Goal: Task Accomplishment & Management: Complete application form

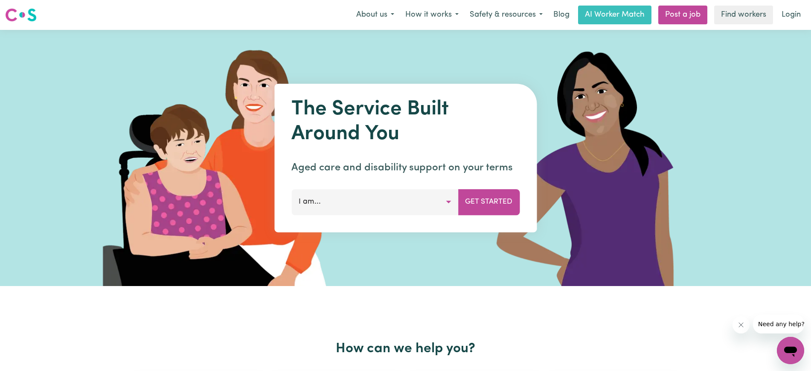
click at [455, 199] on button "I am..." at bounding box center [374, 202] width 167 height 26
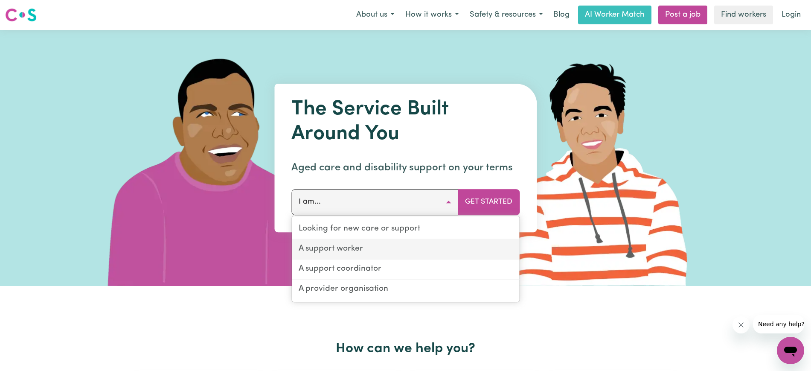
click at [369, 252] on link "A support worker" at bounding box center [405, 249] width 227 height 20
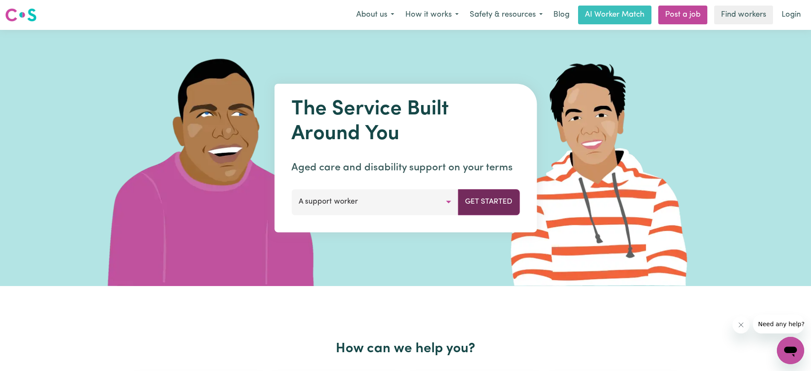
click at [498, 206] on button "Get Started" at bounding box center [489, 202] width 62 height 26
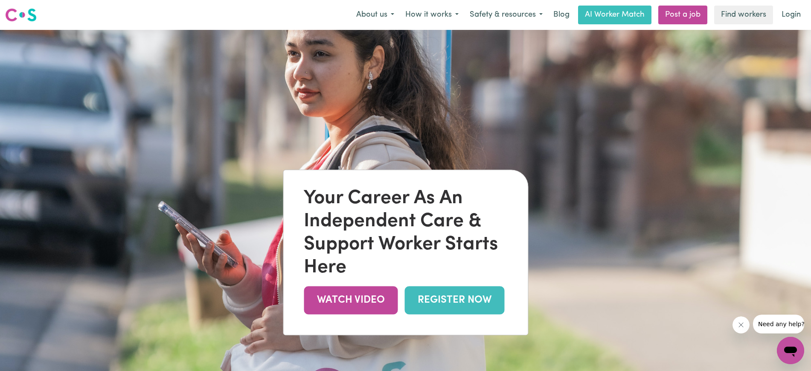
click at [463, 300] on link "REGISTER NOW" at bounding box center [454, 300] width 100 height 28
click at [440, 296] on link "REGISTER NOW" at bounding box center [454, 300] width 100 height 28
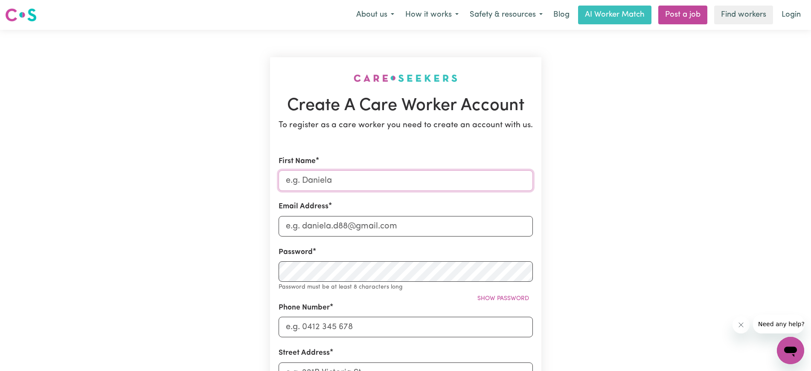
click at [380, 181] on input "First Name" at bounding box center [405, 180] width 254 height 20
type input "[PERSON_NAME]"
type input "[EMAIL_ADDRESS][DOMAIN_NAME]"
type input "0406764745"
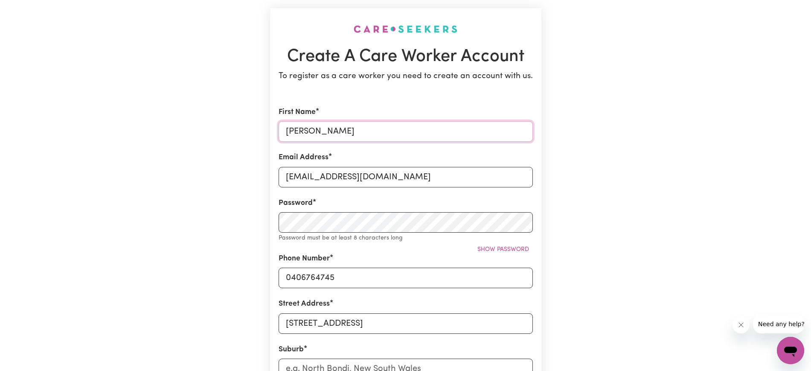
scroll to position [96, 0]
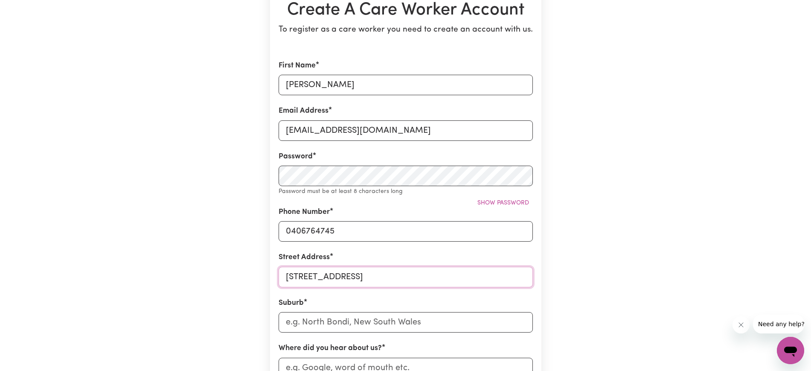
click at [349, 276] on input "14A, Blackall, St" at bounding box center [405, 277] width 254 height 20
drag, startPoint x: 359, startPoint y: 276, endPoint x: 248, endPoint y: 269, distance: 110.7
click at [248, 269] on div "Create A Care Worker Account To register as a care worker you need to create an…" at bounding box center [405, 245] width 563 height 623
click at [345, 58] on section "Create A Care Worker Account To register as a care worker you need to create an…" at bounding box center [405, 246] width 271 height 568
click at [332, 93] on input "[PERSON_NAME]" at bounding box center [405, 85] width 254 height 20
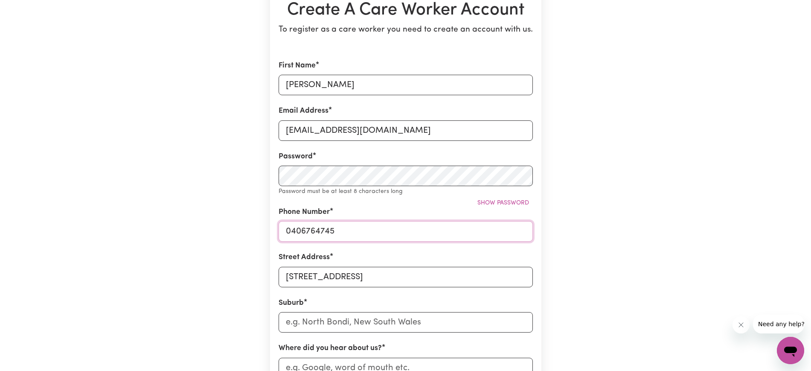
click at [352, 236] on input "0406764745" at bounding box center [405, 231] width 254 height 20
click at [313, 276] on input "14A, Blackall, St" at bounding box center [405, 277] width 254 height 20
click at [356, 273] on input "14A, Blackall, St" at bounding box center [405, 277] width 254 height 20
type input "[STREET_ADDRESS]"
click at [351, 323] on input "text" at bounding box center [405, 322] width 254 height 20
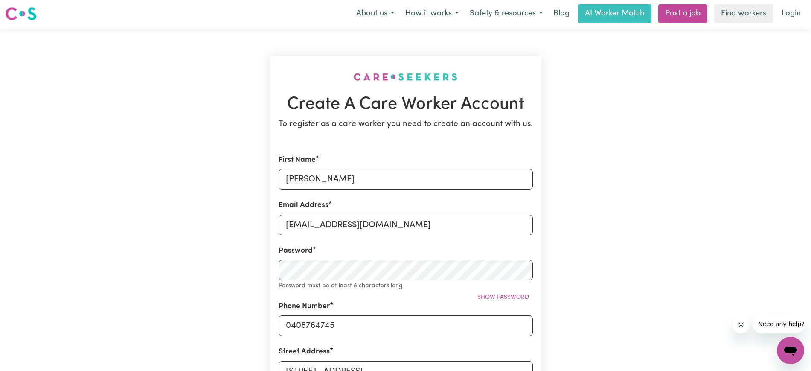
scroll to position [0, 0]
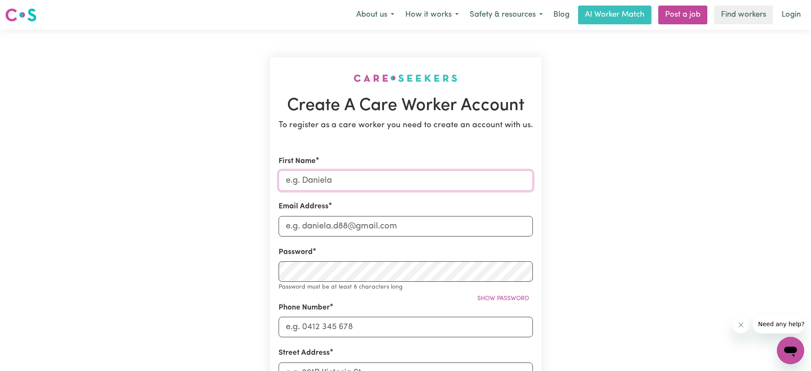
click at [336, 182] on input "First Name" at bounding box center [405, 180] width 254 height 20
type input "[PERSON_NAME]"
type input "[EMAIL_ADDRESS][DOMAIN_NAME]"
type input "0406764745"
type input "[STREET_ADDRESS]"
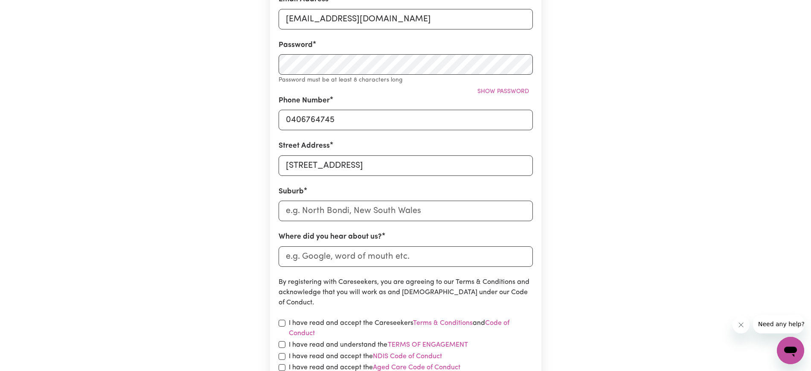
scroll to position [207, 0]
click at [329, 217] on input "text" at bounding box center [405, 210] width 254 height 20
type input "Mou"
type input "MouLAMEIN, [GEOGRAPHIC_DATA], 2733"
type input "Moun"
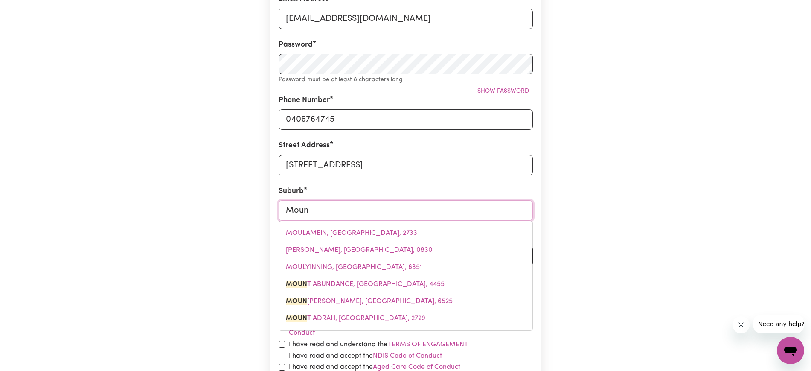
type input "MounT ABUNDANCE, [GEOGRAPHIC_DATA], 4455"
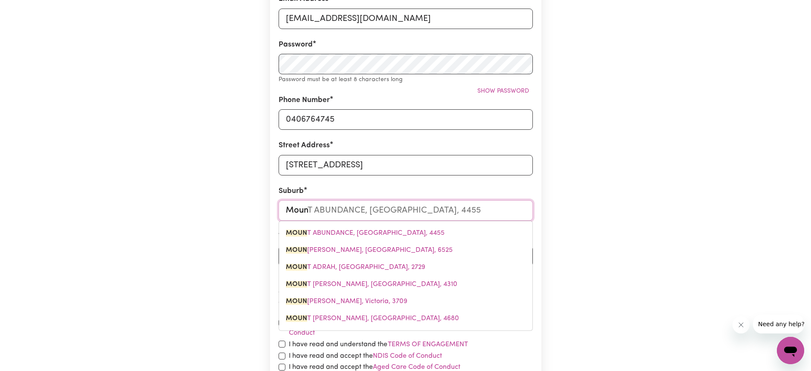
type input "Mount"
type input "Mount ABUNDANCE, [GEOGRAPHIC_DATA], 4455"
type input "Mount P"
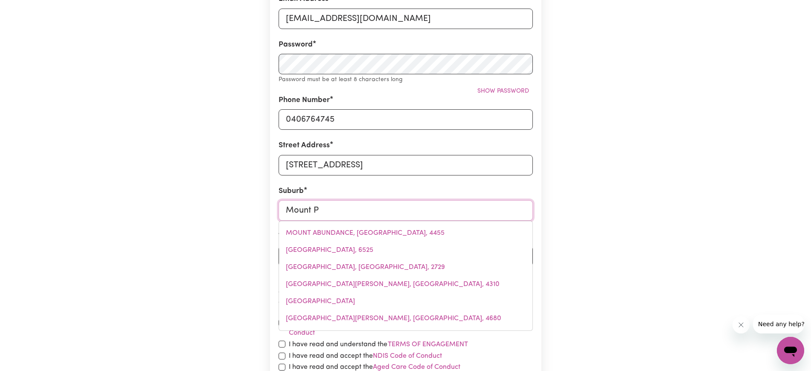
type input "[GEOGRAPHIC_DATA][PERSON_NAME], [GEOGRAPHIC_DATA], 6426"
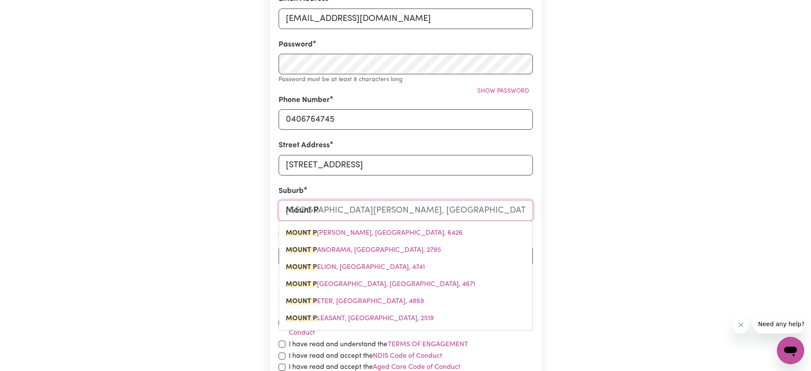
type input "Mount Pr"
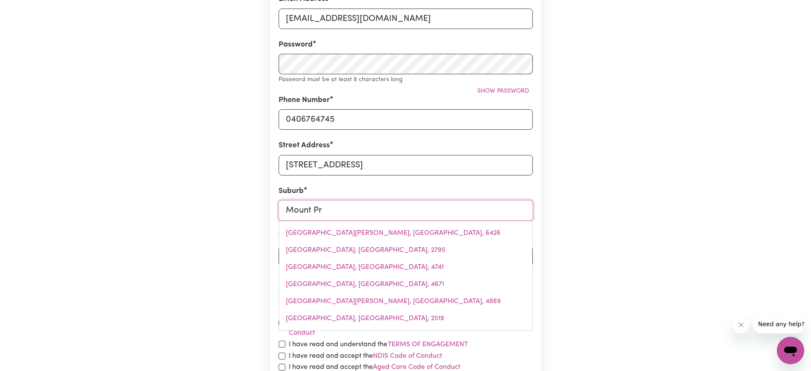
type input "Mount Pri"
type input "[GEOGRAPHIC_DATA][PERSON_NAME], [GEOGRAPHIC_DATA], 2170"
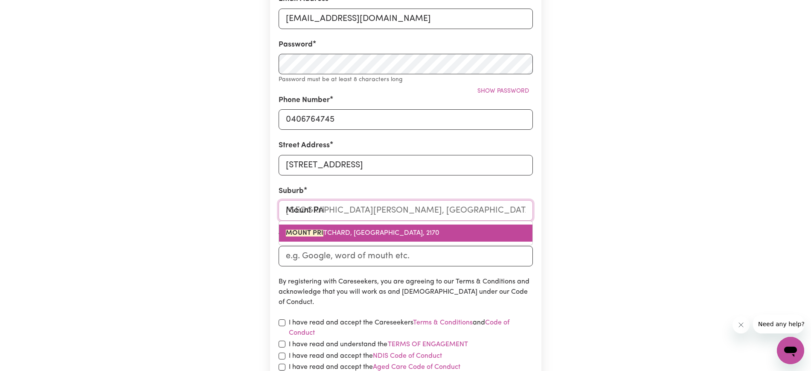
click at [321, 232] on mark "MOUNT PRI" at bounding box center [305, 232] width 38 height 7
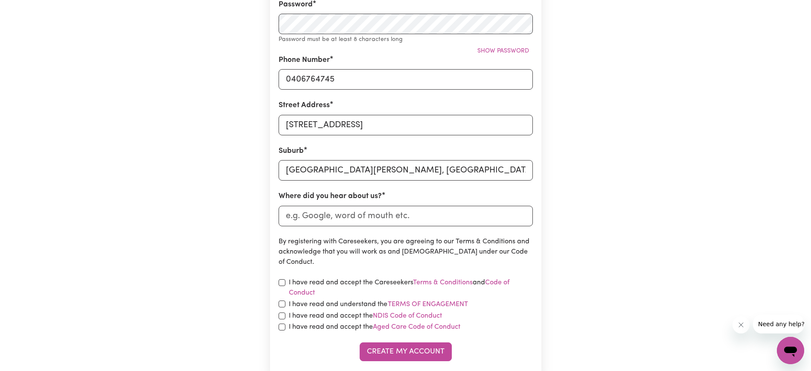
scroll to position [248, 0]
click at [316, 212] on input "Where did you hear about us?" at bounding box center [405, 215] width 254 height 20
type input "Google"
click at [281, 286] on div "I have read and accept the Careseekers Terms & Conditions and Code of Conduct" at bounding box center [405, 287] width 254 height 20
click at [283, 304] on input "checkbox" at bounding box center [281, 303] width 7 height 7
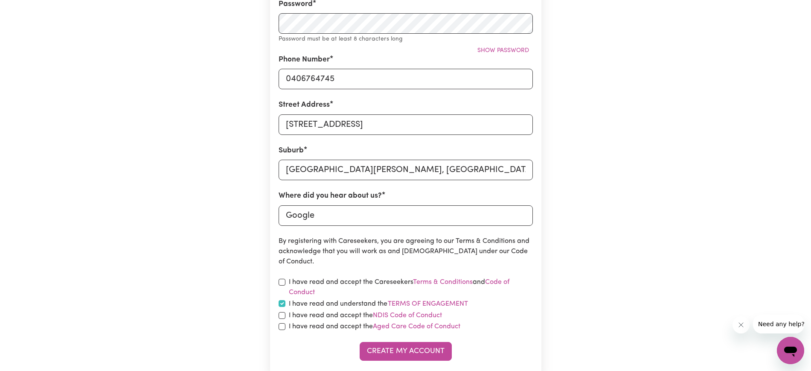
checkbox input "true"
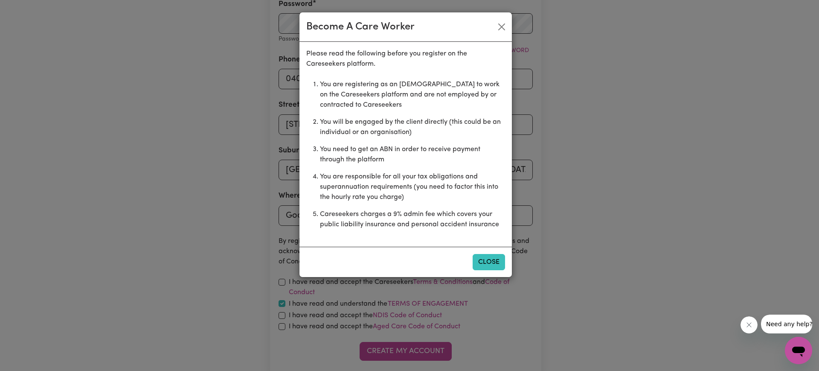
click at [481, 260] on button "Close" at bounding box center [488, 262] width 32 height 16
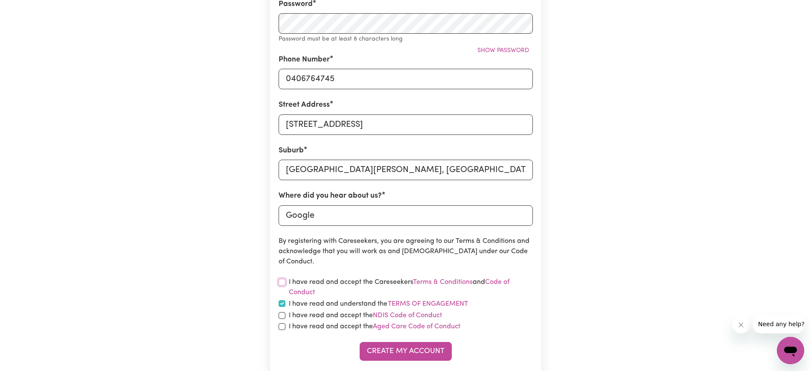
click at [283, 283] on input "checkbox" at bounding box center [281, 281] width 7 height 7
checkbox input "true"
click at [283, 315] on input "checkbox" at bounding box center [281, 315] width 7 height 7
checkbox input "true"
click at [282, 328] on input "checkbox" at bounding box center [281, 326] width 7 height 7
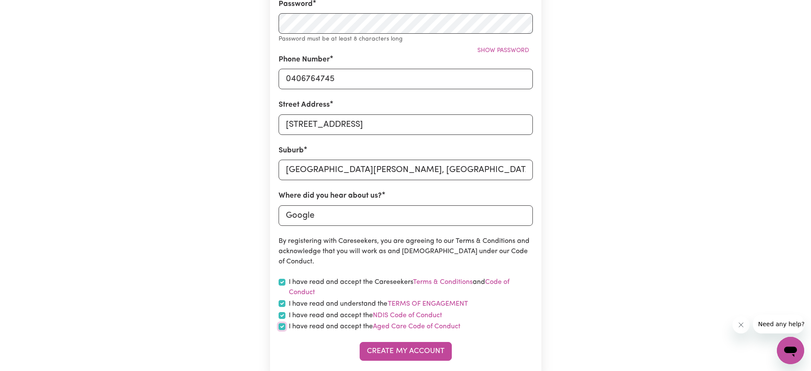
checkbox input "true"
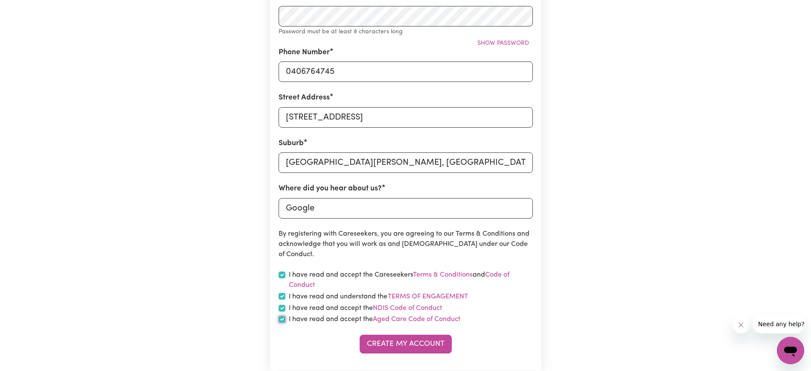
scroll to position [170, 0]
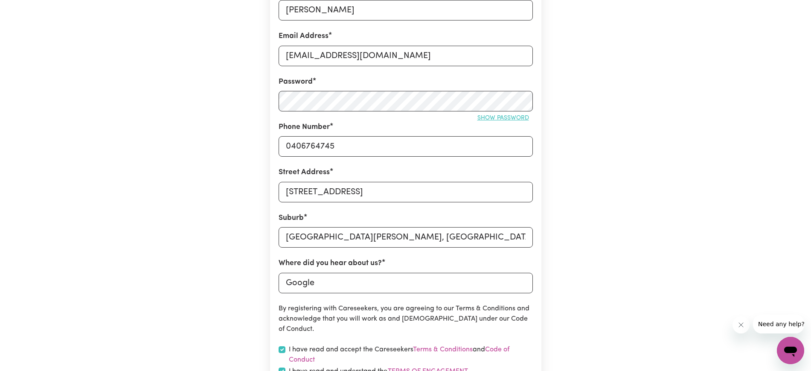
click at [494, 118] on span "Show password" at bounding box center [503, 118] width 52 height 6
click at [242, 90] on div "Create A Care Worker Account To register as a care worker you need to create an…" at bounding box center [405, 166] width 563 height 612
click at [467, 167] on div "Street Address [STREET_ADDRESS]" at bounding box center [405, 184] width 254 height 35
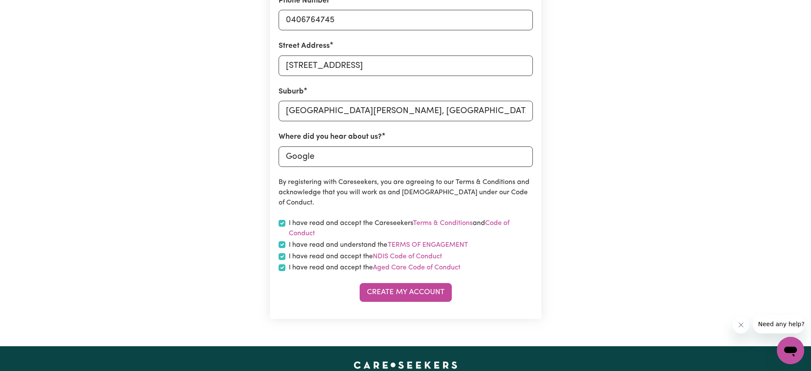
scroll to position [308, 0]
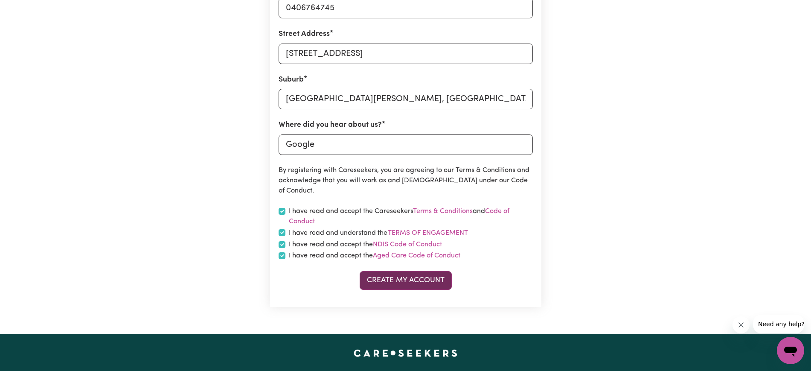
click at [402, 280] on button "Create My Account" at bounding box center [405, 280] width 92 height 19
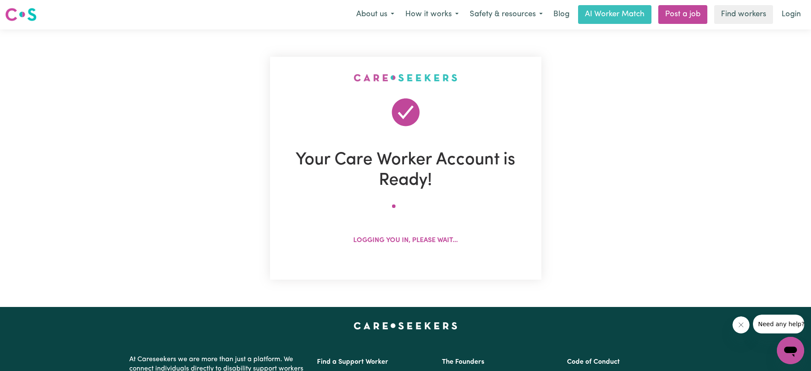
scroll to position [0, 0]
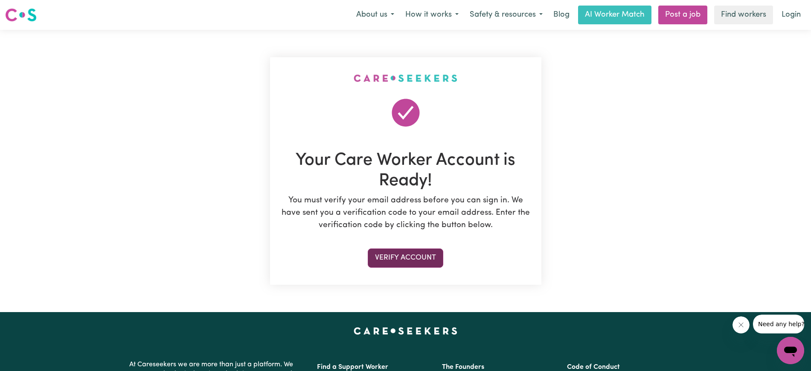
click at [410, 258] on button "Verify Account" at bounding box center [405, 257] width 75 height 19
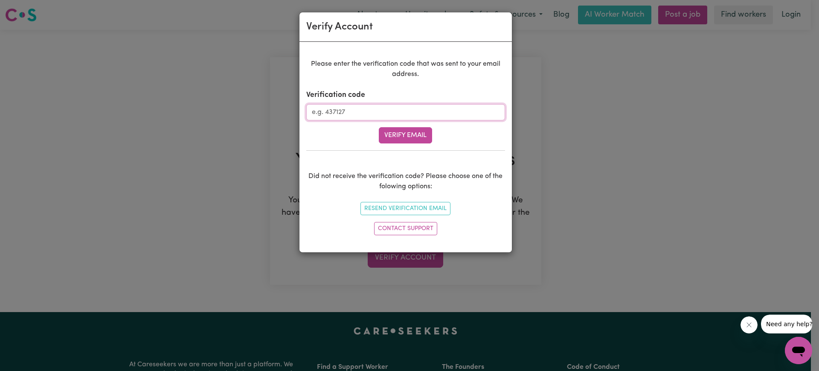
click at [343, 113] on input "Verification code" at bounding box center [405, 112] width 199 height 16
type input "660125"
click at [391, 136] on button "Verify Email" at bounding box center [405, 135] width 53 height 16
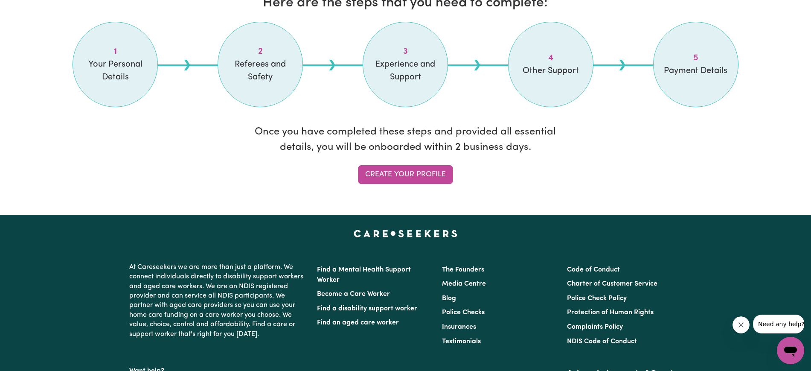
scroll to position [712, 0]
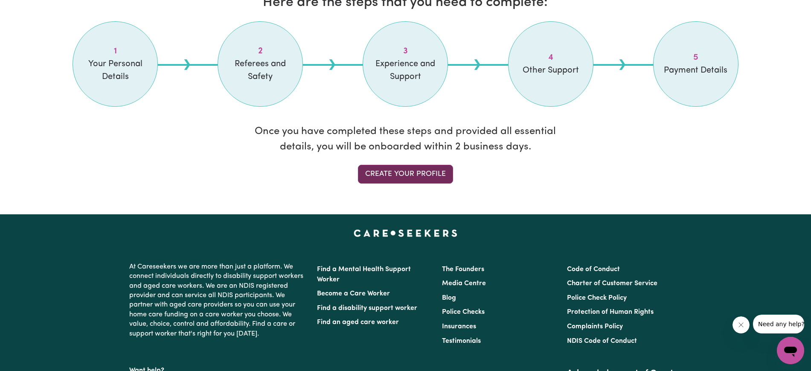
click at [413, 176] on link "Create your profile" at bounding box center [405, 174] width 95 height 19
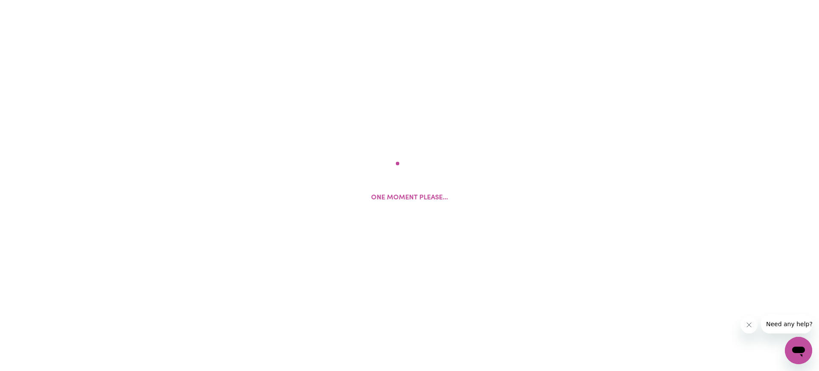
select select "Studying a healthcare related degree or qualification"
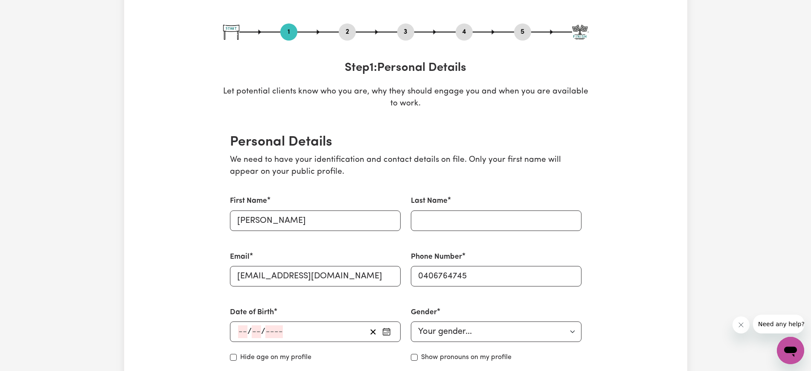
scroll to position [104, 0]
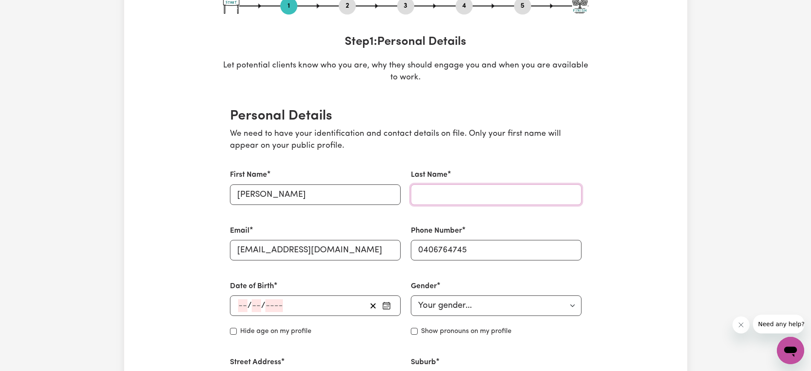
click at [425, 190] on input "Last Name" at bounding box center [496, 194] width 171 height 20
type input "Wangigi"
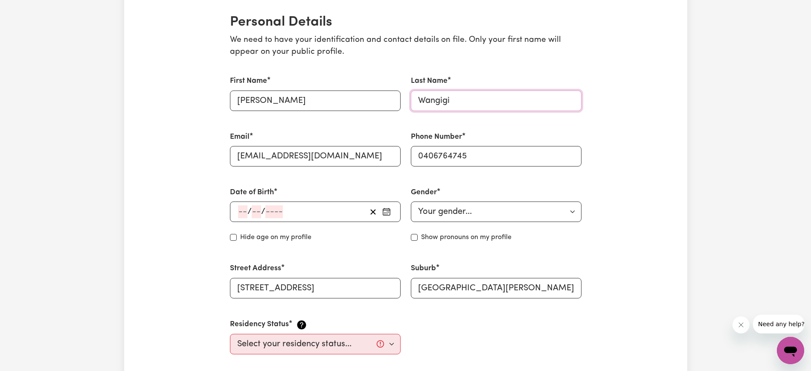
scroll to position [215, 0]
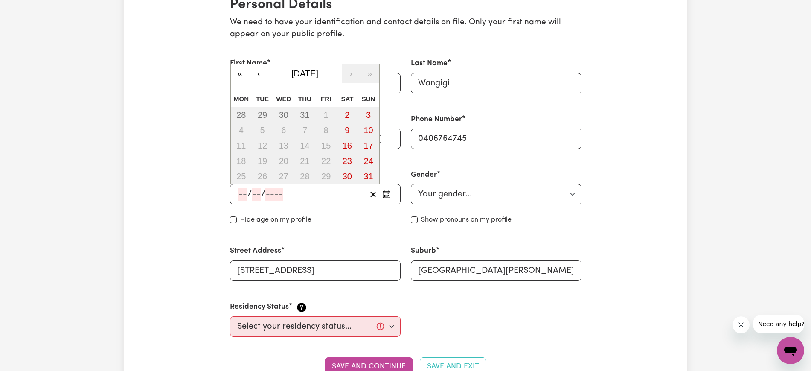
click at [243, 196] on input "number" at bounding box center [242, 194] width 9 height 13
type input "15"
type input "01"
type input "199"
type input "[DATE]"
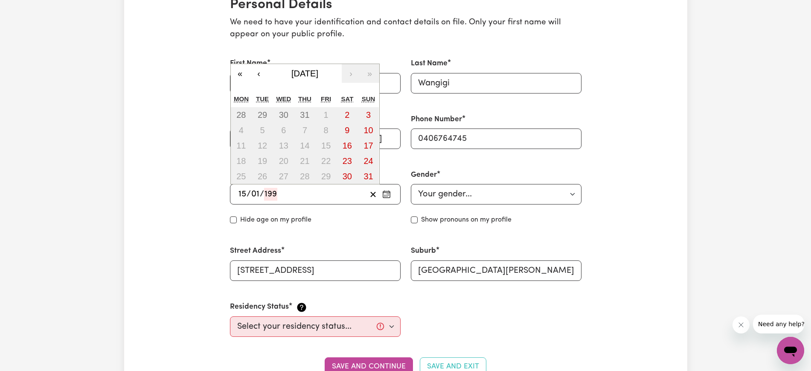
type input "1"
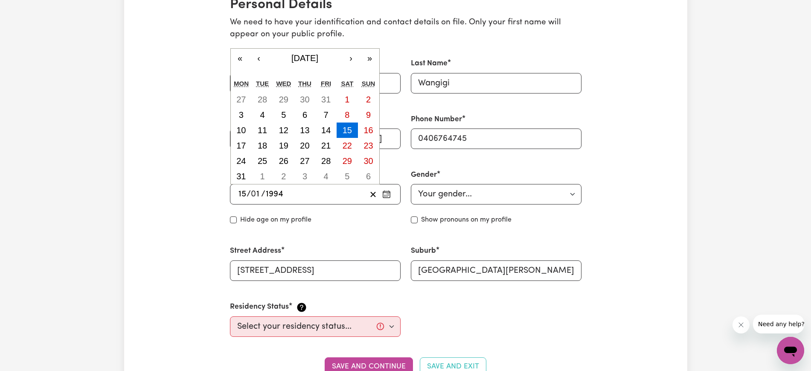
type input "1994"
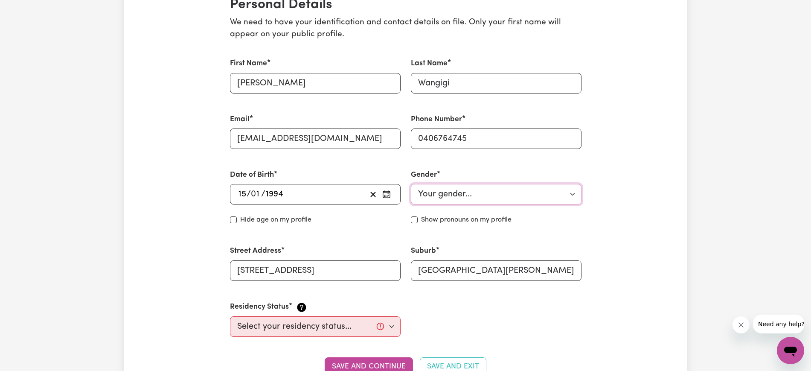
click at [541, 201] on select "Your gender... [DEMOGRAPHIC_DATA] [DEMOGRAPHIC_DATA] [DEMOGRAPHIC_DATA] Other P…" at bounding box center [496, 194] width 171 height 20
select select "[DEMOGRAPHIC_DATA]"
click at [411, 184] on select "Your gender... [DEMOGRAPHIC_DATA] [DEMOGRAPHIC_DATA] [DEMOGRAPHIC_DATA] Other P…" at bounding box center [496, 194] width 171 height 20
click at [234, 218] on input "Hide age" at bounding box center [233, 219] width 7 height 7
checkbox input "true"
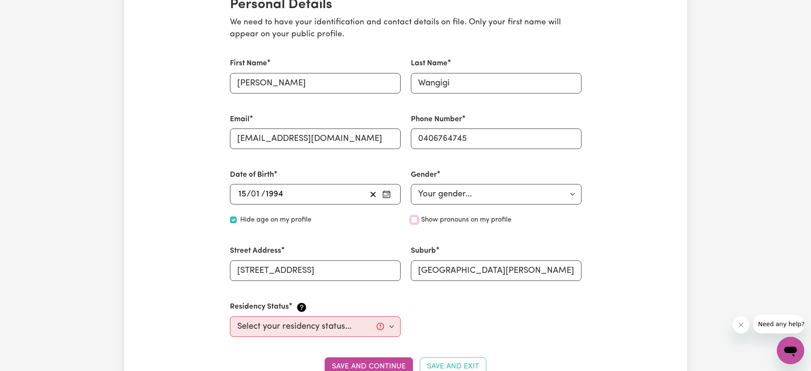
click at [414, 221] on input "Show pronouns on my profile" at bounding box center [414, 219] width 7 height 7
click at [416, 220] on input "Show pronouns on my profile" at bounding box center [414, 219] width 7 height 7
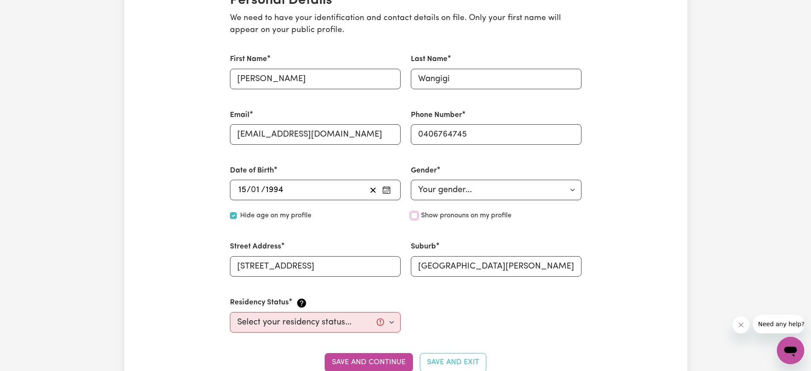
scroll to position [220, 0]
click at [414, 216] on input "Show pronouns on my profile" at bounding box center [414, 215] width 7 height 7
checkbox input "true"
click at [233, 215] on input "Hide age" at bounding box center [233, 215] width 7 height 7
checkbox input "false"
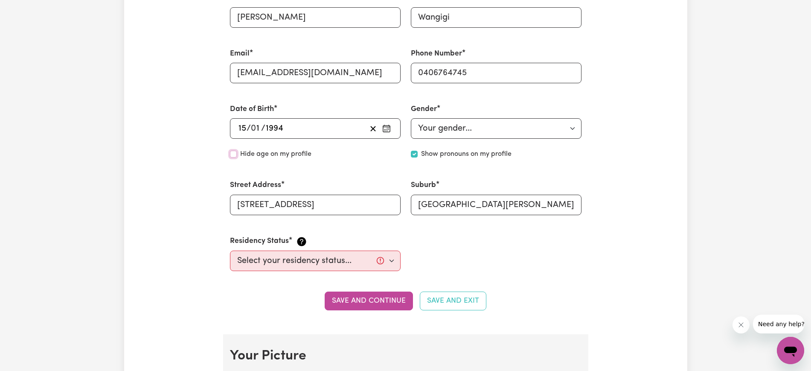
scroll to position [283, 0]
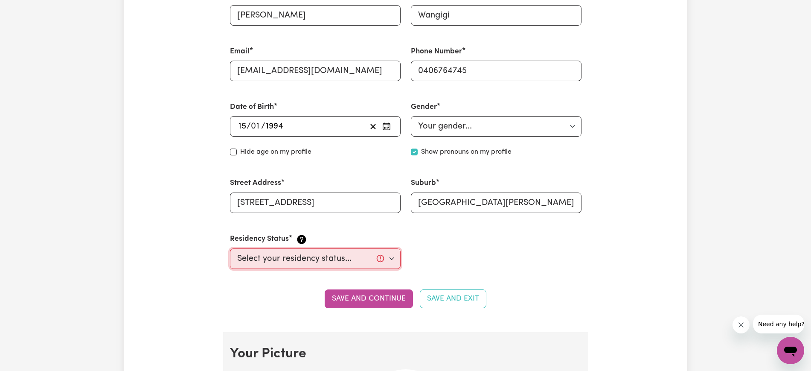
click at [369, 259] on select "Select your residency status... [DEMOGRAPHIC_DATA] citizen Australian PR [DEMOG…" at bounding box center [315, 258] width 171 height 20
select select "Student Visa"
click at [230, 248] on select "Select your residency status... [DEMOGRAPHIC_DATA] citizen Australian PR [DEMOG…" at bounding box center [315, 258] width 171 height 20
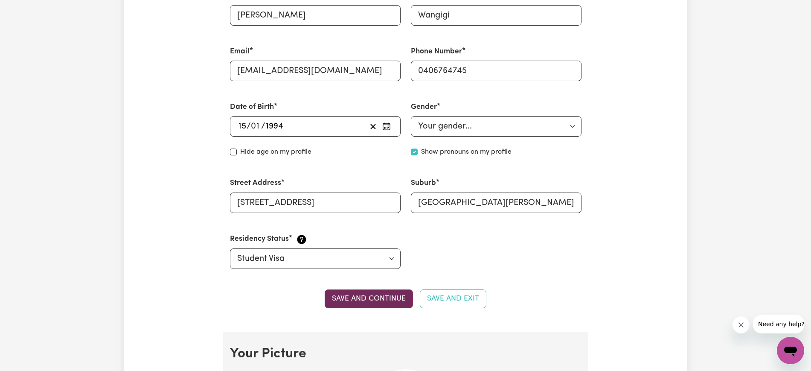
click at [371, 296] on button "Save and continue" at bounding box center [368, 298] width 88 height 19
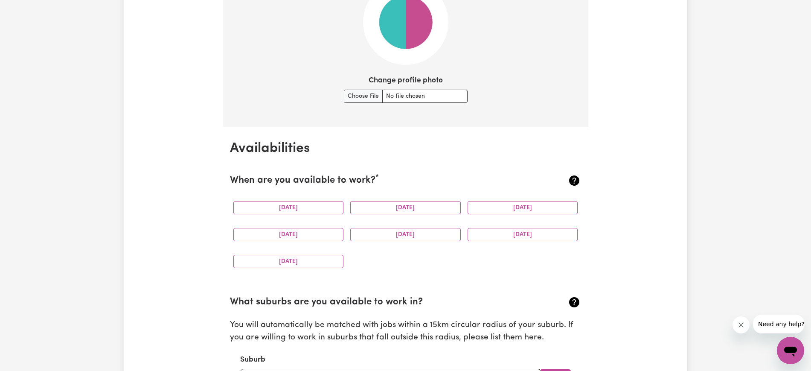
scroll to position [695, 0]
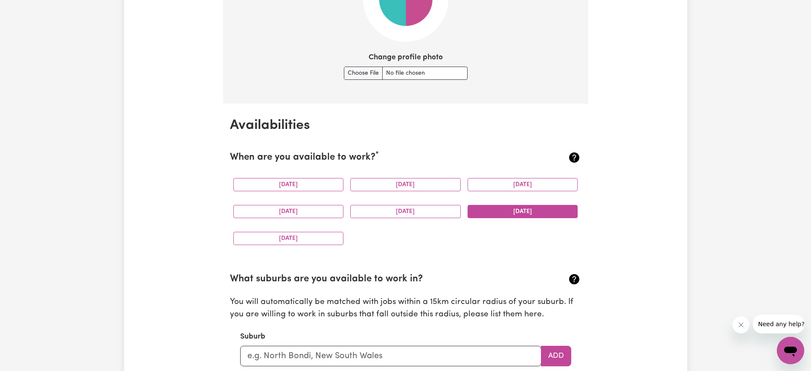
click at [509, 214] on button "[DATE]" at bounding box center [522, 211] width 110 height 13
click at [315, 233] on button "[DATE]" at bounding box center [288, 238] width 110 height 13
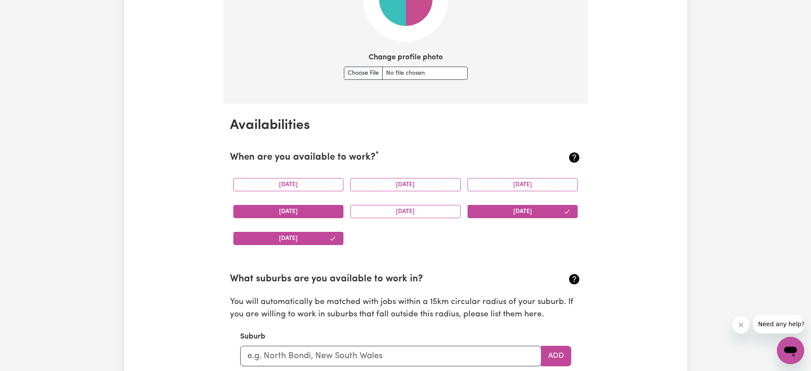
click at [306, 210] on button "[DATE]" at bounding box center [288, 211] width 110 height 13
click at [503, 180] on button "[DATE]" at bounding box center [522, 184] width 110 height 13
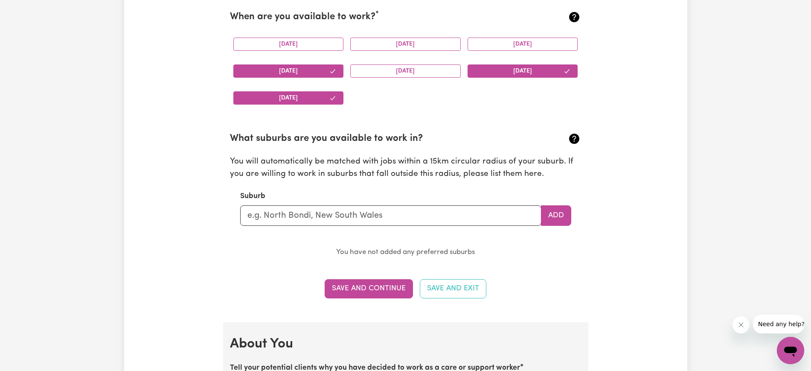
scroll to position [863, 0]
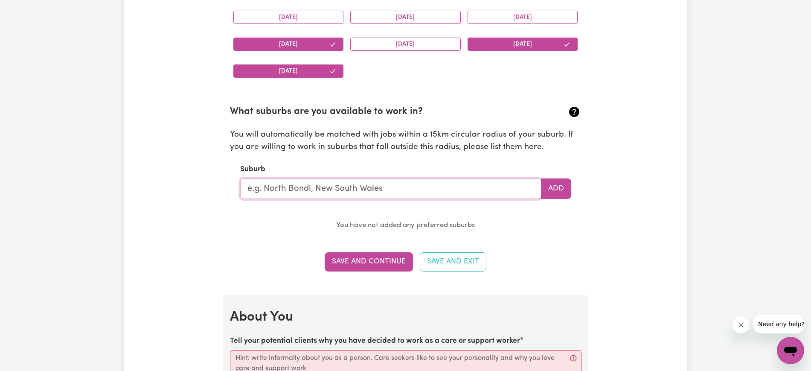
click at [359, 194] on input "text" at bounding box center [390, 188] width 301 height 20
click at [599, 213] on div "Update Profile 1 2 3 4 5 Step 1 : Personal Details Let potential clients know w…" at bounding box center [405, 302] width 563 height 2222
drag, startPoint x: 310, startPoint y: 206, endPoint x: 310, endPoint y: 194, distance: 11.9
click at [310, 194] on section "What suburbs are you available to work in? You will automatically be matched wi…" at bounding box center [405, 161] width 351 height 140
click at [310, 194] on input "Mt [PERSON_NAME]" at bounding box center [390, 188] width 301 height 20
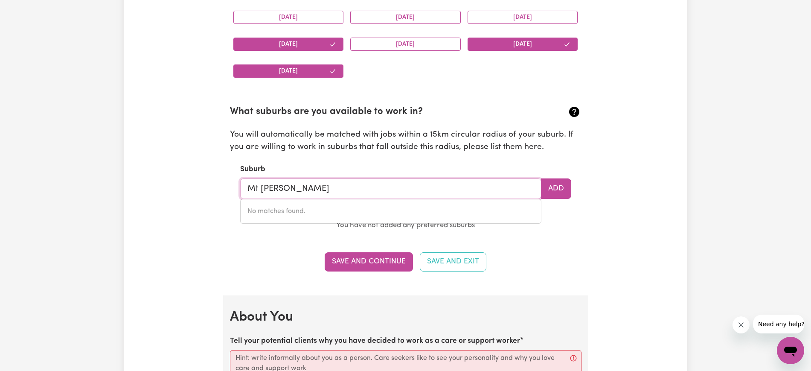
click at [260, 188] on input "Mt [PERSON_NAME]" at bounding box center [390, 188] width 301 height 20
type input "Mount [PERSON_NAME]"
type input "[GEOGRAPHIC_DATA][PERSON_NAME], [GEOGRAPHIC_DATA], 2170"
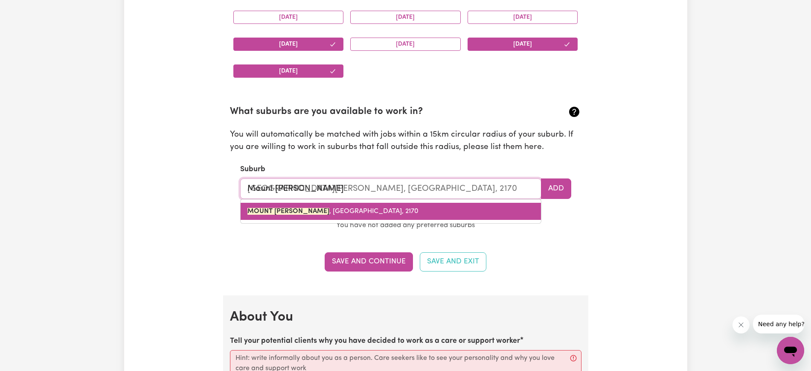
click at [272, 212] on mark "MOUNT [PERSON_NAME]" at bounding box center [288, 211] width 82 height 7
type input "[GEOGRAPHIC_DATA][PERSON_NAME], [GEOGRAPHIC_DATA], 2170"
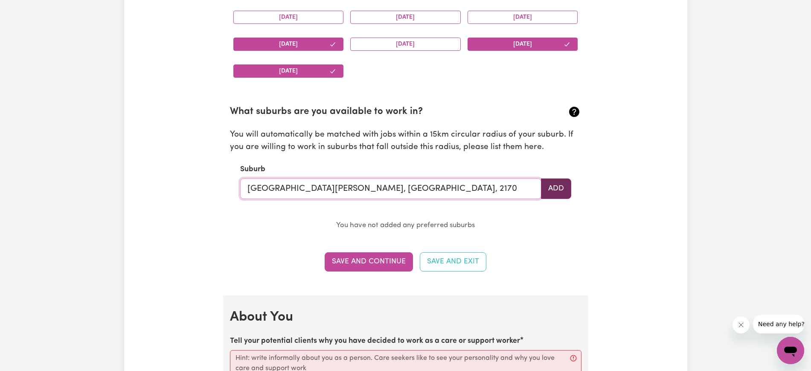
type input "[GEOGRAPHIC_DATA][PERSON_NAME], [GEOGRAPHIC_DATA], 2170"
click at [556, 190] on button "Add" at bounding box center [556, 188] width 30 height 20
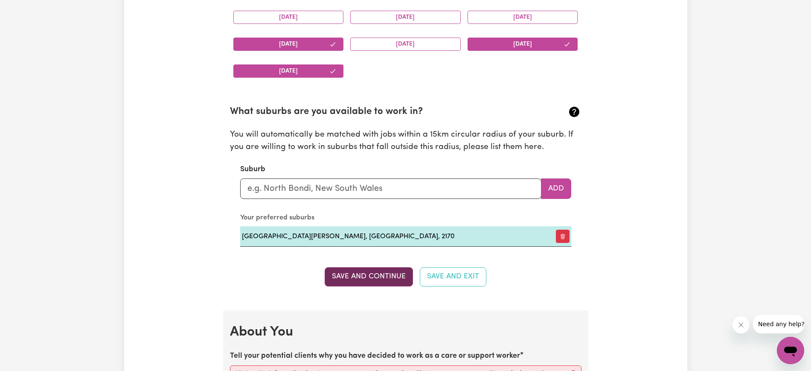
click at [384, 277] on button "Save and Continue" at bounding box center [368, 276] width 88 height 19
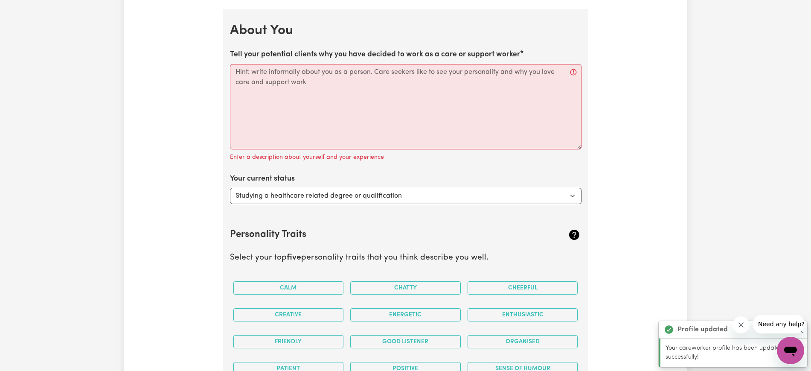
scroll to position [1172, 0]
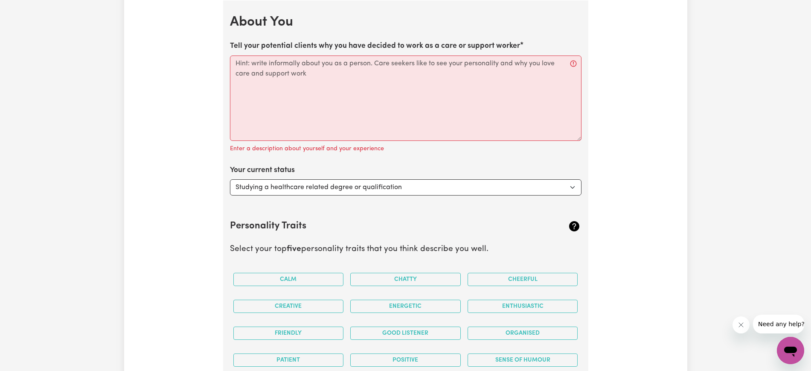
drag, startPoint x: 231, startPoint y: 45, endPoint x: 301, endPoint y: 92, distance: 84.2
click at [301, 92] on div "Tell your potential clients why you have decided to work as a care or support w…" at bounding box center [405, 97] width 351 height 113
drag, startPoint x: 312, startPoint y: 76, endPoint x: 316, endPoint y: 71, distance: 7.0
click at [316, 70] on textarea "Tell your potential clients why you have decided to work as a care or support w…" at bounding box center [405, 97] width 351 height 85
drag, startPoint x: 316, startPoint y: 72, endPoint x: 249, endPoint y: 64, distance: 68.0
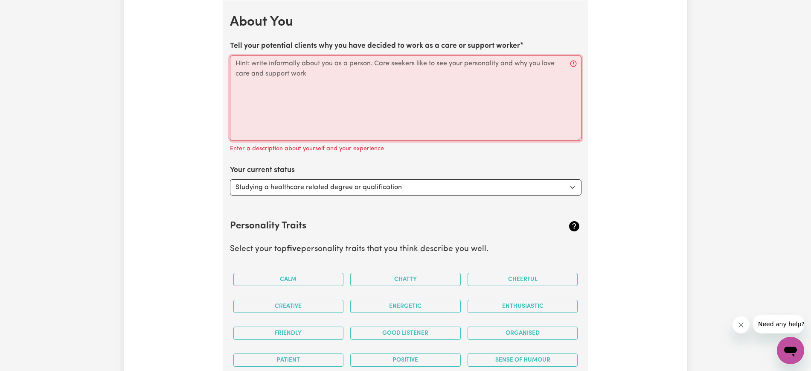
click at [249, 64] on textarea "Tell your potential clients why you have decided to work as a care or support w…" at bounding box center [405, 97] width 351 height 85
click at [284, 78] on textarea "Tell your potential clients why you have decided to work as a care or support w…" at bounding box center [405, 97] width 351 height 85
paste textarea "I decided to work as a care and support worker because I enjoy helping people a…"
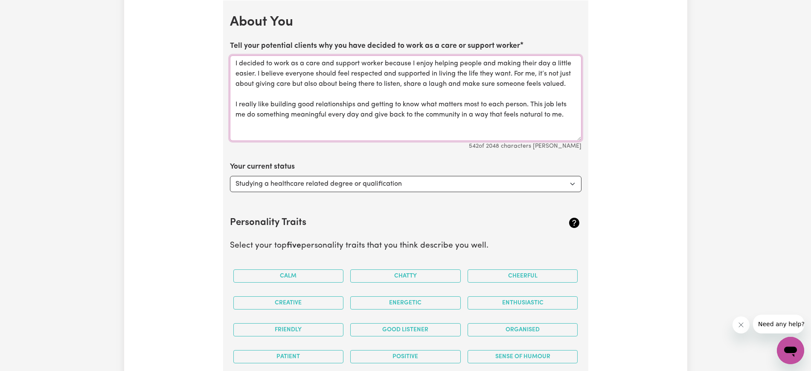
paste textarea "I decided to work as a care and support worker because I enjoy helping people a…"
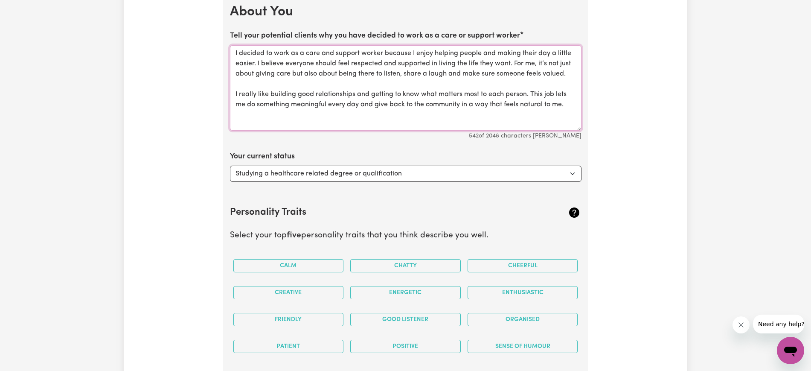
scroll to position [1198, 0]
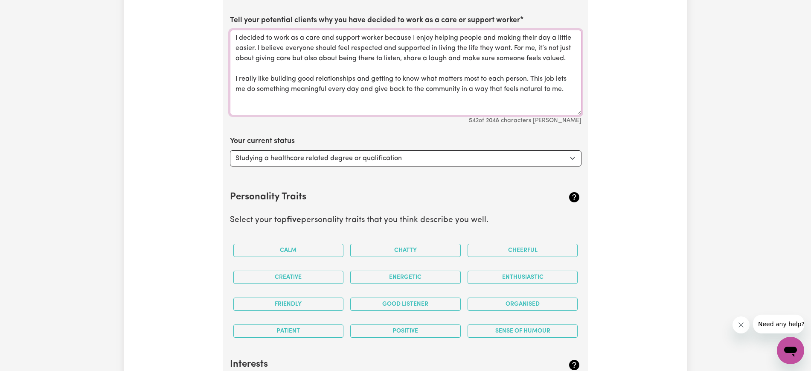
type textarea "I decided to work as a care and support worker because I enjoy helping people a…"
click at [568, 159] on select "Select... Studying a healthcare related degree or qualification Studying a non-…" at bounding box center [405, 158] width 351 height 16
select select "Studying a non-healthcare related degree or qualification"
click at [230, 150] on select "Select... Studying a healthcare related degree or qualification Studying a non-…" at bounding box center [405, 158] width 351 height 16
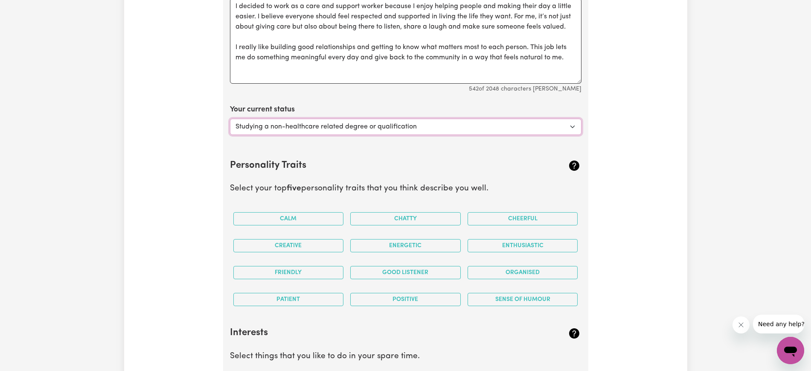
scroll to position [1230, 0]
click at [295, 219] on button "Calm" at bounding box center [288, 218] width 110 height 13
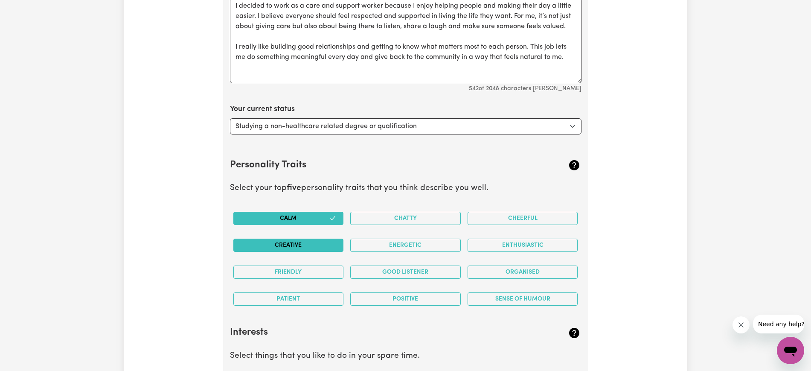
click at [290, 243] on button "Creative" at bounding box center [288, 244] width 110 height 13
click at [284, 266] on button "Friendly" at bounding box center [288, 271] width 110 height 13
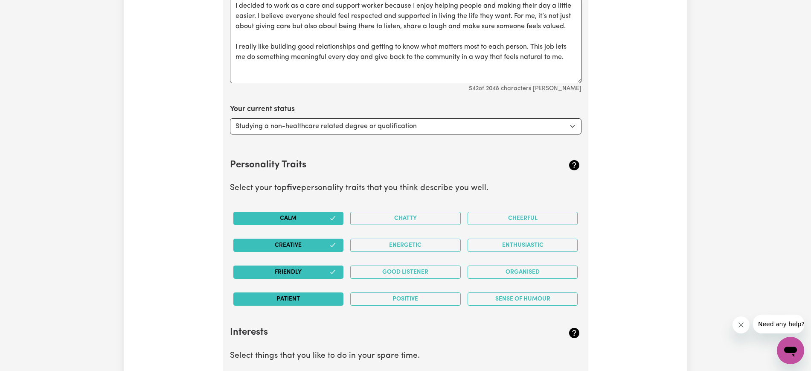
click at [298, 297] on button "Patient" at bounding box center [288, 298] width 110 height 13
click at [437, 212] on button "Chatty" at bounding box center [405, 218] width 110 height 13
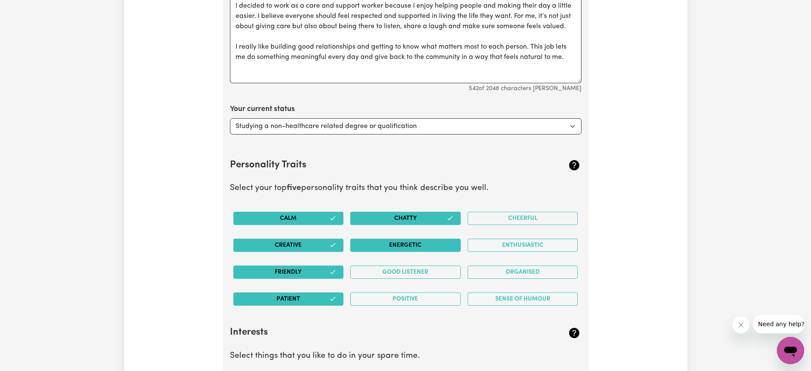
click at [416, 243] on button "Energetic" at bounding box center [405, 244] width 110 height 13
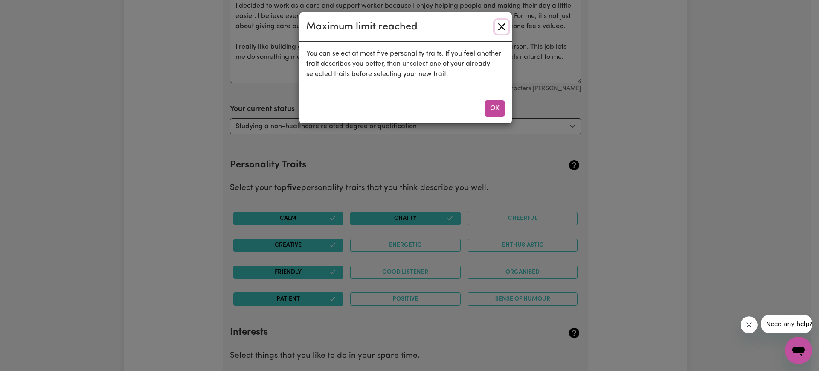
click at [504, 22] on button "Close" at bounding box center [502, 27] width 14 height 14
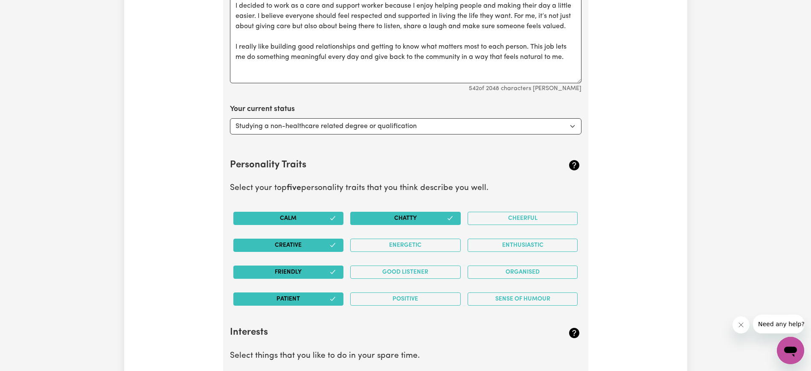
click at [408, 217] on button "Chatty" at bounding box center [405, 218] width 110 height 13
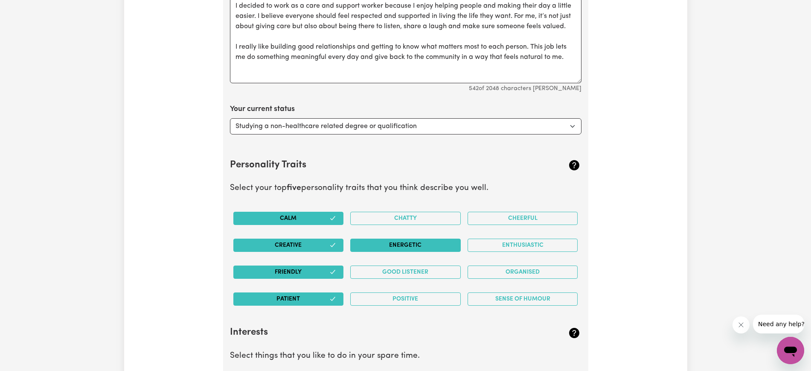
click at [407, 248] on button "Energetic" at bounding box center [405, 244] width 110 height 13
click at [411, 268] on button "Good Listener" at bounding box center [405, 271] width 110 height 13
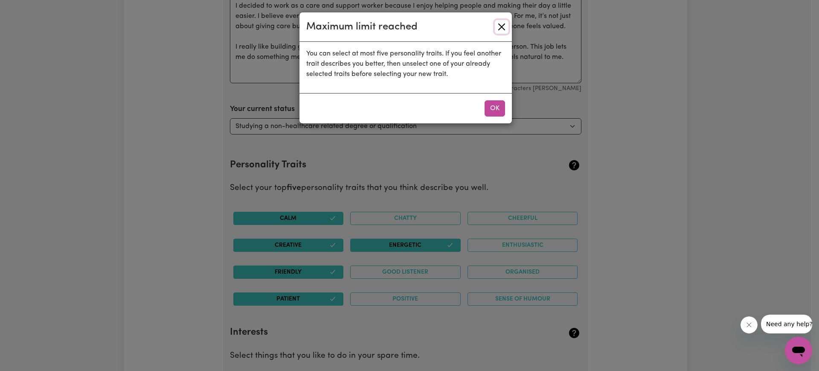
click at [503, 26] on button "Close" at bounding box center [502, 27] width 14 height 14
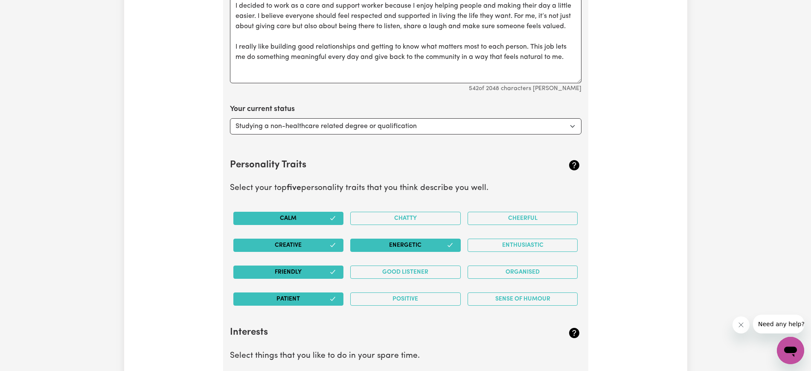
click at [301, 246] on button "Creative" at bounding box center [288, 244] width 110 height 13
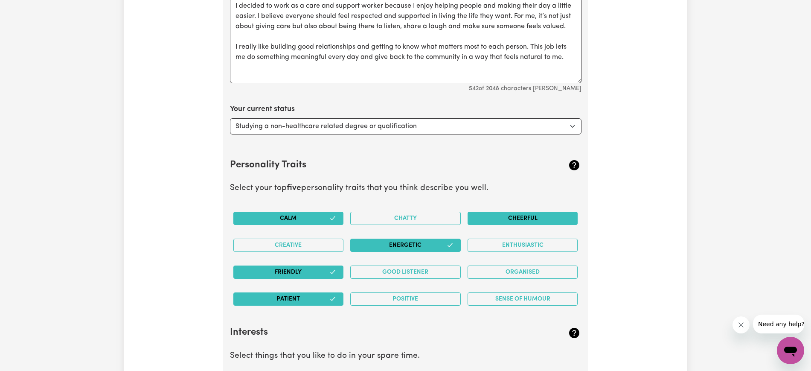
click at [550, 216] on button "Cheerful" at bounding box center [522, 218] width 110 height 13
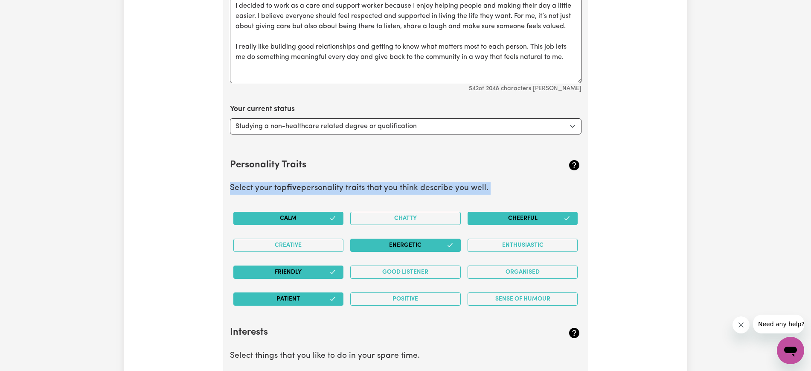
drag, startPoint x: 232, startPoint y: 187, endPoint x: 735, endPoint y: 211, distance: 504.1
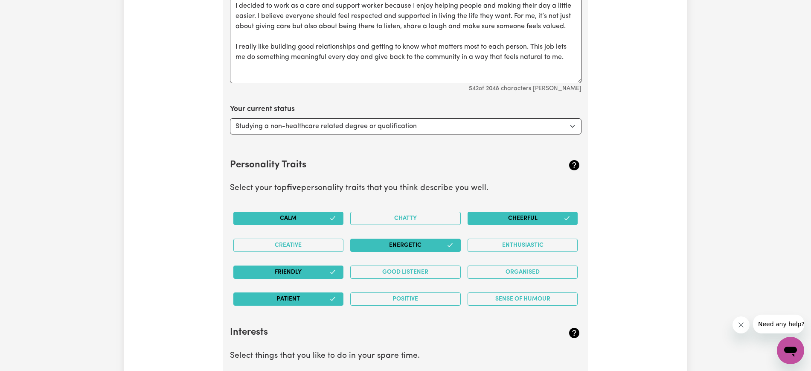
click at [315, 272] on button "Friendly" at bounding box center [288, 271] width 110 height 13
click at [327, 272] on button "Friendly" at bounding box center [288, 271] width 110 height 13
click at [389, 274] on button "Good Listener" at bounding box center [405, 271] width 110 height 13
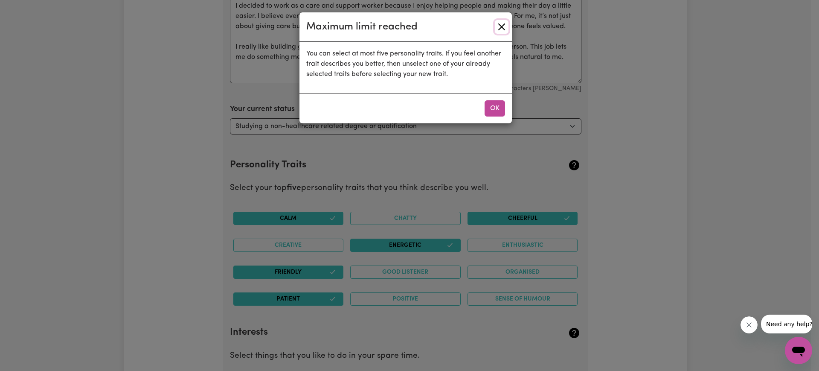
click at [504, 23] on button "Close" at bounding box center [502, 27] width 14 height 14
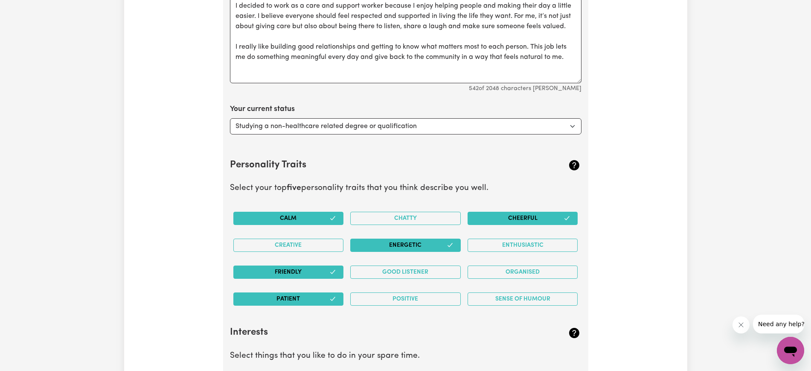
click at [435, 240] on button "Energetic" at bounding box center [405, 244] width 110 height 13
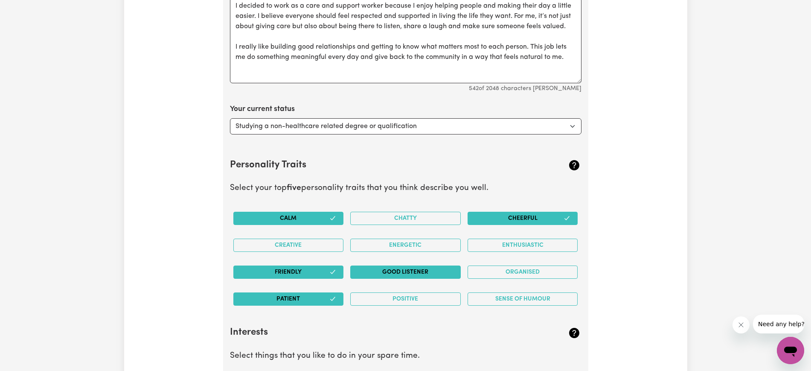
click at [423, 270] on button "Good Listener" at bounding box center [405, 271] width 110 height 13
click at [536, 298] on button "Sense of Humour" at bounding box center [522, 298] width 110 height 13
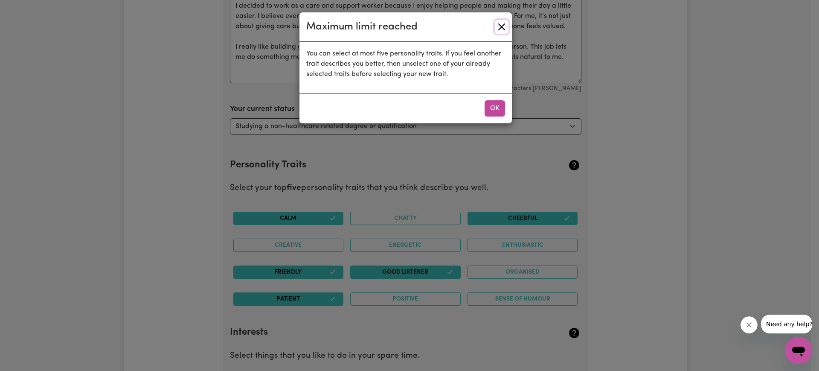
click at [499, 23] on button "Close" at bounding box center [502, 27] width 14 height 14
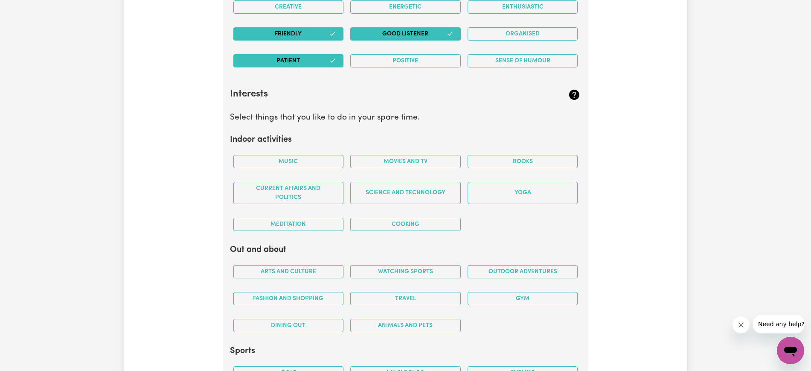
scroll to position [1510, 0]
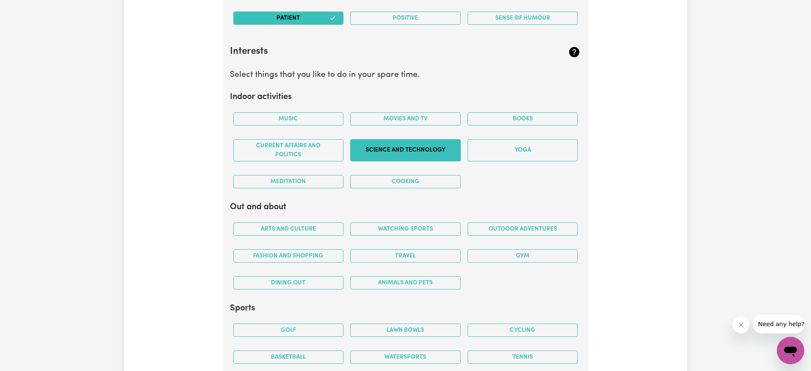
click at [383, 159] on button "Science and Technology" at bounding box center [405, 150] width 110 height 22
click at [398, 178] on button "Cooking" at bounding box center [405, 181] width 110 height 13
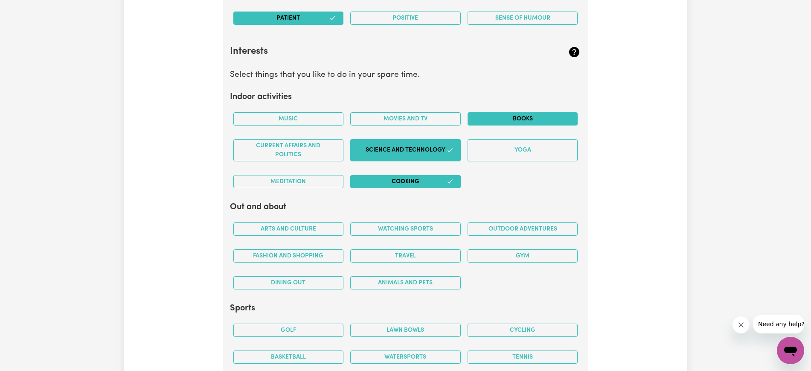
click at [540, 117] on button "Books" at bounding box center [522, 118] width 110 height 13
click at [327, 151] on button "Current Affairs and Politics" at bounding box center [288, 150] width 110 height 22
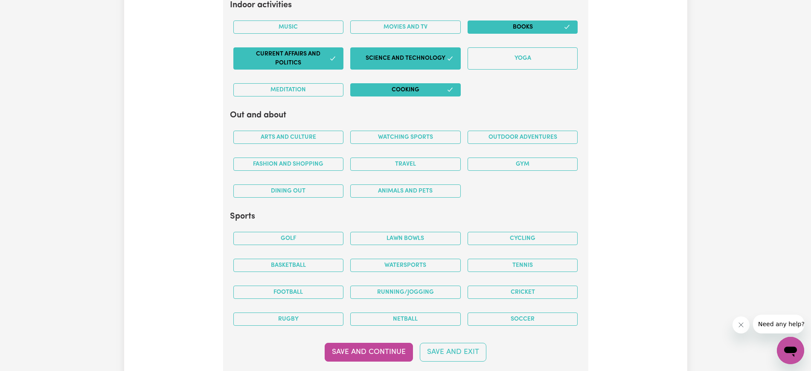
scroll to position [1602, 0]
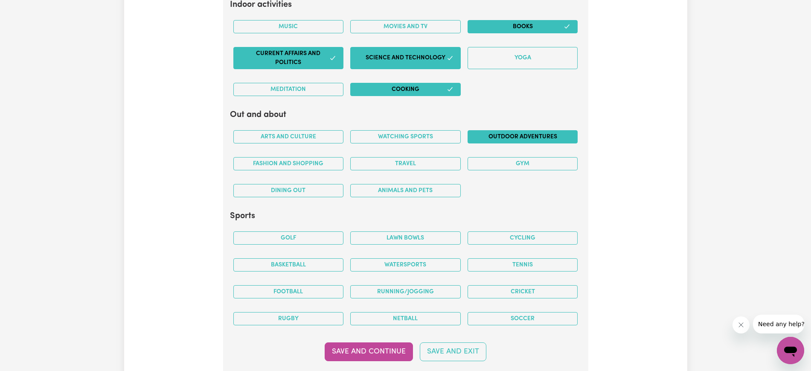
click at [511, 139] on button "Outdoor adventures" at bounding box center [522, 136] width 110 height 13
click at [435, 166] on button "Travel" at bounding box center [405, 163] width 110 height 13
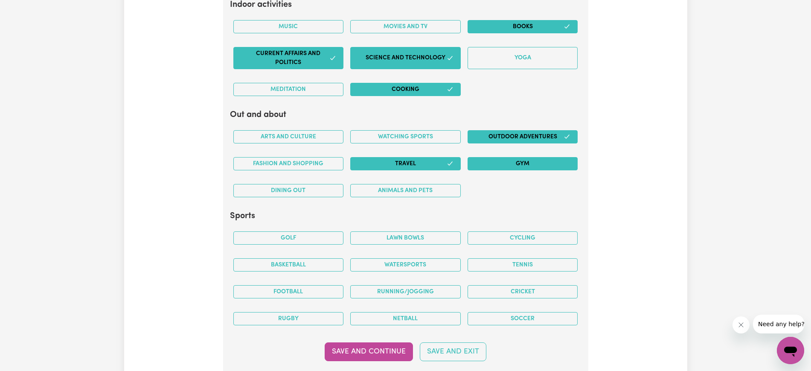
click at [517, 164] on button "Gym" at bounding box center [522, 163] width 110 height 13
click at [301, 135] on button "Arts and Culture" at bounding box center [288, 136] width 110 height 13
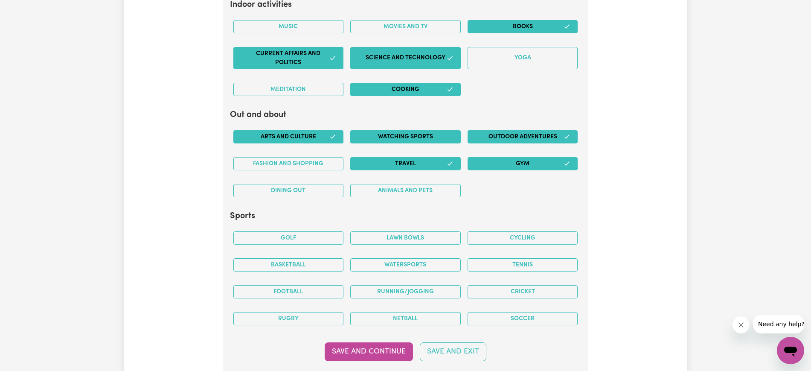
click at [405, 138] on button "Watching sports" at bounding box center [405, 136] width 110 height 13
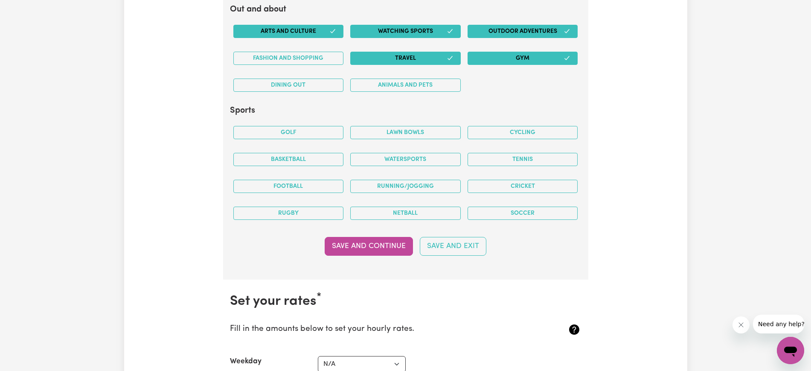
scroll to position [1709, 0]
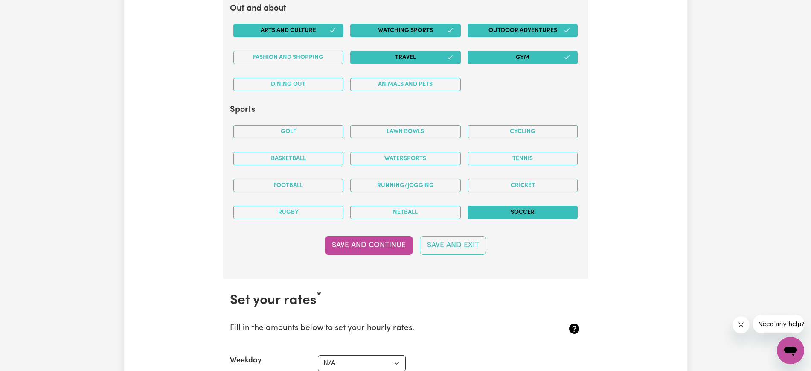
click at [524, 216] on button "Soccer" at bounding box center [522, 212] width 110 height 13
click at [307, 209] on button "Rugby" at bounding box center [288, 212] width 110 height 13
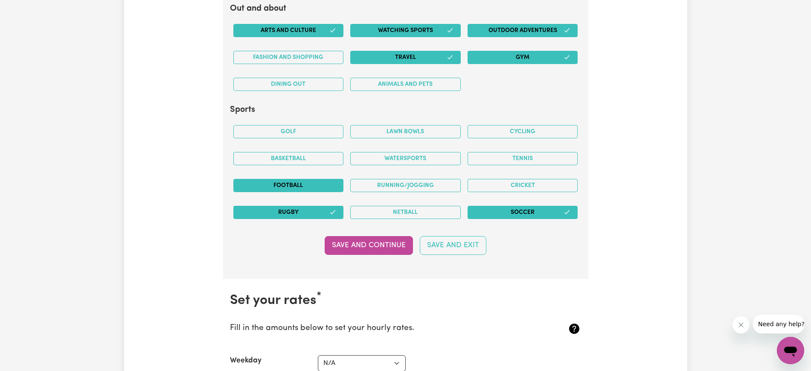
click at [312, 182] on button "Football" at bounding box center [288, 185] width 110 height 13
click at [324, 157] on button "Basketball" at bounding box center [288, 158] width 110 height 13
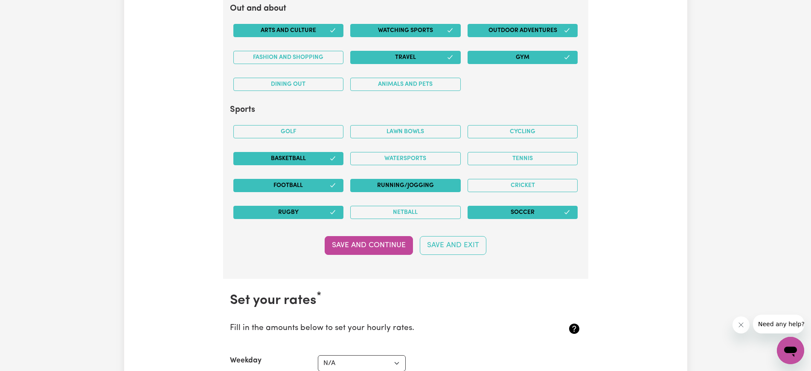
click at [432, 188] on button "Running/Jogging" at bounding box center [405, 185] width 110 height 13
click at [491, 128] on button "Cycling" at bounding box center [522, 131] width 110 height 13
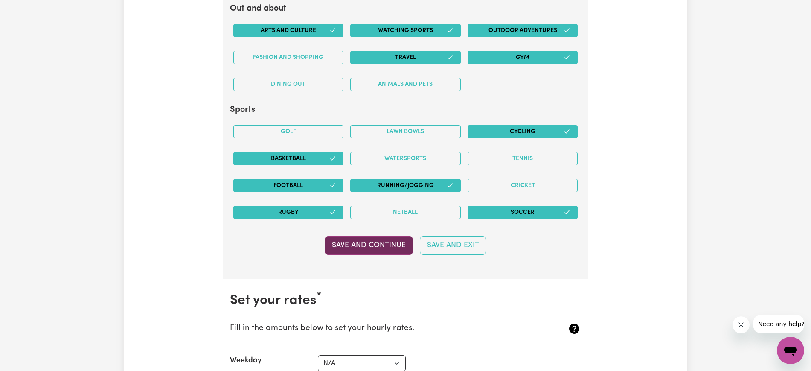
click at [383, 243] on button "Save and Continue" at bounding box center [368, 245] width 88 height 19
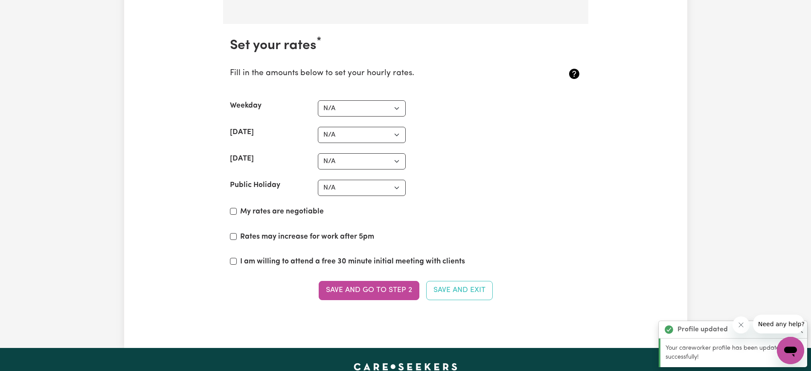
scroll to position [1987, 0]
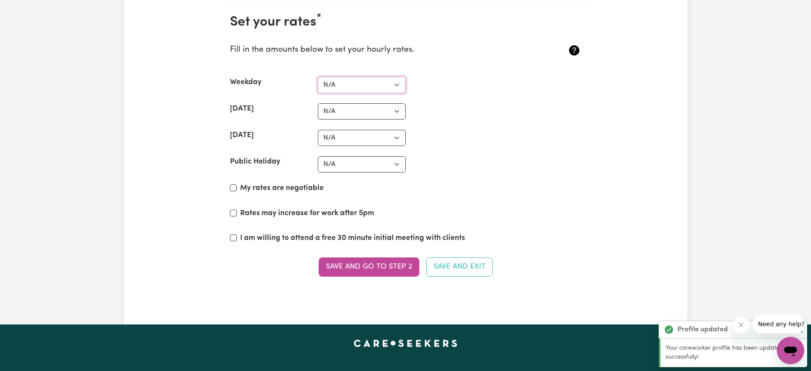
click at [397, 90] on select "N/A $37 $38 $39 $40 $41 $42 $43 $44 $45 $46 $47 $48 $49 $50 $51 $52 $53 $54 $55…" at bounding box center [362, 85] width 88 height 16
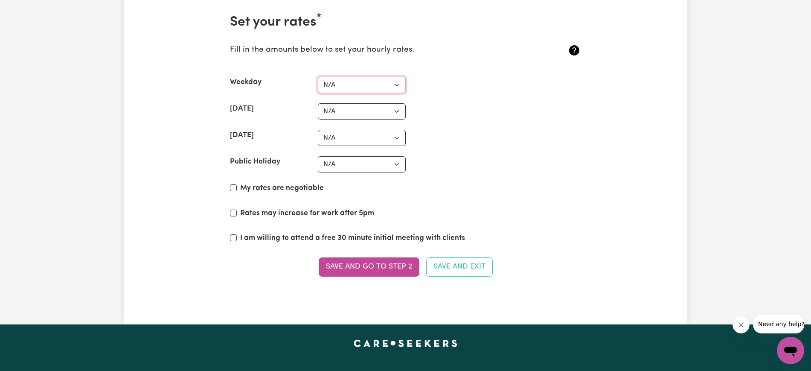
select select "45"
click at [318, 77] on select "N/A $37 $38 $39 $40 $41 $42 $43 $44 $45 $46 $47 $48 $49 $50 $51 $52 $53 $54 $55…" at bounding box center [362, 85] width 88 height 16
click at [395, 103] on select "N/A $37 $38 $39 $40 $41 $42 $43 $44 $45 $46 $47 $48 $49 $50 $51 $52 $53 $54 $55…" at bounding box center [362, 111] width 88 height 16
select select "70"
click at [318, 103] on select "N/A $37 $38 $39 $40 $41 $42 $43 $44 $45 $46 $47 $48 $49 $50 $51 $52 $53 $54 $55…" at bounding box center [362, 111] width 88 height 16
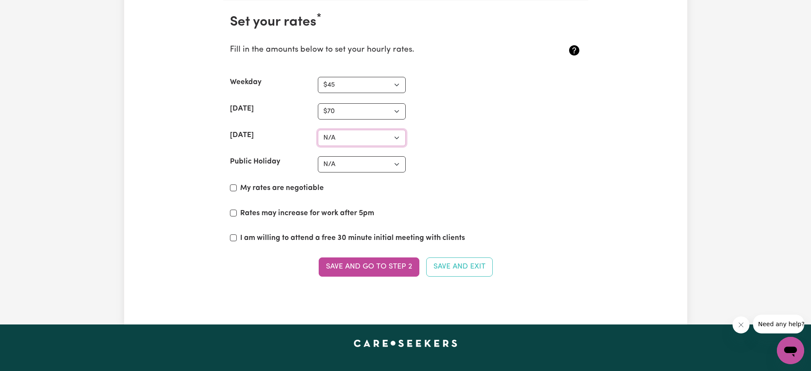
click at [376, 139] on select "N/A $37 $38 $39 $40 $41 $42 $43 $44 $45 $46 $47 $48 $49 $50 $51 $52 $53 $54 $55…" at bounding box center [362, 138] width 88 height 16
select select "100"
click at [318, 130] on select "N/A $37 $38 $39 $40 $41 $42 $43 $44 $45 $46 $47 $48 $49 $50 $51 $52 $53 $54 $55…" at bounding box center [362, 138] width 88 height 16
click at [400, 166] on select "N/A $37 $38 $39 $40 $41 $42 $43 $44 $45 $46 $47 $48 $49 $50 $51 $52 $53 $54 $55…" at bounding box center [362, 164] width 88 height 16
select select "150"
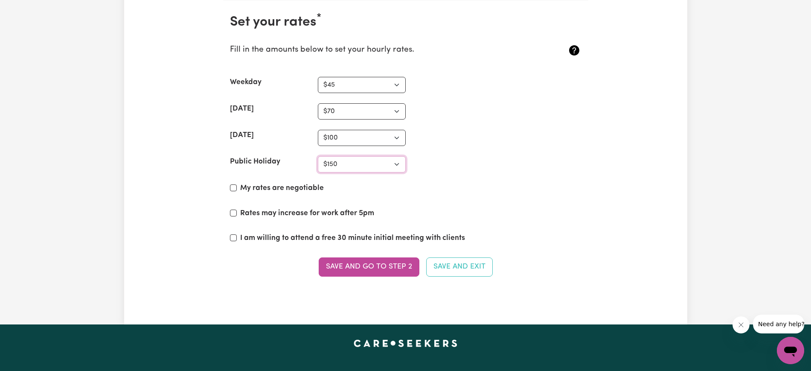
click at [318, 156] on select "N/A $37 $38 $39 $40 $41 $42 $43 $44 $45 $46 $47 $48 $49 $50 $51 $52 $53 $54 $55…" at bounding box center [362, 164] width 88 height 16
click at [455, 124] on section "Set your rates * Fill in the amounts below to set your hourly rates. Weekday N/…" at bounding box center [405, 150] width 365 height 300
click at [394, 133] on select "N/A $37 $38 $39 $40 $41 $42 $43 $44 $45 $46 $47 $48 $49 $50 $51 $52 $53 $54 $55…" at bounding box center [362, 138] width 88 height 16
select select "77"
click at [318, 130] on select "N/A $37 $38 $39 $40 $41 $42 $43 $44 $45 $46 $47 $48 $49 $50 $51 $52 $53 $54 $55…" at bounding box center [362, 138] width 88 height 16
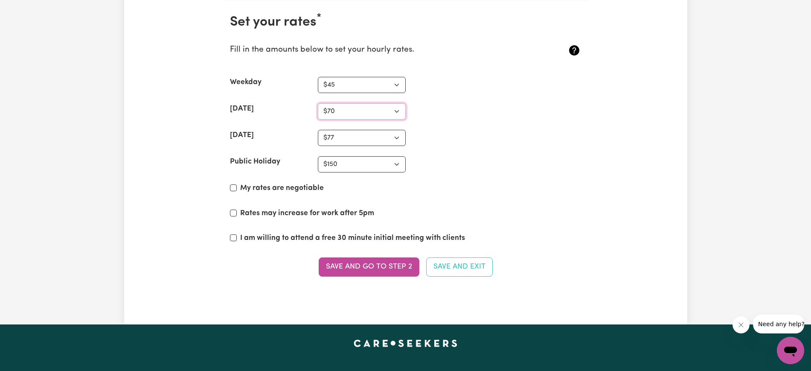
click at [382, 108] on select "N/A $37 $38 $39 $40 $41 $42 $43 $44 $45 $46 $47 $48 $49 $50 $51 $52 $53 $54 $55…" at bounding box center [362, 111] width 88 height 16
click at [318, 103] on select "N/A $37 $38 $39 $40 $41 $42 $43 $44 $45 $46 $47 $48 $49 $50 $51 $52 $53 $54 $55…" at bounding box center [362, 111] width 88 height 16
click at [398, 111] on select "N/A $37 $38 $39 $40 $41 $42 $43 $44 $45 $46 $47 $48 $49 $50 $51 $52 $53 $54 $55…" at bounding box center [362, 111] width 88 height 16
select select "70"
click at [318, 103] on select "N/A $37 $38 $39 $40 $41 $42 $43 $44 $45 $46 $47 $48 $49 $50 $51 $52 $53 $54 $55…" at bounding box center [362, 111] width 88 height 16
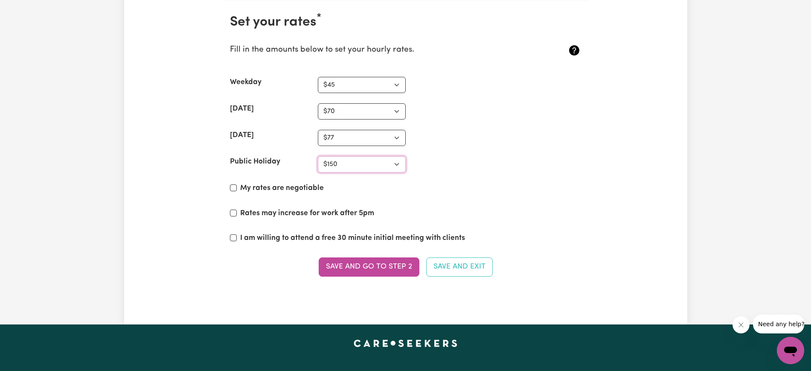
click at [399, 168] on select "N/A $37 $38 $39 $40 $41 $42 $43 $44 $45 $46 $47 $48 $49 $50 $51 $52 $53 $54 $55…" at bounding box center [362, 164] width 88 height 16
select select "140"
click at [318, 156] on select "N/A $37 $38 $39 $40 $41 $42 $43 $44 $45 $46 $47 $48 $49 $50 $51 $52 $53 $54 $55…" at bounding box center [362, 164] width 88 height 16
click at [461, 119] on section "Set your rates * Fill in the amounts below to set your hourly rates. Weekday N/…" at bounding box center [405, 150] width 365 height 300
click at [236, 188] on input "My rates are negotiable" at bounding box center [233, 187] width 7 height 7
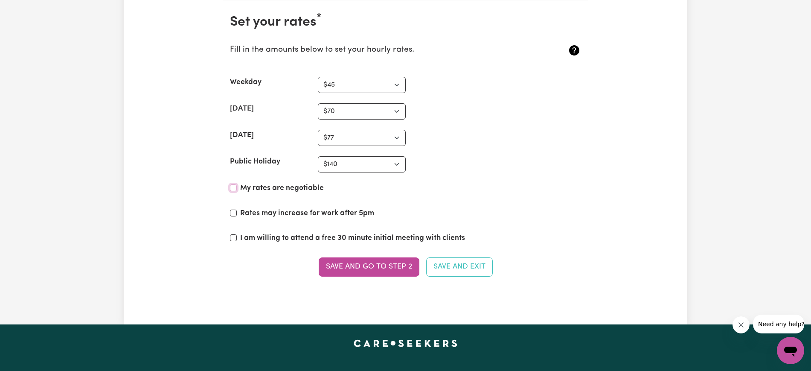
checkbox input "true"
click at [397, 87] on select "N/A $37 $38 $39 $40 $41 $42 $43 $44 $45 $46 $47 $48 $49 $50 $51 $52 $53 $54 $55…" at bounding box center [362, 85] width 88 height 16
click at [318, 77] on select "N/A $37 $38 $39 $40 $41 $42 $43 $44 $45 $46 $47 $48 $49 $50 $51 $52 $53 $54 $55…" at bounding box center [362, 85] width 88 height 16
click at [467, 117] on div "[DATE] N/A $37 $38 $39 $40 $41 $42 $43 $44 $45 $46 $47 $48 $49 $50 $51 $52 $53 …" at bounding box center [405, 111] width 351 height 16
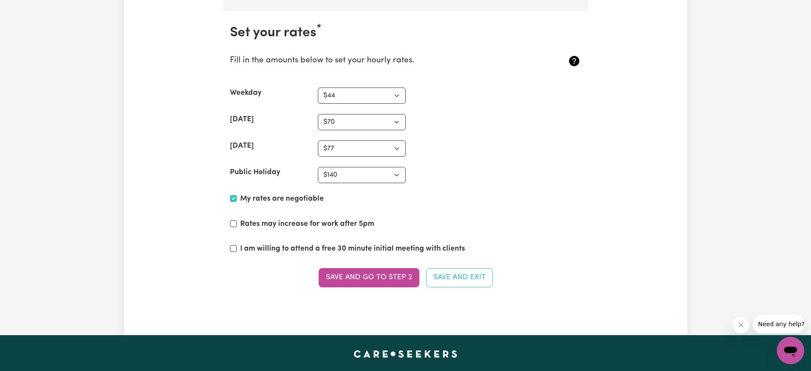
scroll to position [1977, 0]
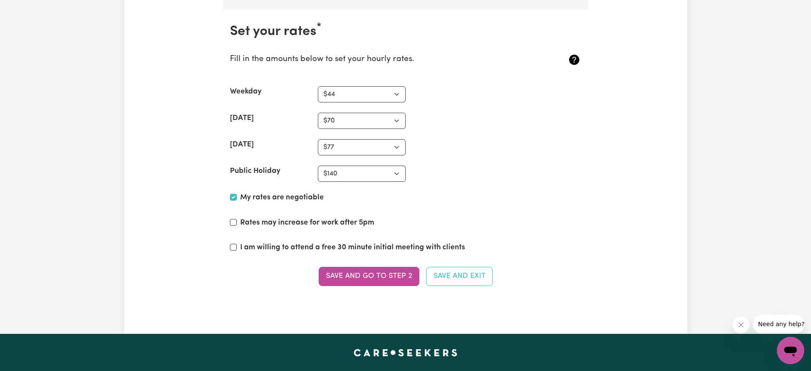
click at [381, 96] on select "N/A $37 $38 $39 $40 $41 $42 $43 $44 $45 $46 $47 $48 $49 $50 $51 $52 $53 $54 $55…" at bounding box center [362, 94] width 88 height 16
select select "40"
click at [318, 86] on select "N/A $37 $38 $39 $40 $41 $42 $43 $44 $45 $46 $47 $48 $49 $50 $51 $52 $53 $54 $55…" at bounding box center [362, 94] width 88 height 16
click at [397, 121] on select "N/A $37 $38 $39 $40 $41 $42 $43 $44 $45 $46 $47 $48 $49 $50 $51 $52 $53 $54 $55…" at bounding box center [362, 121] width 88 height 16
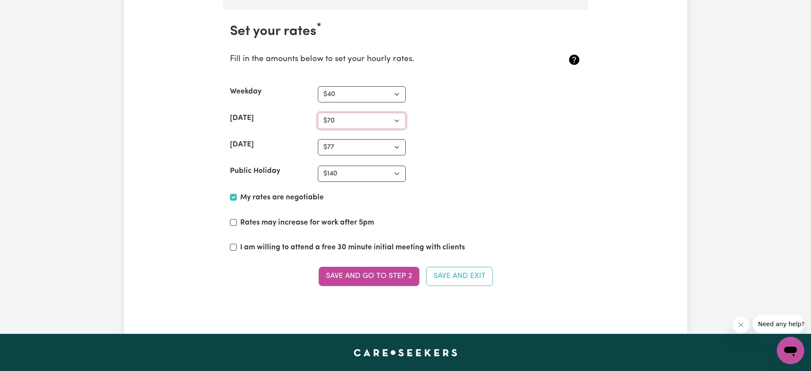
select select "55"
click at [318, 113] on select "N/A $37 $38 $39 $40 $41 $42 $43 $44 $45 $46 $47 $48 $49 $50 $51 $52 $53 $54 $55…" at bounding box center [362, 121] width 88 height 16
click at [380, 151] on select "N/A $37 $38 $39 $40 $41 $42 $43 $44 $45 $46 $47 $48 $49 $50 $51 $52 $53 $54 $55…" at bounding box center [362, 147] width 88 height 16
select select "65"
click at [318, 139] on select "N/A $37 $38 $39 $40 $41 $42 $43 $44 $45 $46 $47 $48 $49 $50 $51 $52 $53 $54 $55…" at bounding box center [362, 147] width 88 height 16
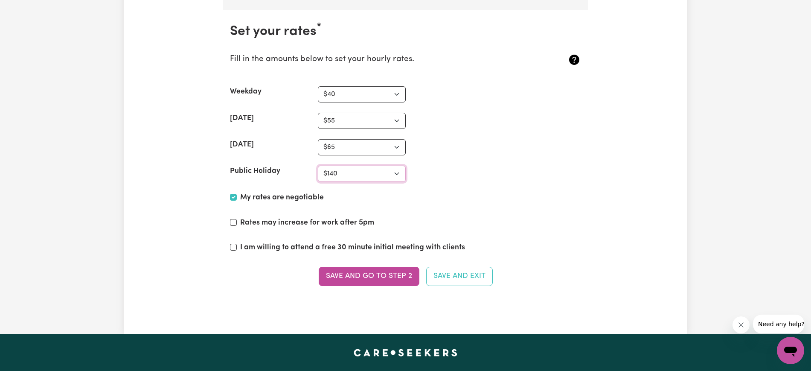
click at [377, 177] on select "N/A $37 $38 $39 $40 $41 $42 $43 $44 $45 $46 $47 $48 $49 $50 $51 $52 $53 $54 $55…" at bounding box center [362, 173] width 88 height 16
select select "120"
click at [318, 165] on select "N/A $37 $38 $39 $40 $41 $42 $43 $44 $45 $46 $47 $48 $49 $50 $51 $52 $53 $54 $55…" at bounding box center [362, 173] width 88 height 16
click at [444, 148] on div "[DATE] N/A $37 $38 $39 $40 $41 $42 $43 $44 $45 $46 $47 $48 $49 $50 $51 $52 $53 …" at bounding box center [405, 147] width 351 height 16
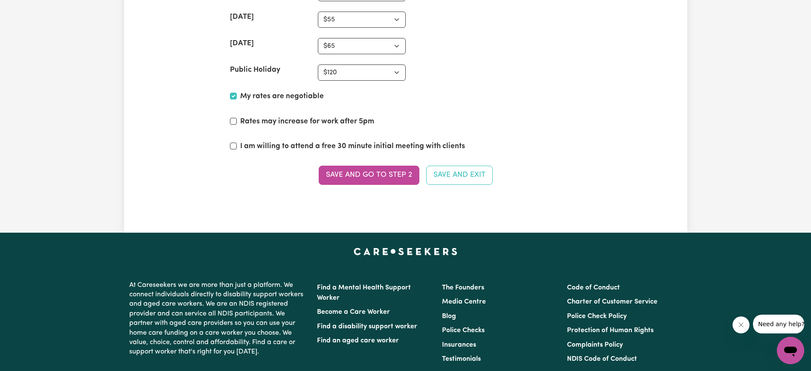
scroll to position [2080, 0]
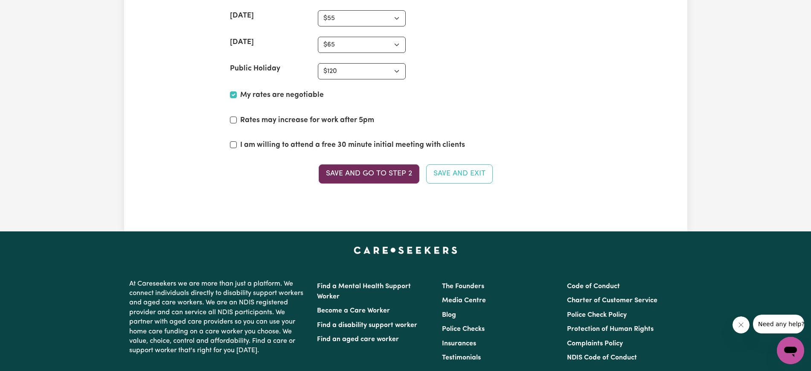
click at [367, 172] on button "Save and go to Step 2" at bounding box center [369, 173] width 101 height 19
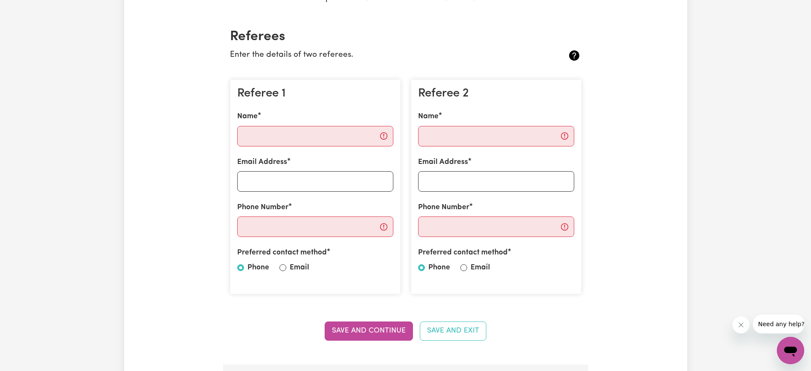
scroll to position [185, 0]
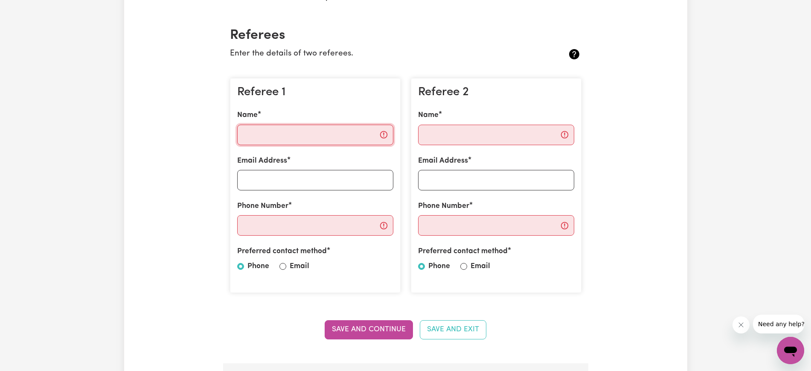
click at [276, 129] on input "Name" at bounding box center [315, 135] width 156 height 20
click at [284, 135] on input "Name" at bounding box center [315, 135] width 156 height 20
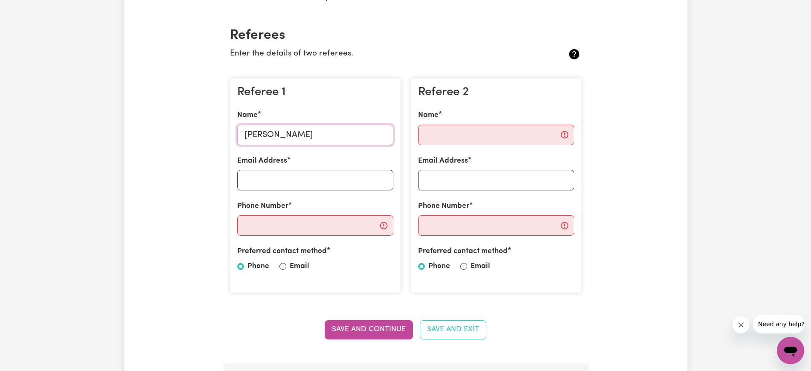
type input "[PERSON_NAME]"
click at [270, 180] on input "Email Address" at bounding box center [315, 180] width 156 height 20
type input "[EMAIL_ADDRESS][DOMAIN_NAME]"
click at [269, 226] on input "Phone Number" at bounding box center [315, 225] width 156 height 20
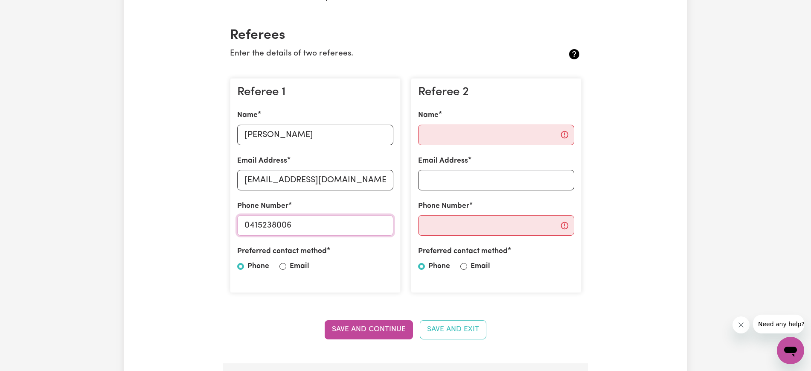
type input "0415238006"
click at [283, 266] on input "Email" at bounding box center [282, 266] width 7 height 7
radio input "true"
click at [472, 126] on input "Name" at bounding box center [496, 135] width 156 height 20
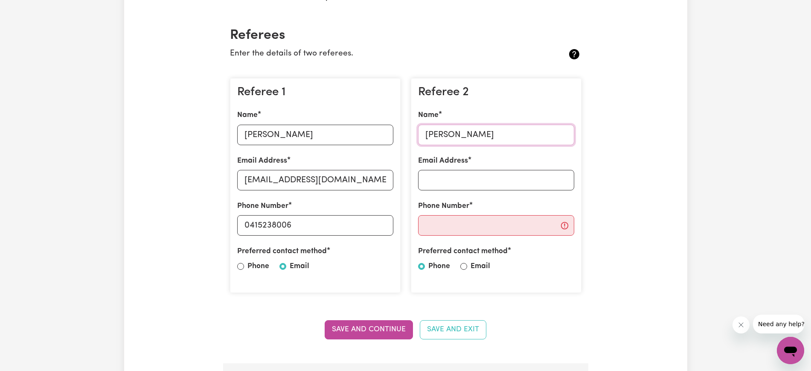
type input "[PERSON_NAME]"
click at [466, 178] on input "Email Address" at bounding box center [496, 180] width 156 height 20
paste input "[PERSON_NAME][EMAIL_ADDRESS][DOMAIN_NAME]"
type input "[PERSON_NAME][EMAIL_ADDRESS][DOMAIN_NAME]"
click at [485, 221] on input "Phone Number" at bounding box center [496, 225] width 156 height 20
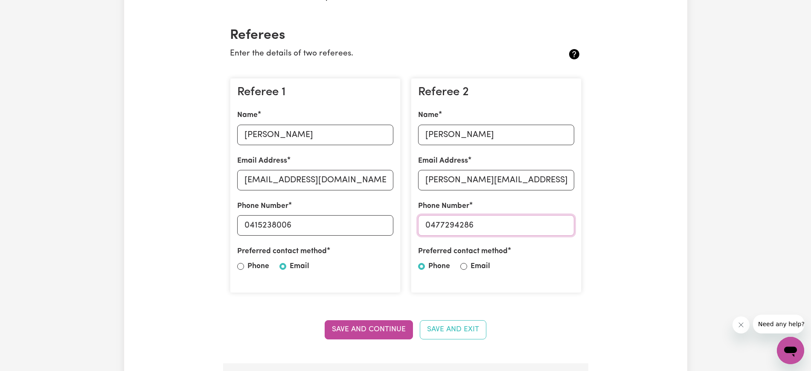
type input "0477294286"
click at [464, 266] on input "Email" at bounding box center [463, 266] width 7 height 7
radio input "true"
click at [386, 328] on button "Save and Continue" at bounding box center [368, 329] width 88 height 19
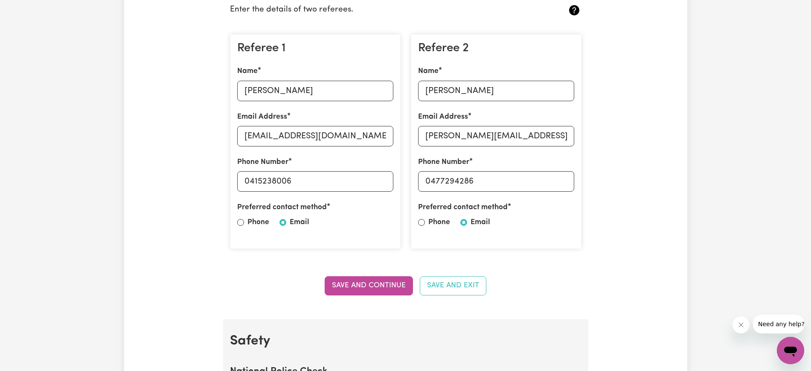
scroll to position [228, 0]
click at [367, 290] on button "Save and Continue" at bounding box center [368, 285] width 88 height 19
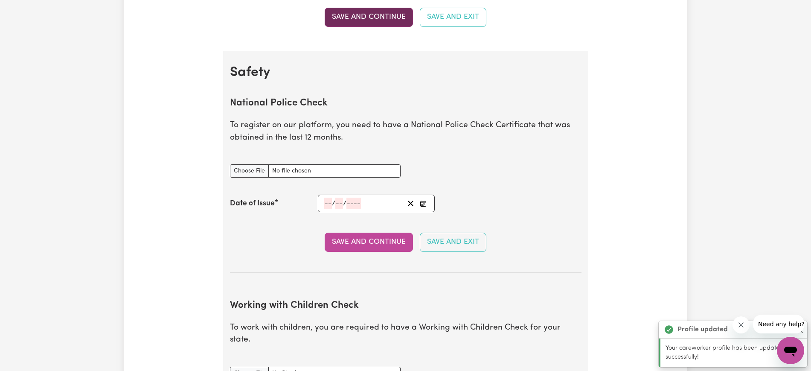
scroll to position [548, 0]
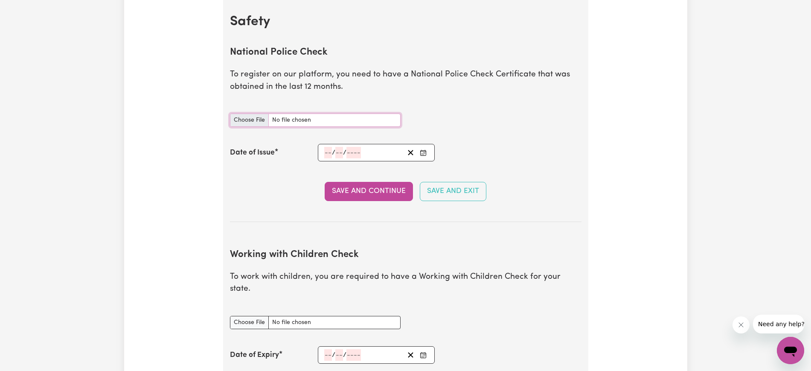
click at [252, 117] on input "National Police Check document" at bounding box center [315, 119] width 171 height 13
type input "C:\fakepath\report_wangigi_10536587-5488072.pdf"
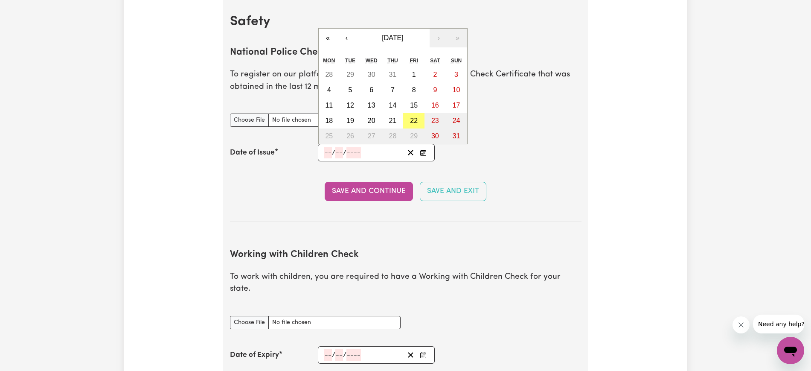
click at [330, 154] on input "number" at bounding box center [328, 153] width 8 height 12
click at [430, 107] on button "16" at bounding box center [434, 105] width 21 height 15
type input "[DATE]"
type input "16"
type input "8"
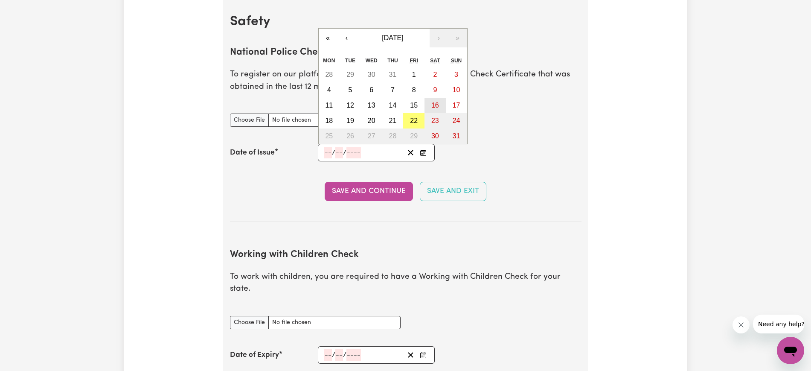
type input "2025"
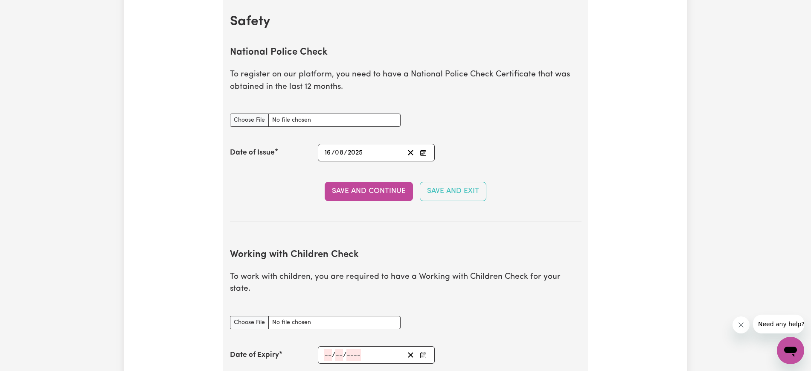
click at [341, 154] on input "8" at bounding box center [339, 153] width 9 height 12
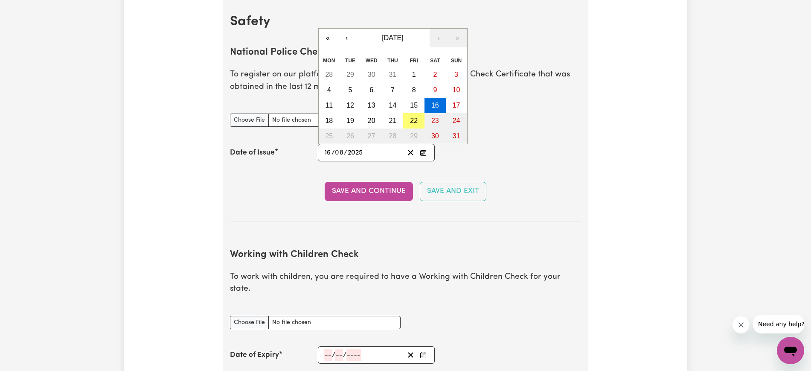
type input "[DATE]"
type input "1"
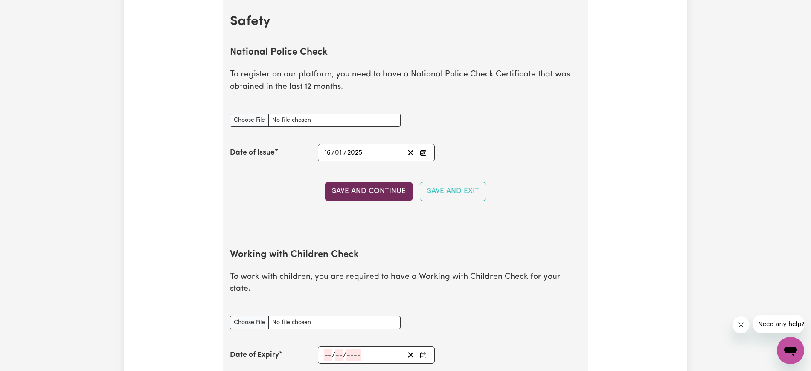
click at [358, 189] on button "Save and Continue" at bounding box center [368, 191] width 88 height 19
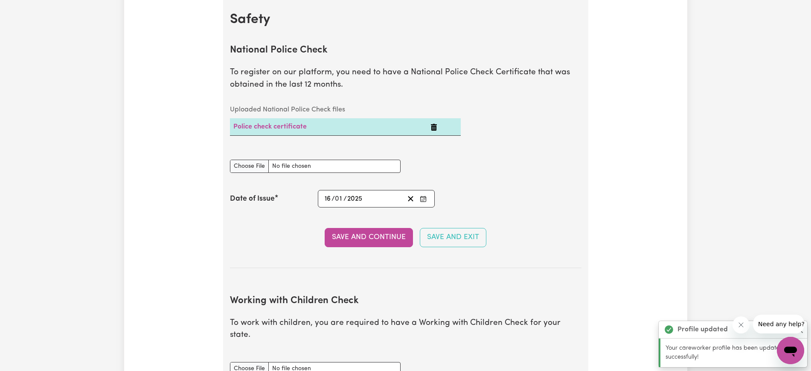
scroll to position [545, 0]
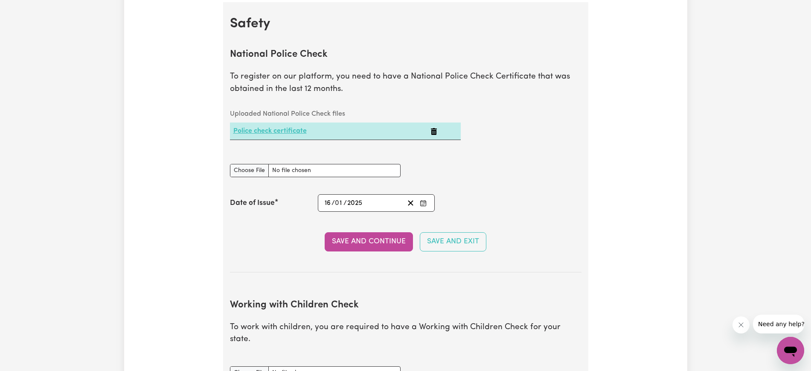
click at [295, 132] on link "Police check certificate" at bounding box center [269, 130] width 73 height 7
click at [543, 123] on div "Uploaded National Police Check files Police check certificate" at bounding box center [406, 129] width 362 height 48
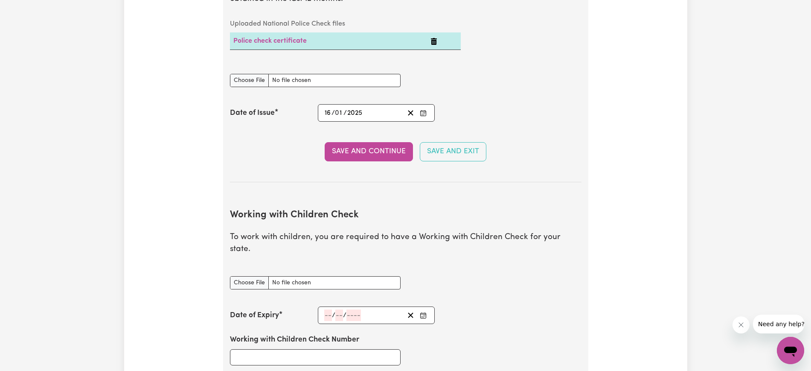
scroll to position [636, 0]
click at [371, 153] on button "Save and Continue" at bounding box center [368, 151] width 88 height 19
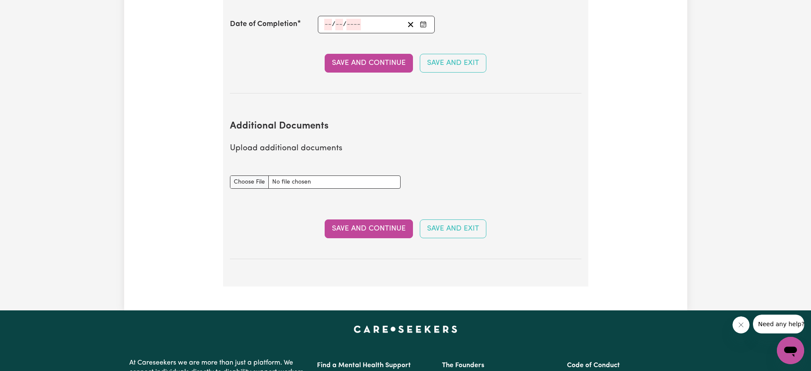
scroll to position [1455, 0]
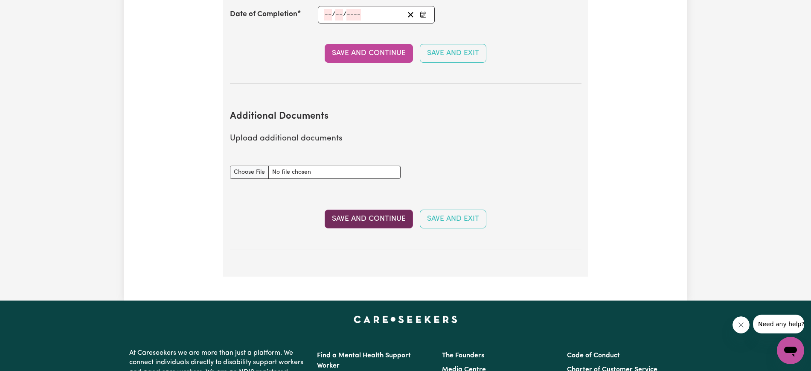
click at [384, 210] on button "Save and Continue" at bounding box center [368, 218] width 88 height 19
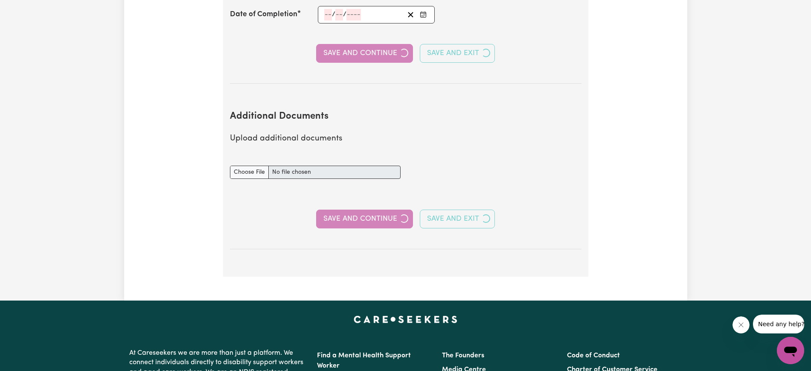
select select "Certificate III (Individual Support)"
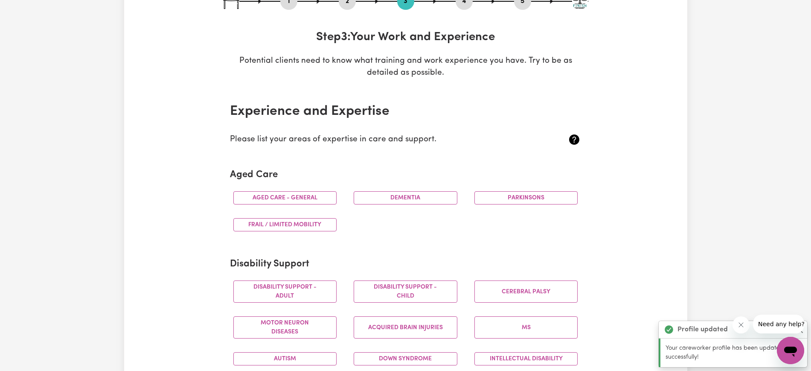
scroll to position [109, 0]
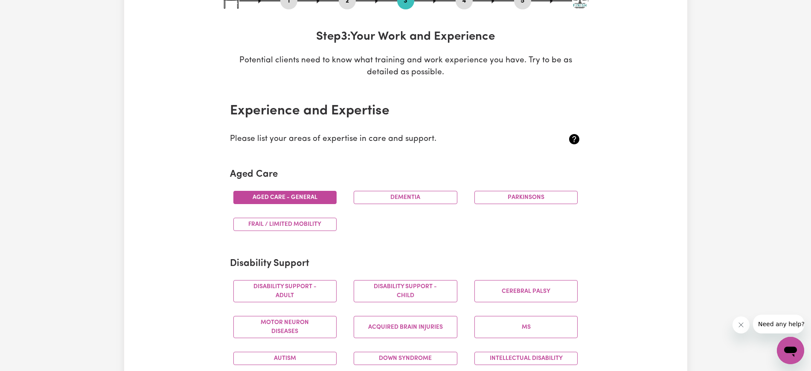
click at [290, 195] on button "Aged care - General" at bounding box center [285, 197] width 104 height 13
click at [331, 222] on button "Frail / limited mobility" at bounding box center [285, 223] width 104 height 13
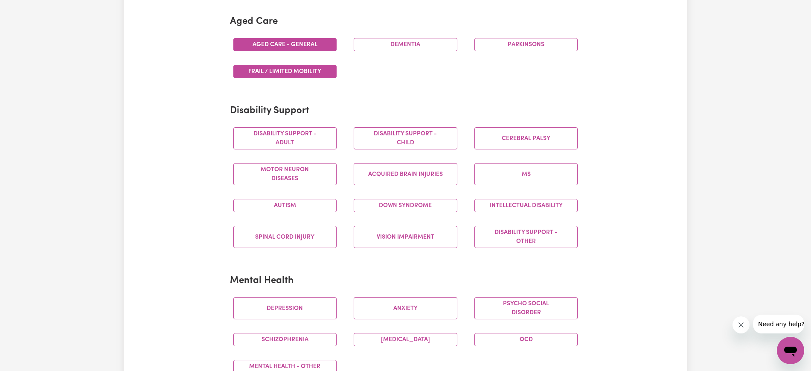
scroll to position [310, 0]
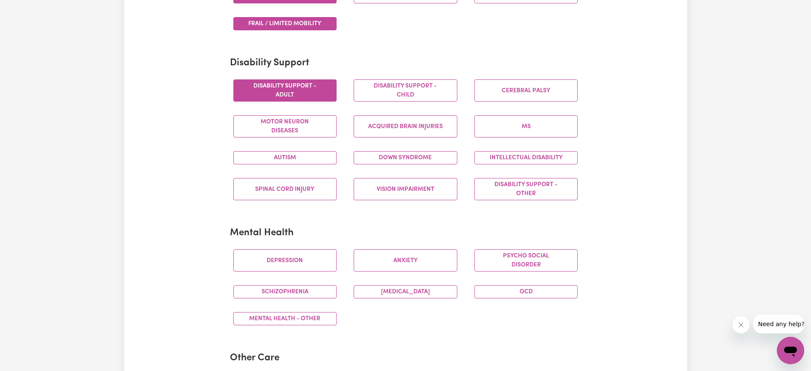
click at [290, 96] on button "Disability support - Adult" at bounding box center [285, 90] width 104 height 22
click at [302, 153] on button "Autism" at bounding box center [285, 157] width 104 height 13
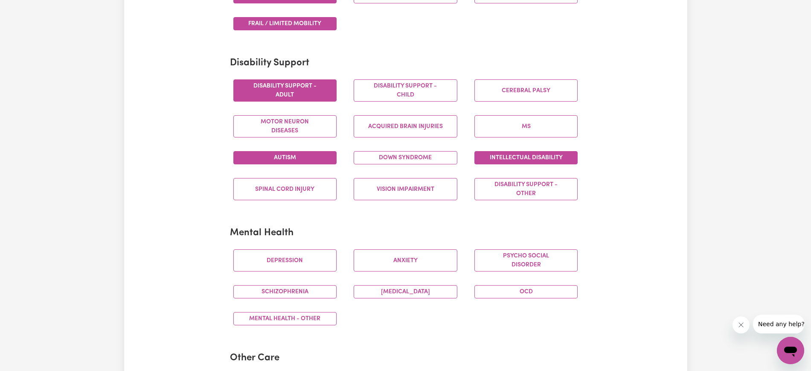
click at [550, 161] on button "Intellectual Disability" at bounding box center [526, 157] width 104 height 13
click at [423, 156] on button "Down syndrome" at bounding box center [405, 157] width 104 height 13
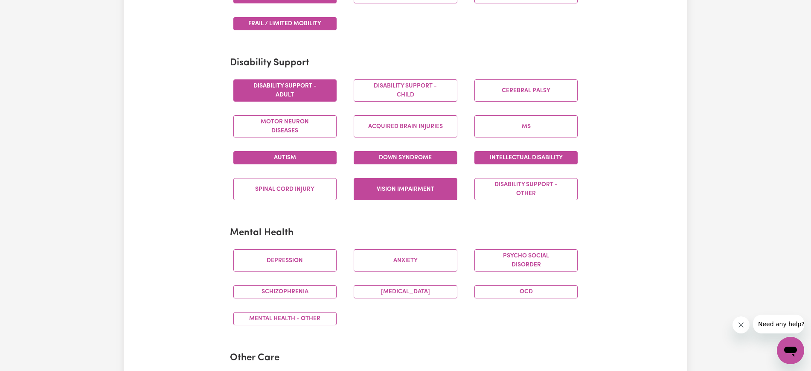
click at [399, 189] on button "Vision impairment" at bounding box center [405, 189] width 104 height 22
click at [553, 189] on button "Disability support - Other" at bounding box center [526, 189] width 104 height 22
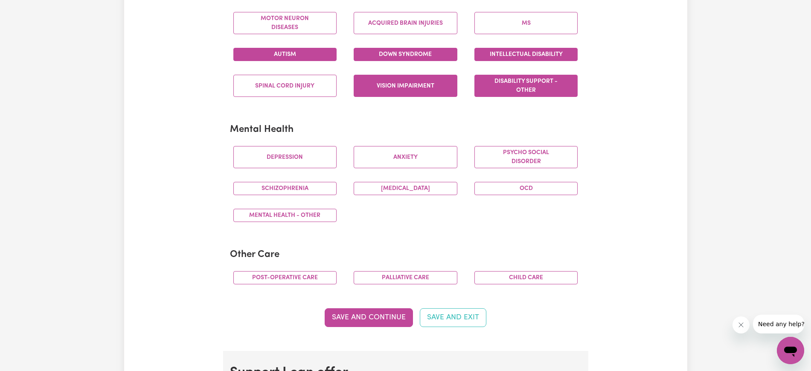
scroll to position [442, 0]
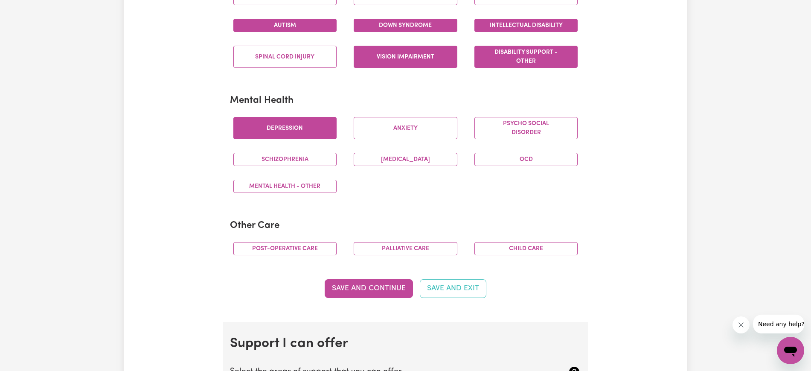
click at [327, 125] on button "Depression" at bounding box center [285, 128] width 104 height 22
click at [388, 158] on button "[MEDICAL_DATA]" at bounding box center [405, 159] width 104 height 13
click at [308, 159] on button "Schizophrenia" at bounding box center [285, 159] width 104 height 13
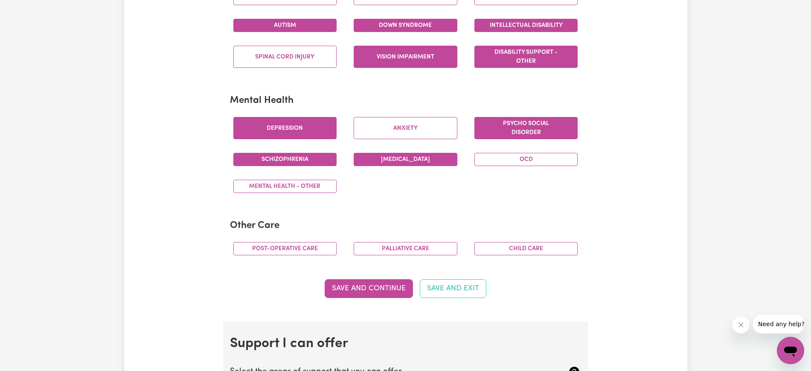
click at [516, 131] on button "Psycho social disorder" at bounding box center [526, 128] width 104 height 22
click at [403, 132] on button "Anxiety" at bounding box center [405, 128] width 104 height 22
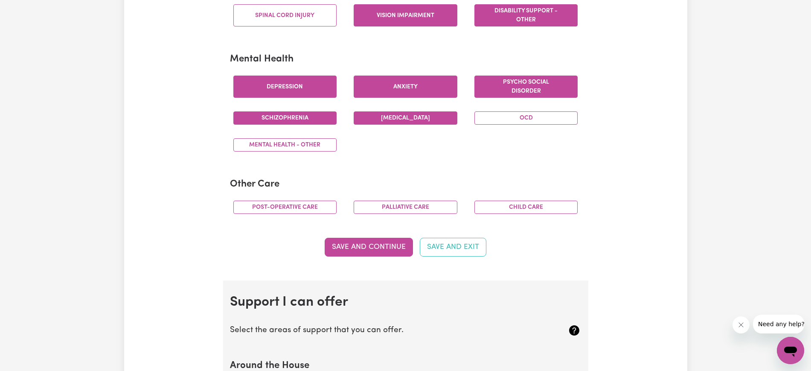
scroll to position [495, 0]
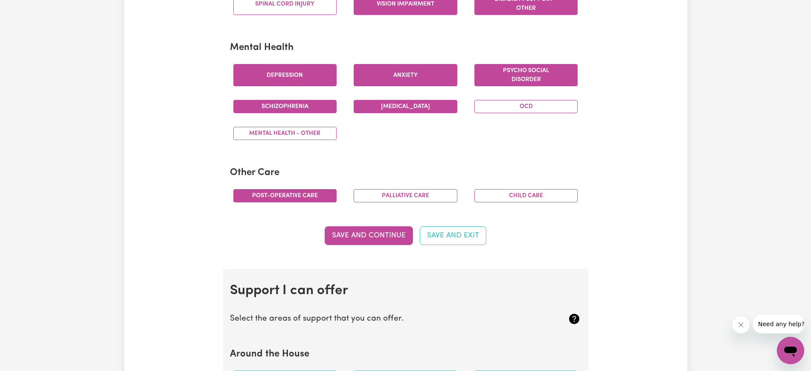
click at [312, 194] on button "Post-operative care" at bounding box center [285, 195] width 104 height 13
click at [365, 237] on button "Save and Continue" at bounding box center [368, 235] width 88 height 19
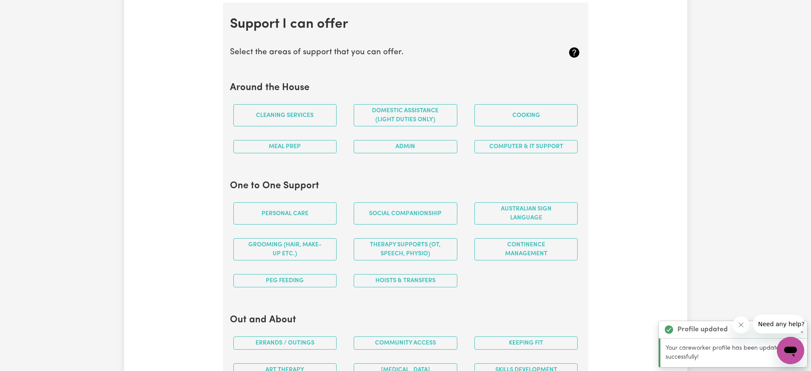
scroll to position [763, 0]
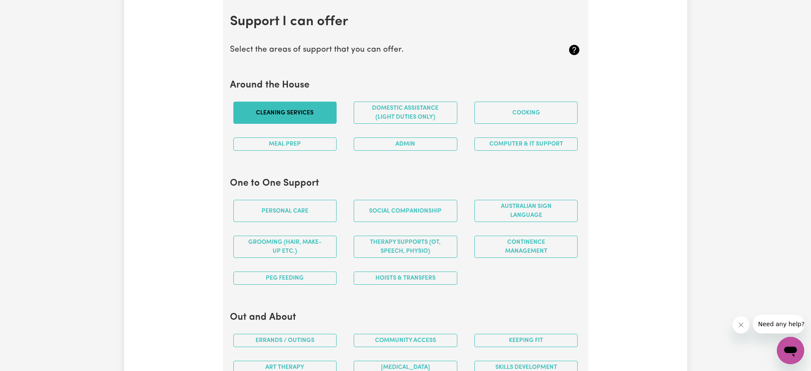
click at [315, 116] on button "Cleaning services" at bounding box center [285, 112] width 104 height 22
click at [416, 119] on button "Domestic assistance (light duties only)" at bounding box center [405, 112] width 104 height 22
click at [504, 111] on button "Cooking" at bounding box center [526, 112] width 104 height 22
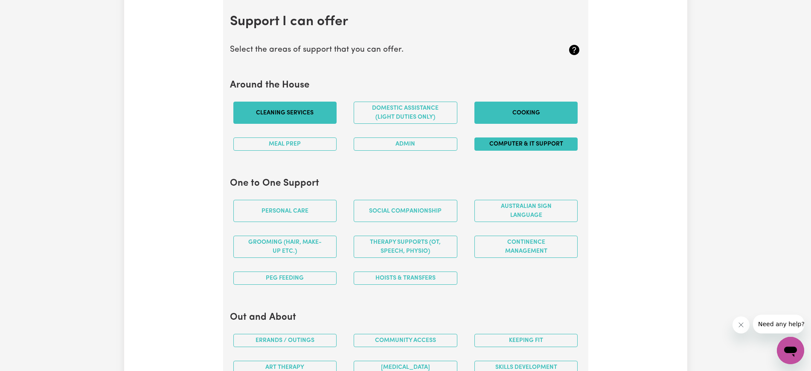
click at [512, 142] on button "Computer & IT Support" at bounding box center [526, 143] width 104 height 13
click at [382, 145] on button "Admin" at bounding box center [405, 143] width 104 height 13
click at [303, 144] on button "Meal prep" at bounding box center [285, 143] width 104 height 13
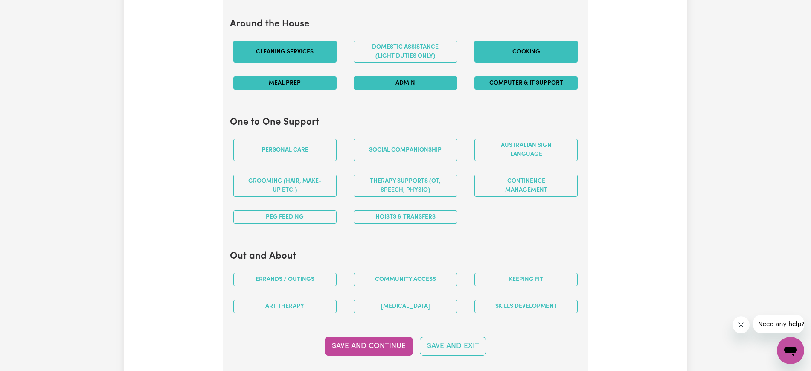
scroll to position [823, 0]
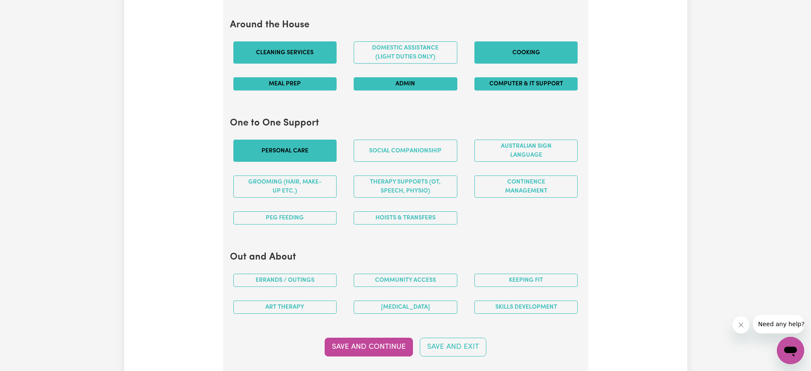
click at [292, 143] on button "Personal care" at bounding box center [285, 150] width 104 height 22
click at [439, 153] on button "Social companionship" at bounding box center [405, 150] width 104 height 22
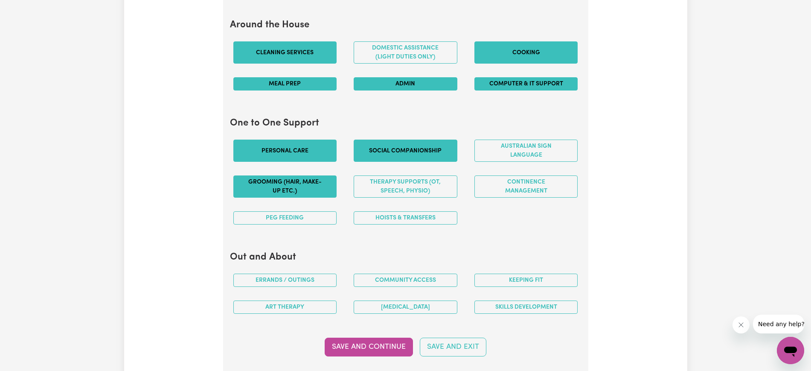
click at [315, 192] on button "Grooming (hair, make-up etc.)" at bounding box center [285, 186] width 104 height 22
click at [308, 221] on button "PEG feeding" at bounding box center [285, 217] width 104 height 13
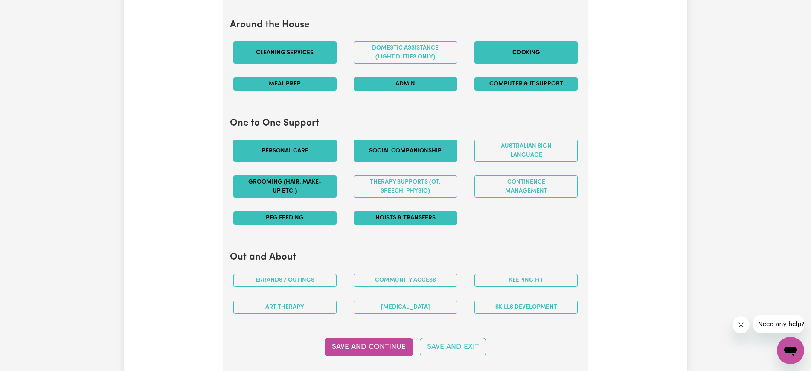
click at [415, 220] on button "Hoists & transfers" at bounding box center [405, 217] width 104 height 13
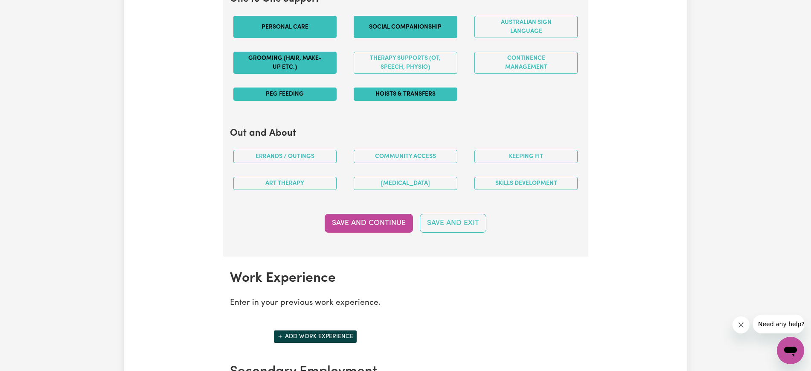
scroll to position [948, 0]
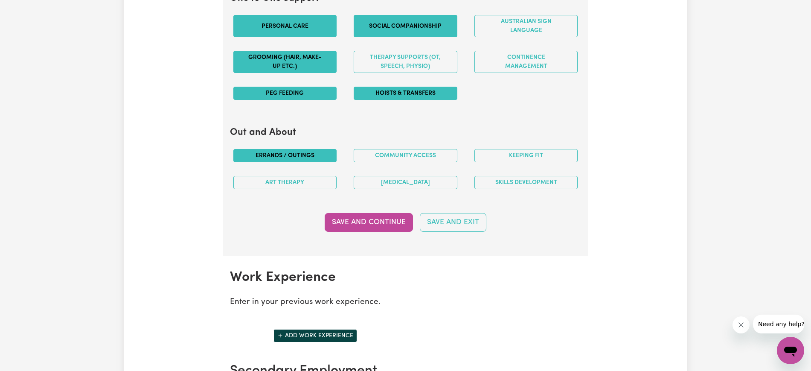
click at [307, 156] on button "Errands / Outings" at bounding box center [285, 155] width 104 height 13
click at [414, 159] on button "Community access" at bounding box center [405, 155] width 104 height 13
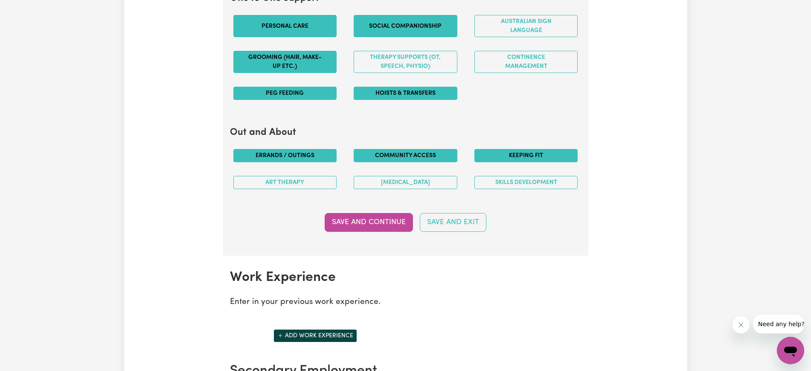
click at [522, 159] on button "Keeping fit" at bounding box center [526, 155] width 104 height 13
click at [292, 184] on button "Art therapy" at bounding box center [285, 182] width 104 height 13
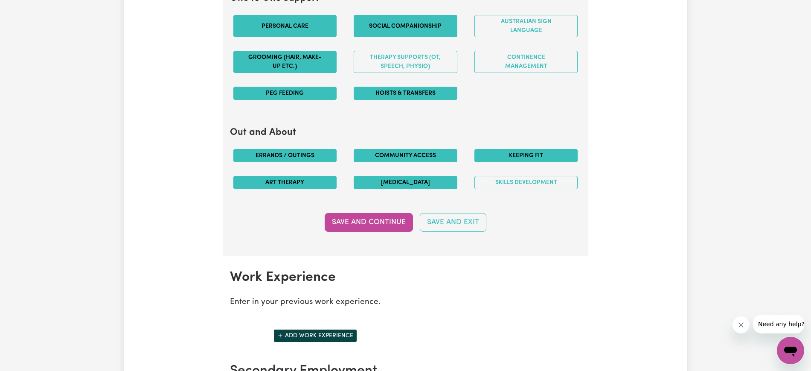
click at [403, 185] on button "[MEDICAL_DATA]" at bounding box center [405, 182] width 104 height 13
click at [537, 185] on button "Skills Development" at bounding box center [526, 182] width 104 height 13
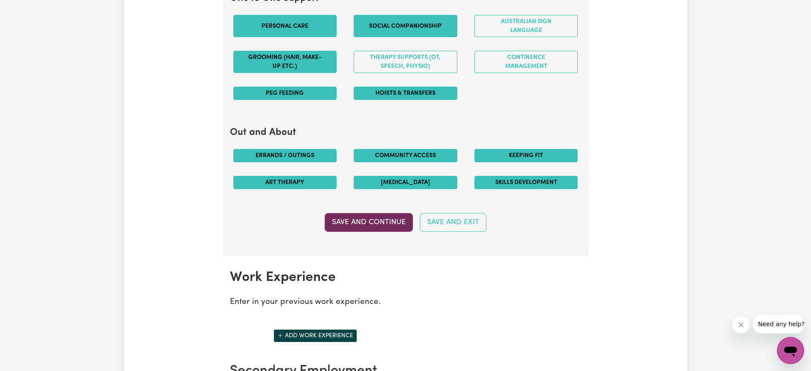
click at [359, 223] on button "Save and Continue" at bounding box center [368, 222] width 88 height 19
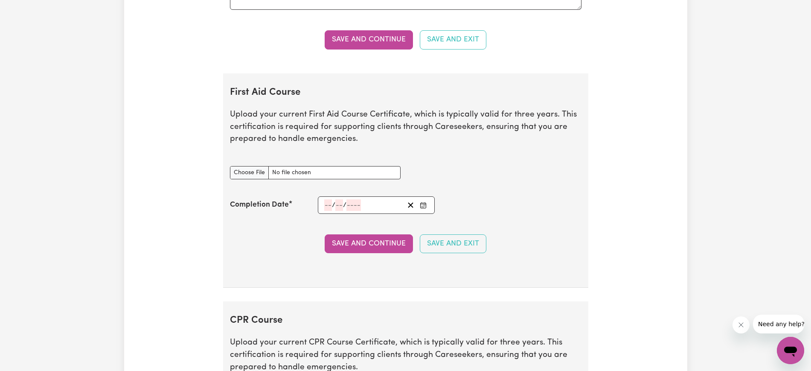
scroll to position [1411, 0]
click at [246, 170] on input "First Aid Course document" at bounding box center [315, 171] width 171 height 13
type input "C:\fakepath\Statement-of-Attainment-202301628-[PERSON_NAME].pdf"
click at [325, 203] on input "number" at bounding box center [328, 204] width 8 height 12
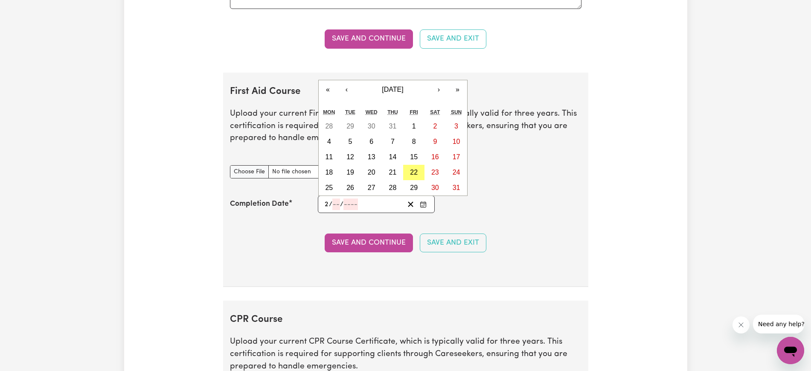
type input "20"
type input "07"
type input "202"
type input "[DATE]"
type input "7"
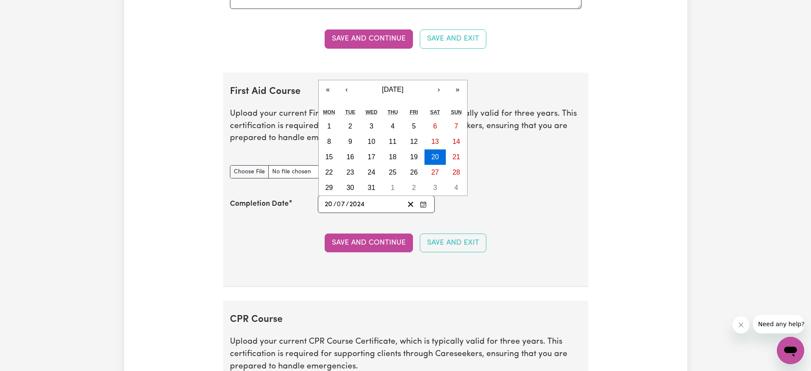
type input "202"
type input "[DATE]"
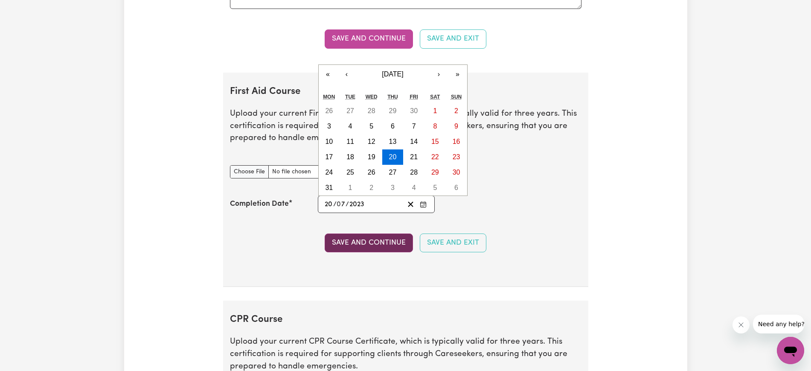
type input "2023"
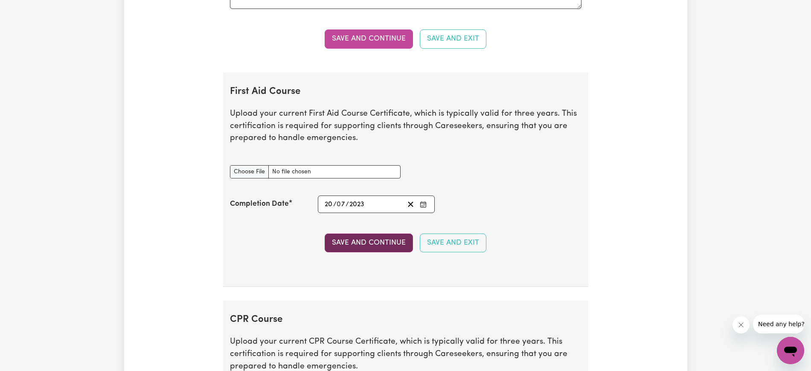
click at [373, 243] on button "Save and Continue" at bounding box center [368, 242] width 88 height 19
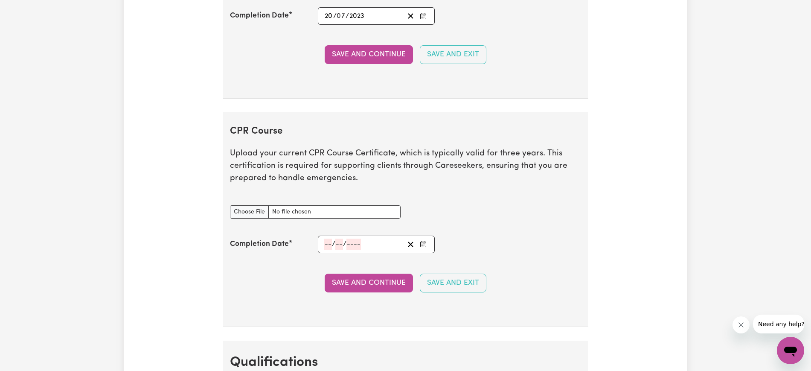
scroll to position [1689, 0]
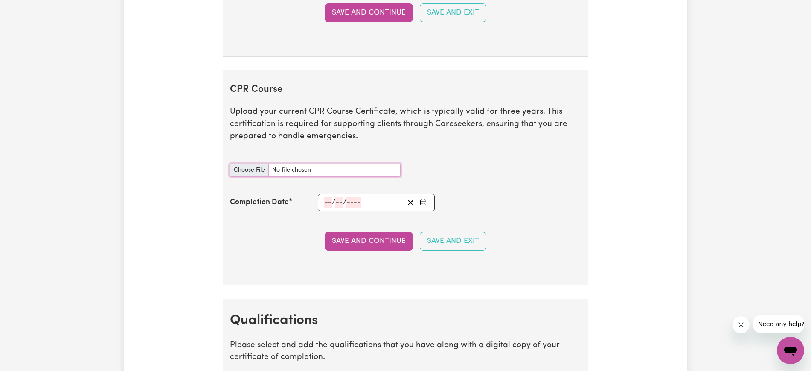
click at [234, 167] on input "CPR Course document" at bounding box center [315, 169] width 171 height 13
type input "C:\fakepath\Statement-of-Attainment-202301628-[PERSON_NAME].pdf"
click at [320, 199] on div "/ /" at bounding box center [376, 202] width 117 height 17
click at [323, 202] on div "/ /" at bounding box center [363, 203] width 81 height 12
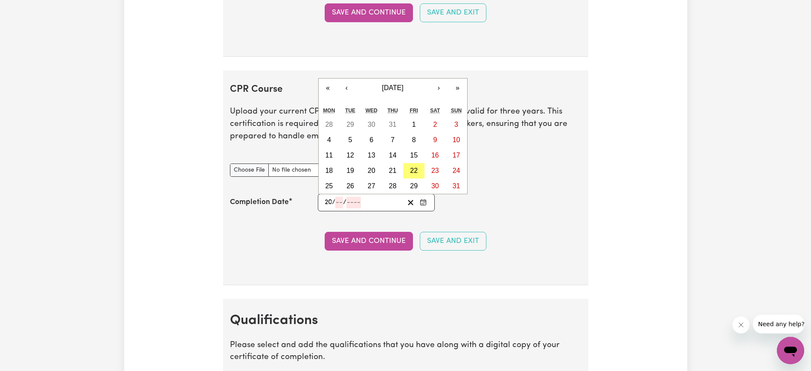
type input "20"
type input "07"
type input "202"
type input "[DATE]"
type input "7"
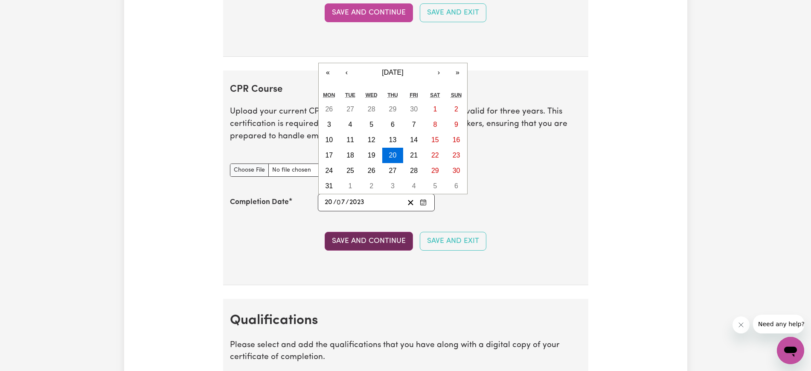
type input "2023"
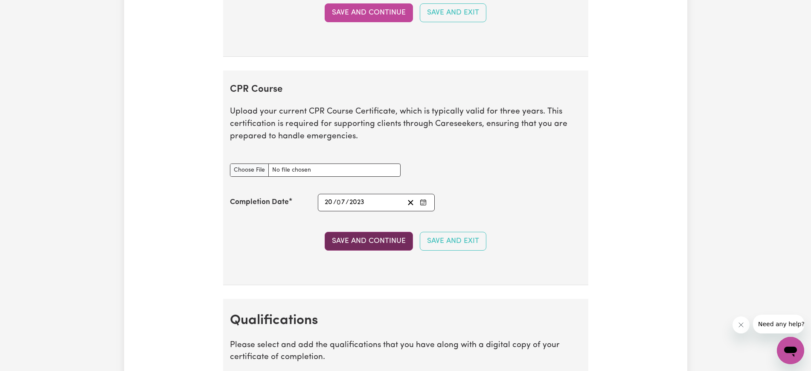
click at [342, 240] on button "Save and Continue" at bounding box center [368, 241] width 88 height 19
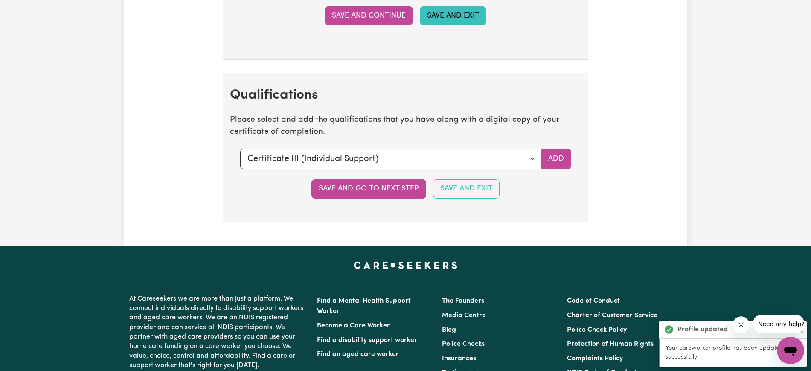
scroll to position [1964, 0]
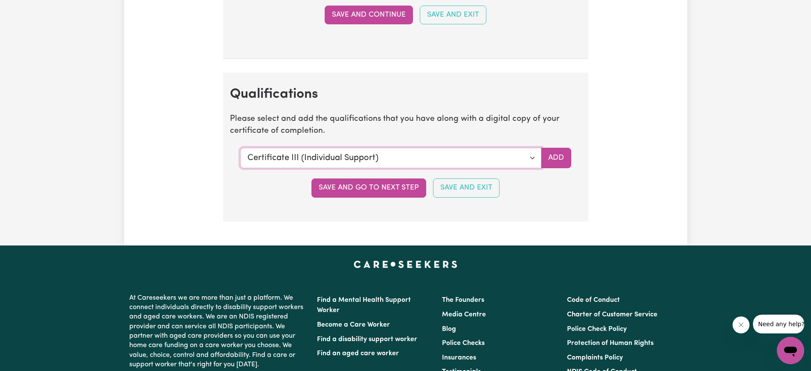
click at [533, 153] on select "Select a qualification to add... Certificate III (Individual Support) Certifica…" at bounding box center [390, 158] width 301 height 20
click at [240, 148] on select "Select a qualification to add... Certificate III (Individual Support) Certifica…" at bounding box center [390, 158] width 301 height 20
click at [551, 159] on button "Add" at bounding box center [556, 158] width 30 height 20
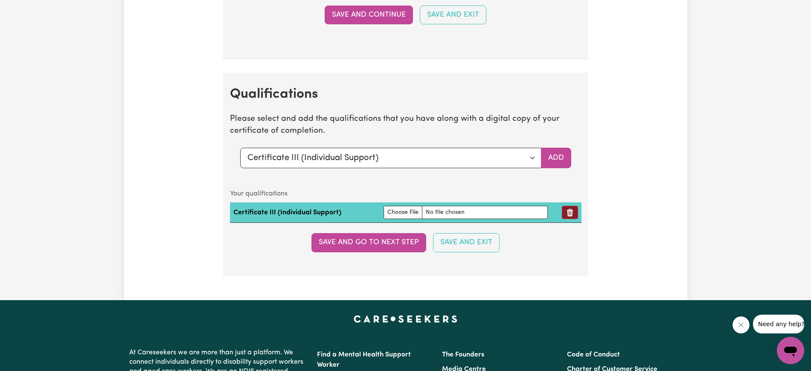
click at [567, 208] on icon "Remove qualification" at bounding box center [569, 212] width 9 height 9
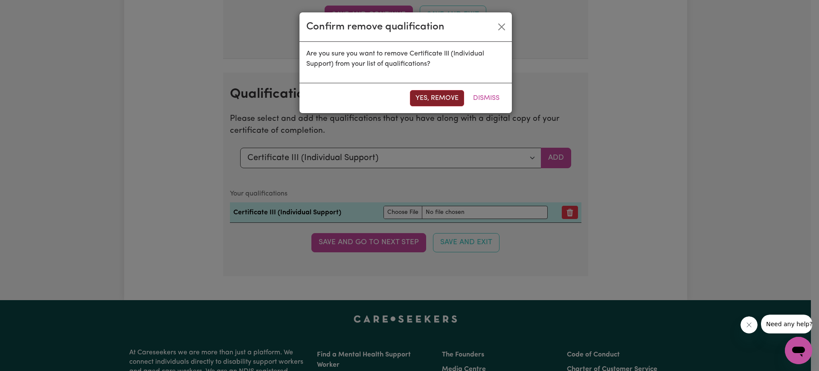
click at [433, 98] on button "Yes, remove" at bounding box center [437, 98] width 54 height 16
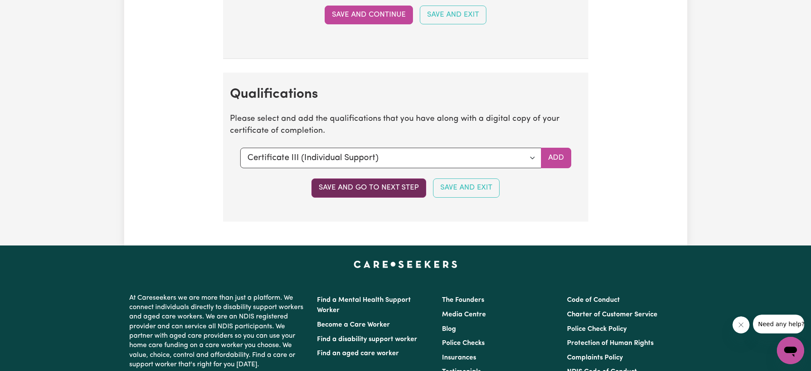
click at [368, 185] on button "Save and go to next step" at bounding box center [368, 187] width 115 height 19
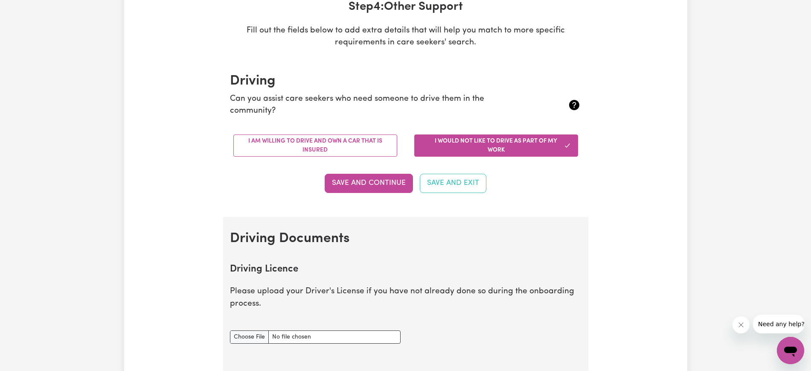
scroll to position [139, 0]
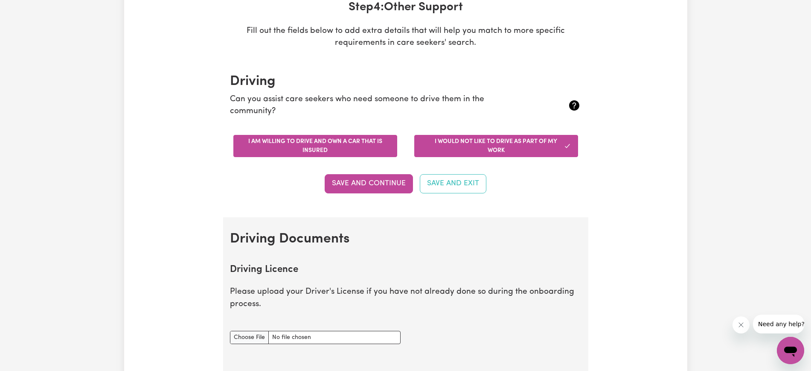
click at [306, 148] on button "I am willing to drive and own a car that is insured" at bounding box center [315, 146] width 164 height 22
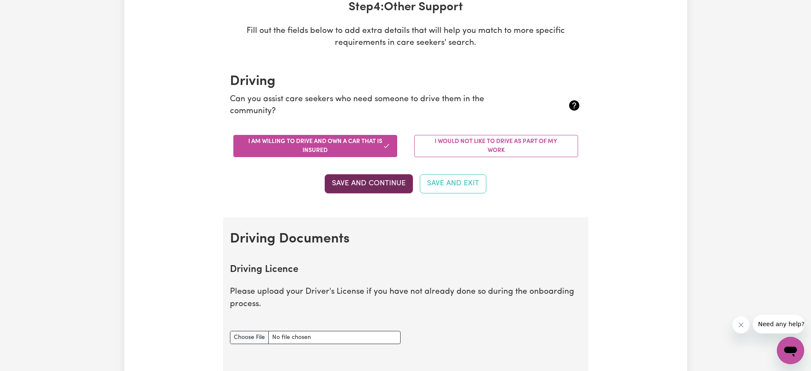
click at [354, 182] on button "Save and Continue" at bounding box center [368, 183] width 88 height 19
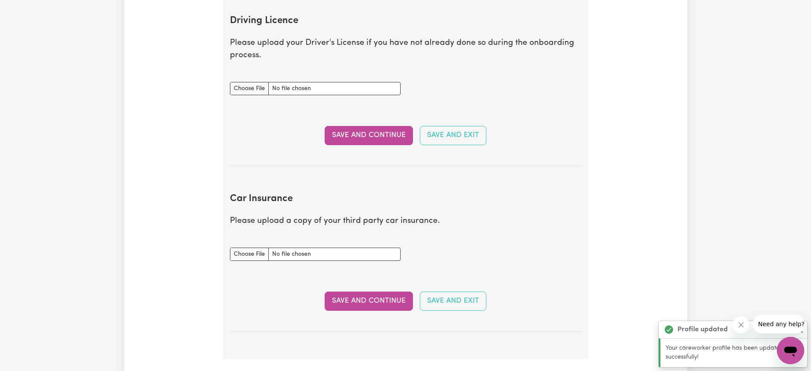
scroll to position [389, 0]
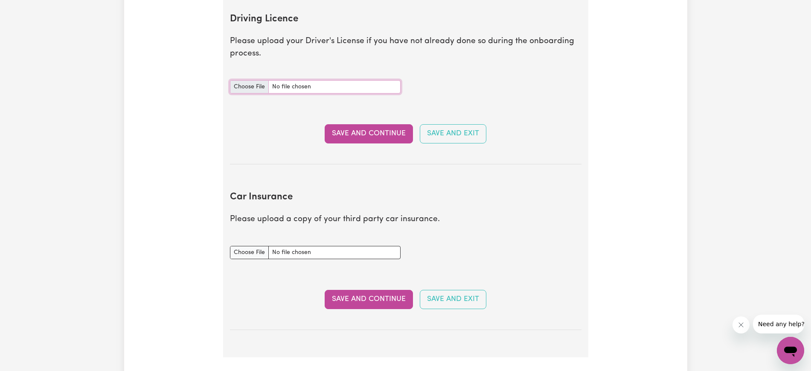
click at [238, 88] on input "Driving Licence document" at bounding box center [315, 86] width 171 height 13
click at [261, 246] on input "Car Insurance document" at bounding box center [315, 252] width 171 height 13
click at [244, 81] on input "Driving Licence document" at bounding box center [315, 86] width 171 height 13
type input "C:\fakepath\DL.jpg"
click at [372, 131] on button "Save and Continue" at bounding box center [368, 133] width 88 height 19
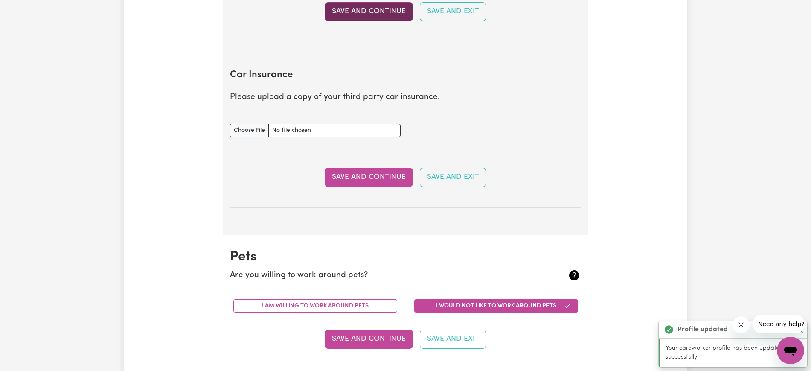
scroll to position [567, 0]
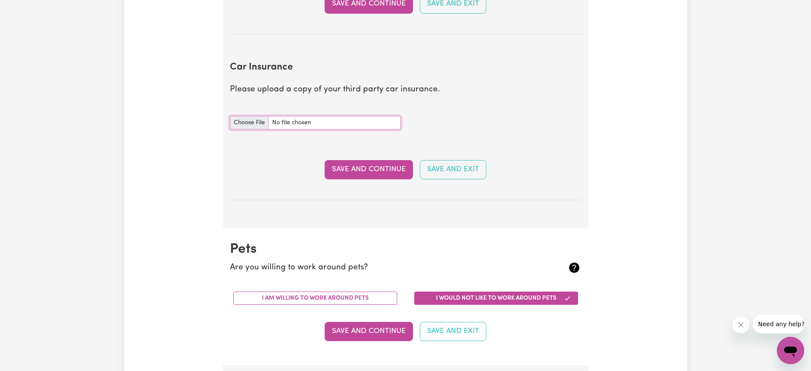
click at [246, 124] on input "Car Insurance document" at bounding box center [315, 122] width 171 height 13
type input "C:\fakepath\OA68141251_1_1.pdf"
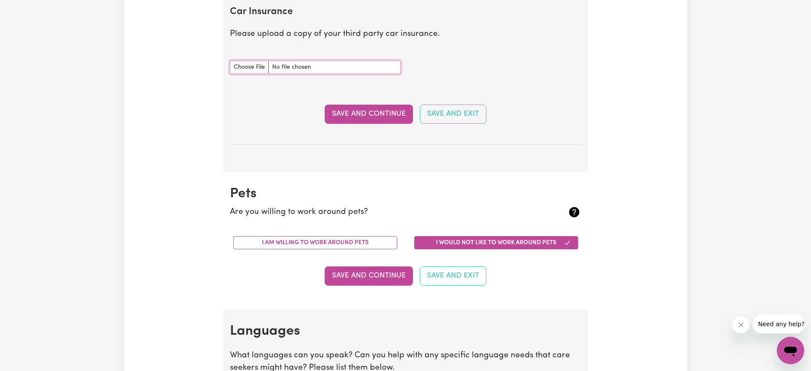
scroll to position [625, 0]
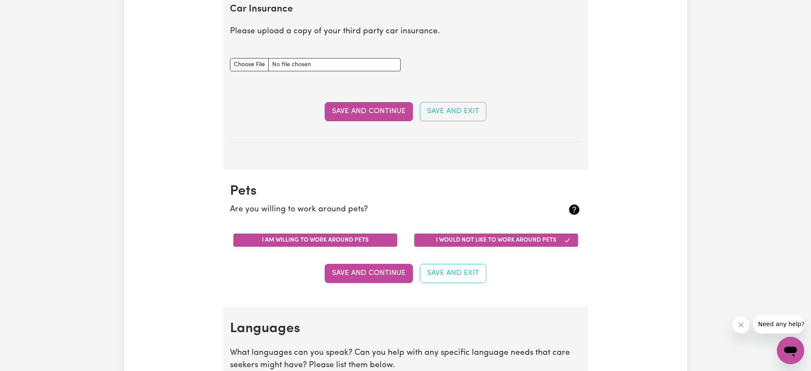
click at [337, 240] on button "I am willing to work around pets" at bounding box center [315, 239] width 164 height 13
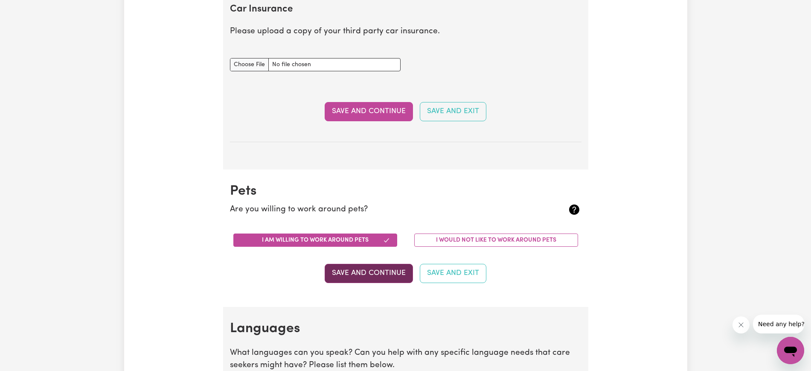
click at [355, 276] on button "Save and Continue" at bounding box center [368, 273] width 88 height 19
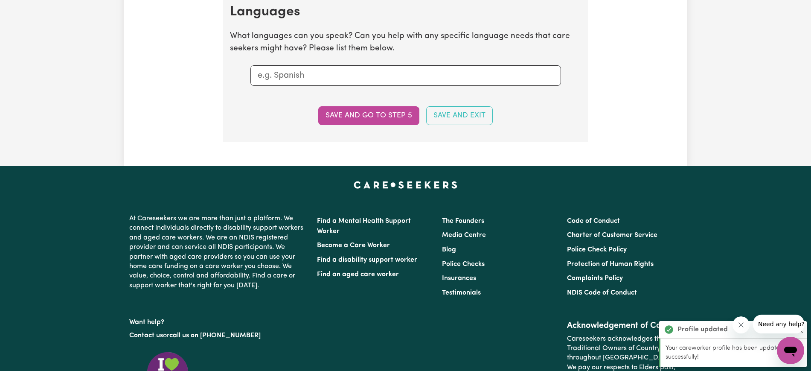
scroll to position [948, 0]
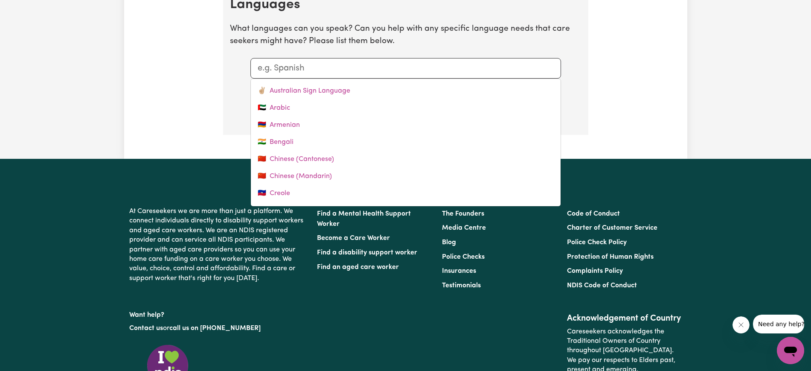
click at [283, 64] on input "text" at bounding box center [406, 68] width 296 height 13
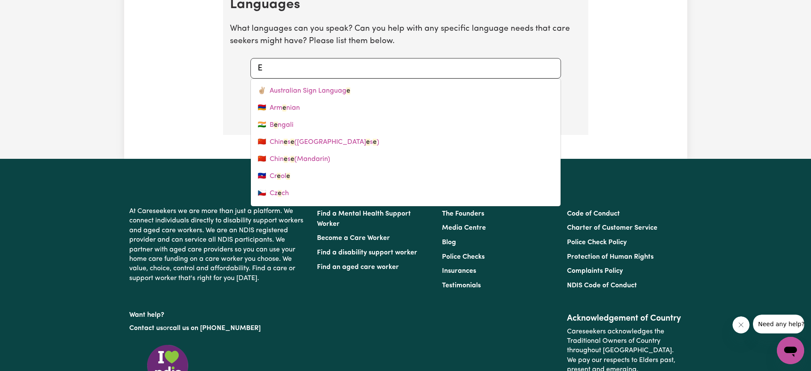
type input "EN"
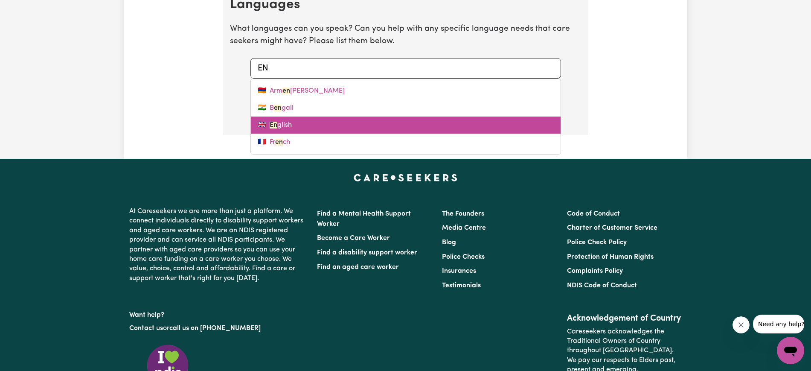
click at [311, 116] on link "🇬🇧 En glish" at bounding box center [406, 124] width 310 height 17
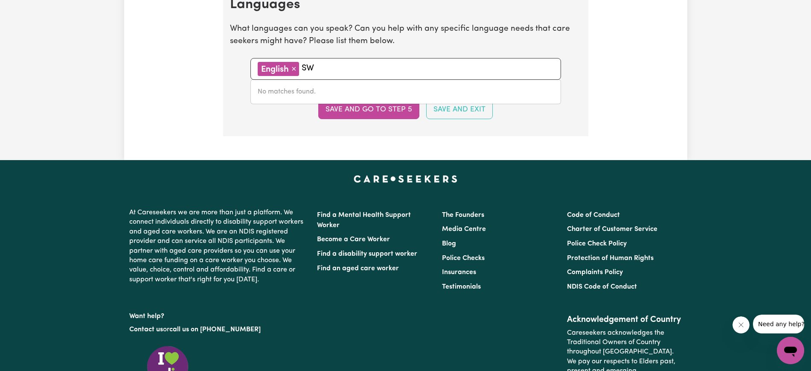
type input "S"
type input "K"
type input "S"
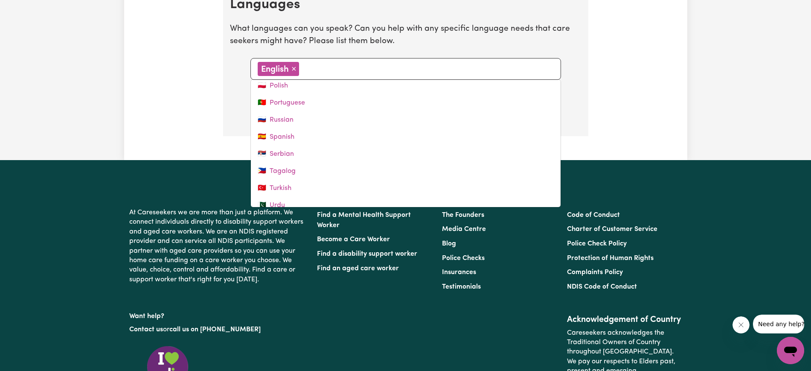
scroll to position [340, 0]
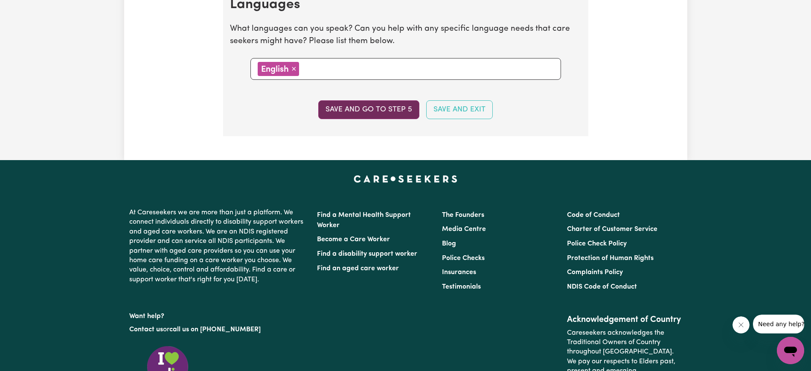
click at [387, 113] on button "Save and go to step 5" at bounding box center [368, 109] width 101 height 19
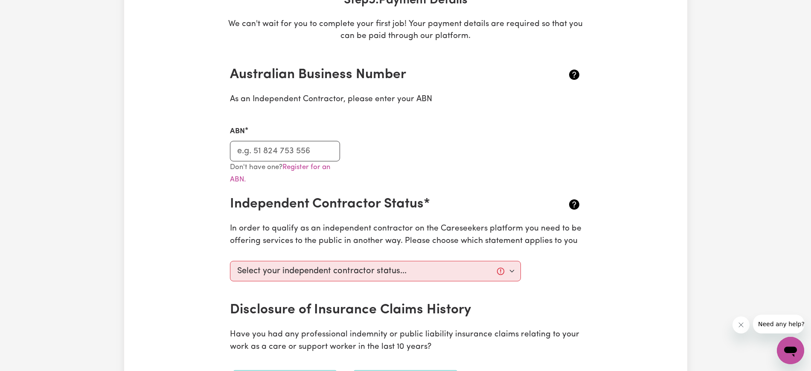
scroll to position [146, 0]
click at [259, 154] on input "ABN" at bounding box center [285, 150] width 110 height 20
type input "91440234030"
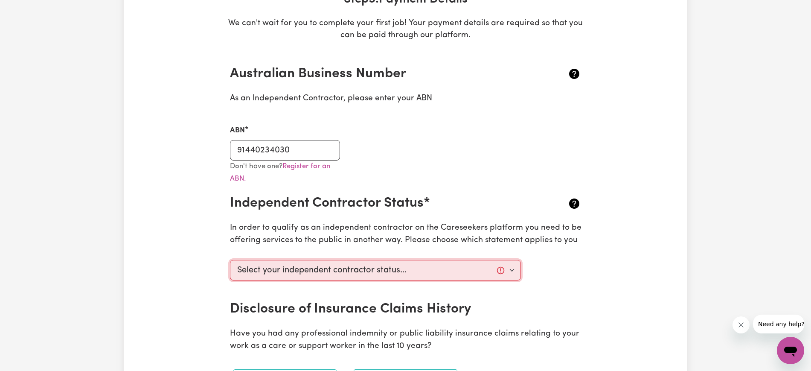
click at [432, 270] on select "Select your independent contractor status... I am providing services through an…" at bounding box center [375, 270] width 291 height 20
select select "I am providing services privately on my own"
click at [230, 260] on select "Select your independent contractor status... I am providing services through an…" at bounding box center [375, 270] width 291 height 20
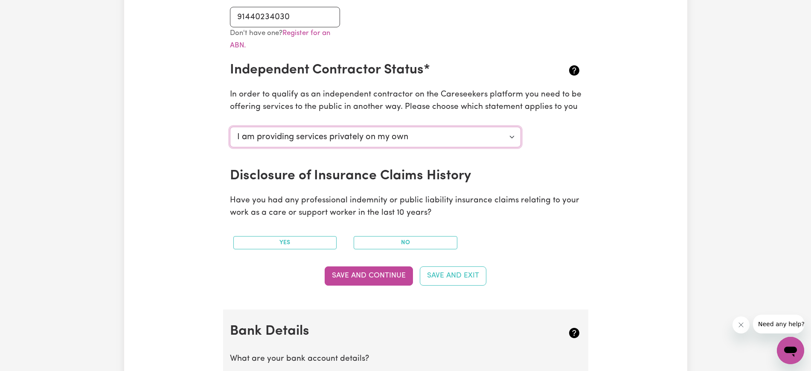
scroll to position [280, 0]
click at [371, 242] on button "No" at bounding box center [405, 241] width 104 height 13
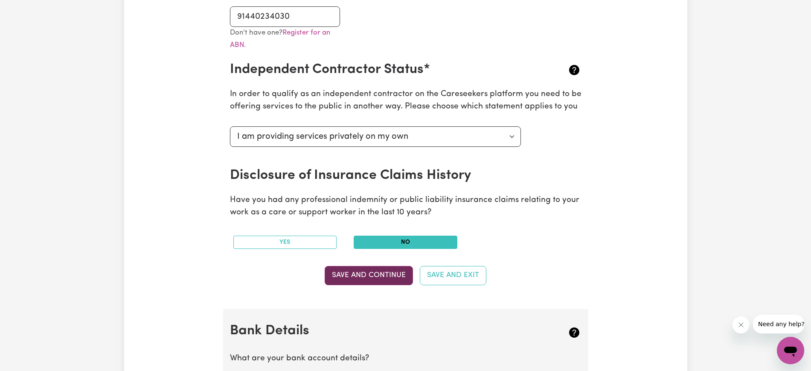
click at [373, 272] on button "Save and Continue" at bounding box center [368, 275] width 88 height 19
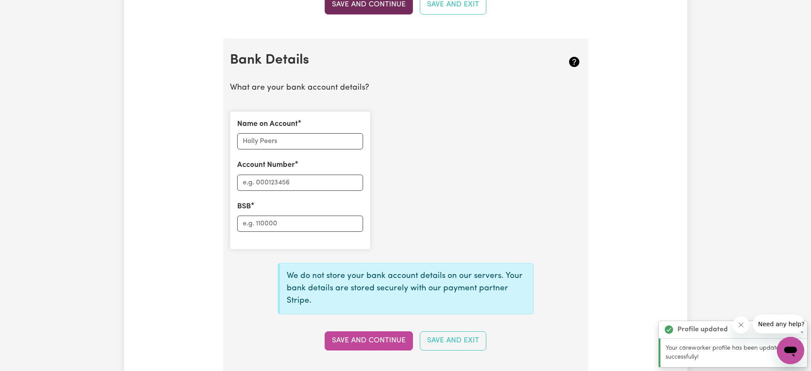
scroll to position [588, 0]
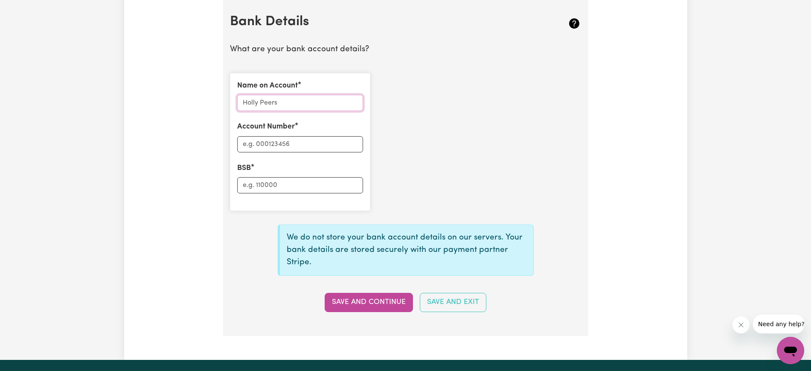
click at [329, 105] on input "Name on Account" at bounding box center [300, 103] width 126 height 16
type input "[PERSON_NAME]"
click at [291, 138] on input "Account Number" at bounding box center [300, 144] width 126 height 16
type input "20885332"
click at [267, 185] on input "BSB" at bounding box center [300, 185] width 126 height 16
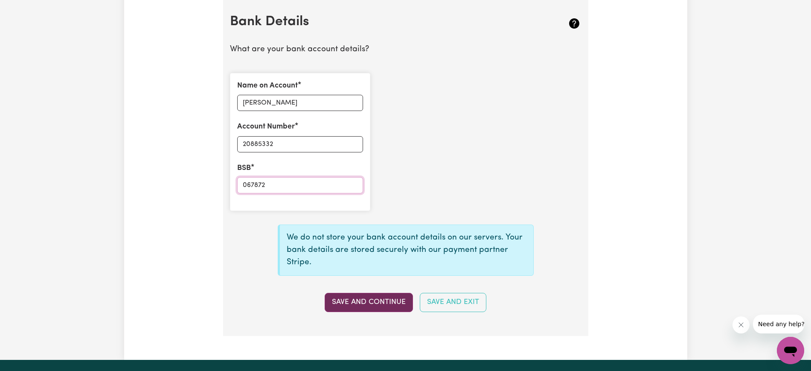
type input "067872"
click at [374, 303] on button "Save and Continue" at bounding box center [368, 302] width 88 height 19
type input "****5332"
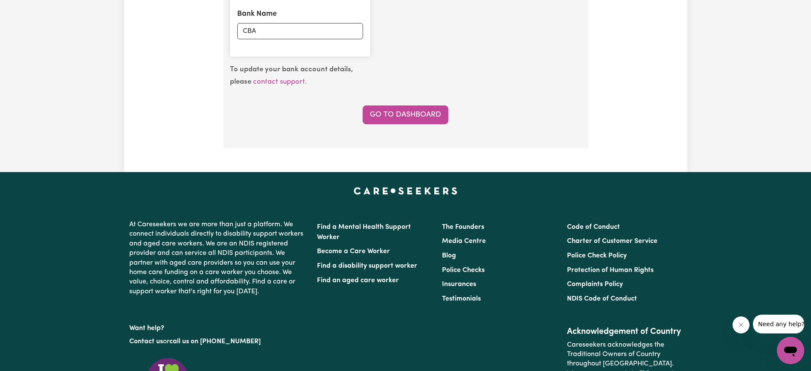
scroll to position [743, 0]
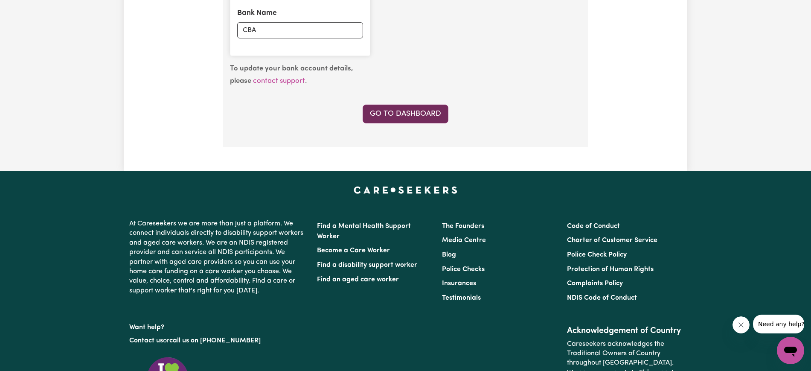
click at [421, 107] on link "Go to Dashboard" at bounding box center [405, 113] width 86 height 19
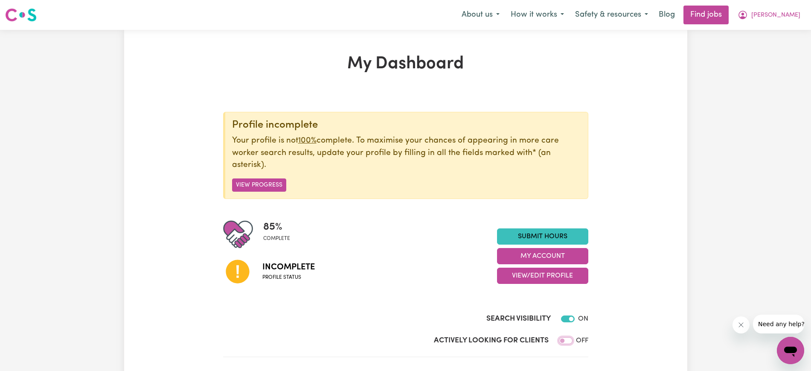
click at [566, 337] on input "Actively Looking for Clients" at bounding box center [566, 340] width 14 height 7
checkbox input "true"
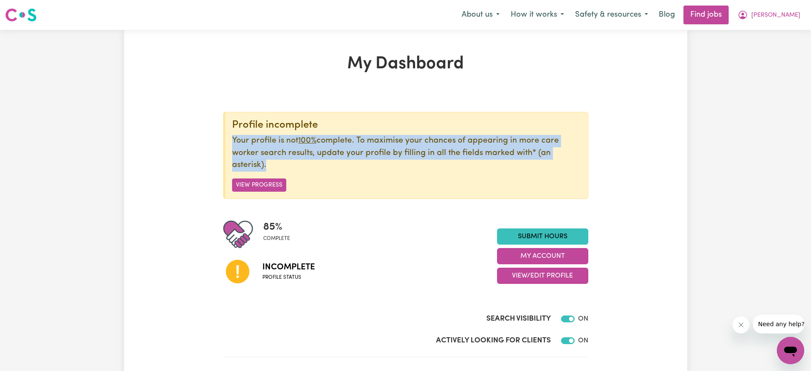
drag, startPoint x: 588, startPoint y: 167, endPoint x: 288, endPoint y: 96, distance: 307.6
click at [288, 96] on section "Profile incomplete Your profile is not 100% complete. To maximise your chances …" at bounding box center [405, 226] width 365 height 262
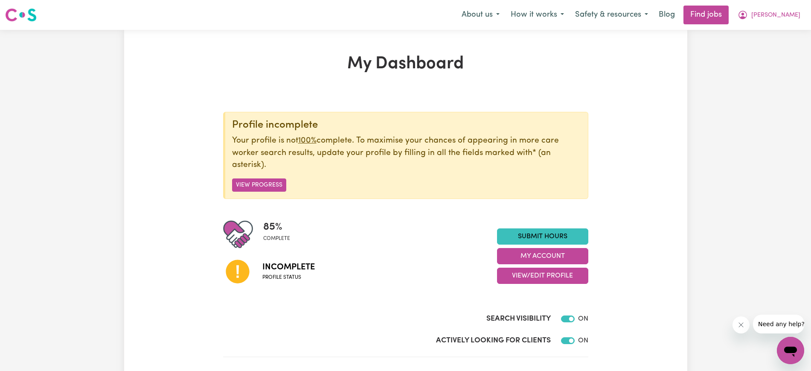
click at [316, 215] on div "Profile incomplete Your profile is not 100% complete. To maximise your chances …" at bounding box center [405, 202] width 365 height 181
click at [275, 183] on button "View Progress" at bounding box center [259, 184] width 54 height 13
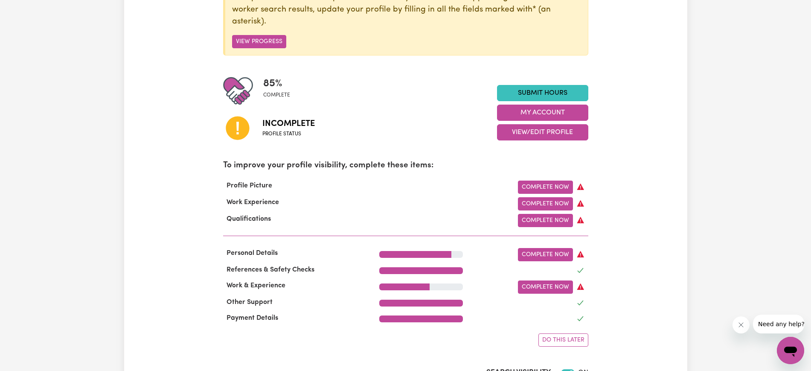
scroll to position [168, 0]
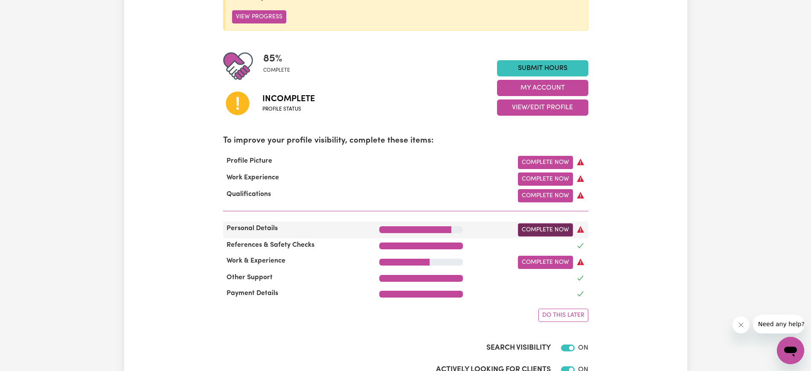
click at [542, 231] on link "Complete Now" at bounding box center [545, 229] width 55 height 13
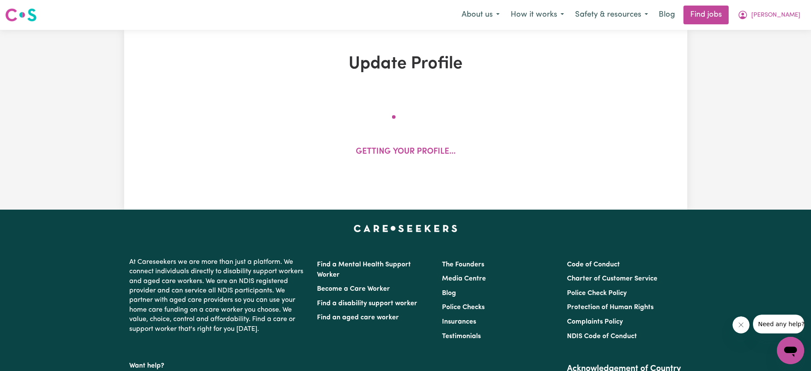
select select "[DEMOGRAPHIC_DATA]"
select select "Student Visa"
select select "Studying a healthcare related degree or qualification"
select select "40"
select select "55"
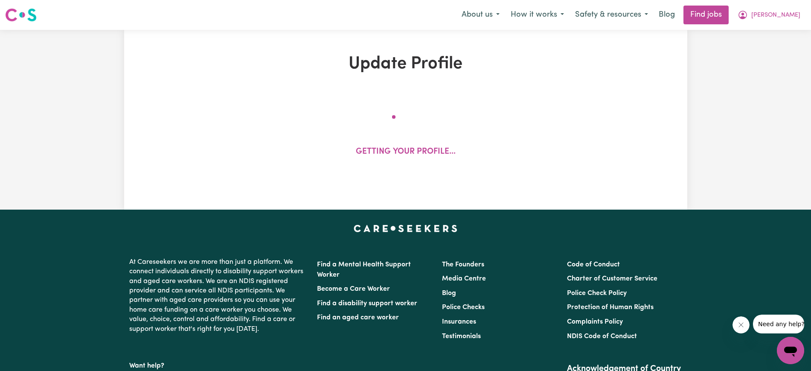
select select "65"
select select "120"
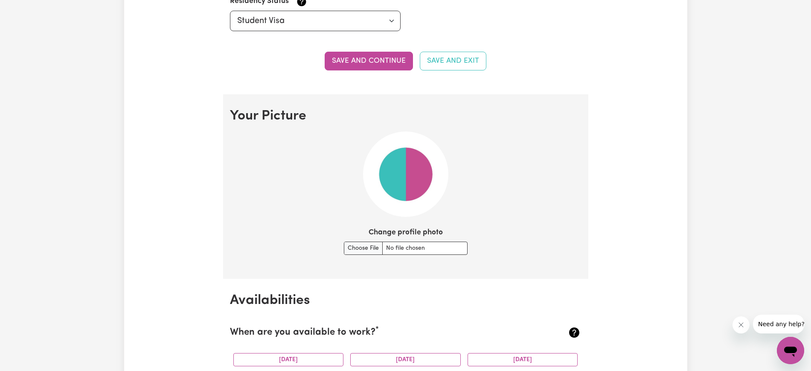
scroll to position [551, 0]
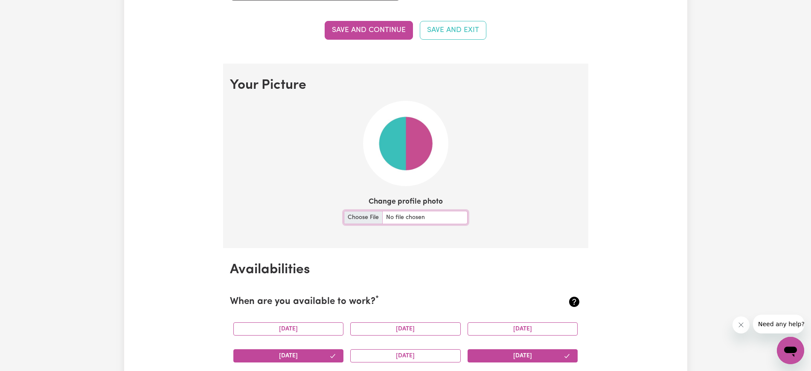
click at [359, 217] on input "Change profile photo" at bounding box center [406, 217] width 124 height 13
click at [352, 215] on input "Change profile photo" at bounding box center [406, 217] width 124 height 13
type input "C:\fakepath\yourphoto.jpg"
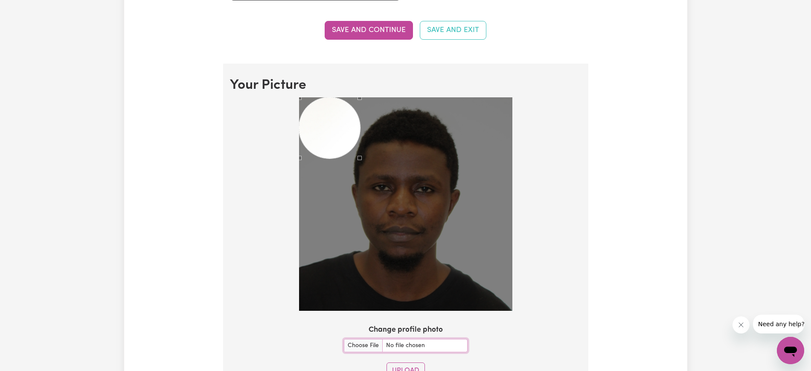
click at [359, 142] on div at bounding box center [405, 203] width 213 height 213
click at [339, 146] on div at bounding box center [405, 203] width 213 height 213
click at [285, 96] on section "Your Picture Change profile photo Upload" at bounding box center [405, 231] width 365 height 335
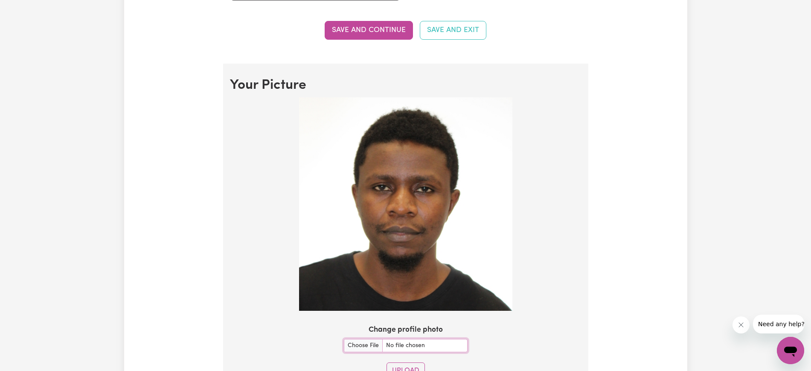
click at [485, 159] on img at bounding box center [405, 203] width 213 height 213
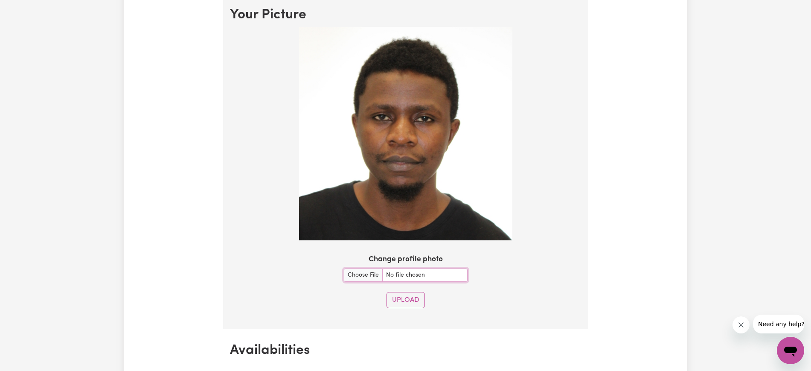
scroll to position [658, 0]
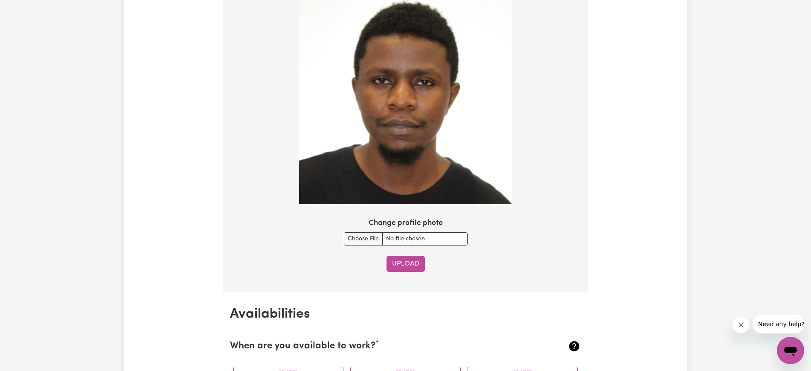
click at [410, 266] on button "Upload" at bounding box center [405, 263] width 38 height 16
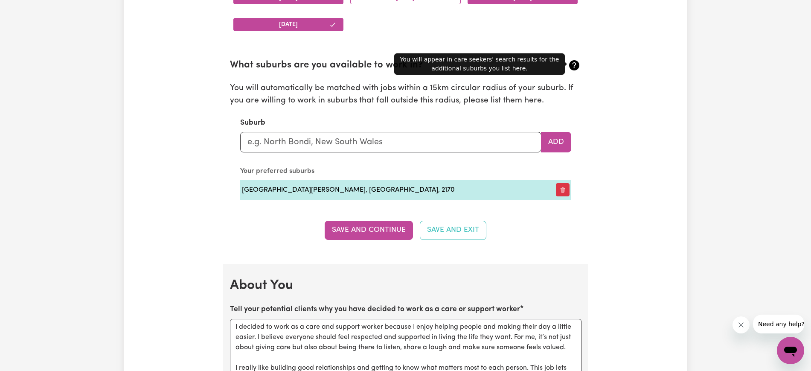
scroll to position [910, 0]
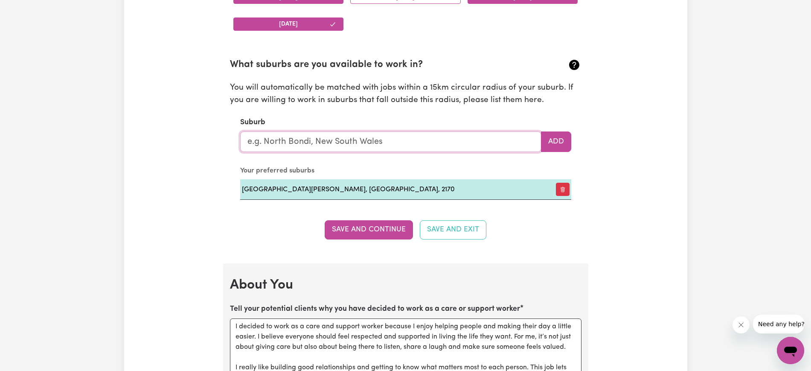
click at [317, 139] on input "text" at bounding box center [390, 141] width 301 height 20
type input "bas"
type input "basALT, [GEOGRAPHIC_DATA], 4820"
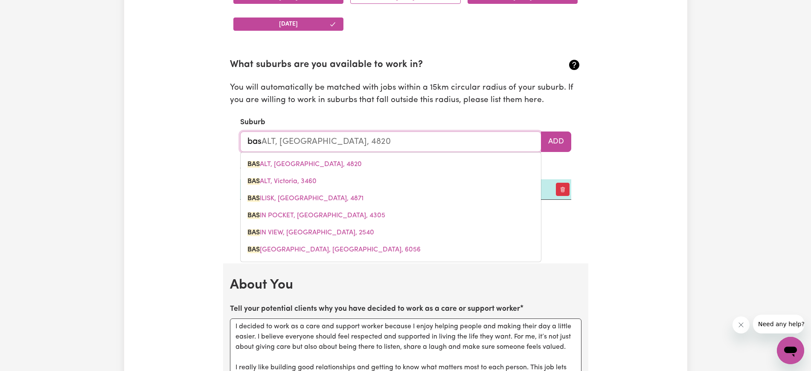
type input "bass"
type input "[PERSON_NAME][GEOGRAPHIC_DATA], 3991"
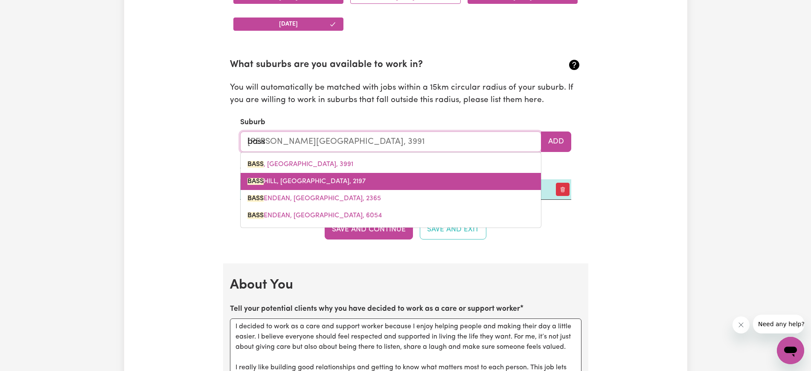
click at [310, 182] on span "[GEOGRAPHIC_DATA], [GEOGRAPHIC_DATA], 2197" at bounding box center [306, 181] width 118 height 7
type input "[GEOGRAPHIC_DATA], [GEOGRAPHIC_DATA], 2197"
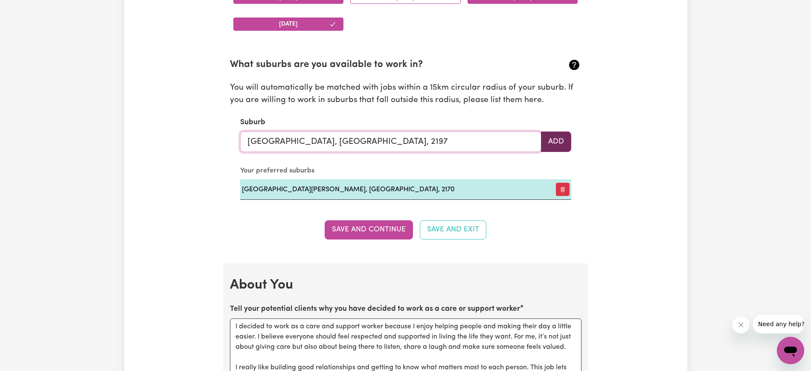
type input "[GEOGRAPHIC_DATA], [GEOGRAPHIC_DATA], 2197"
click at [555, 142] on button "Add" at bounding box center [556, 141] width 30 height 20
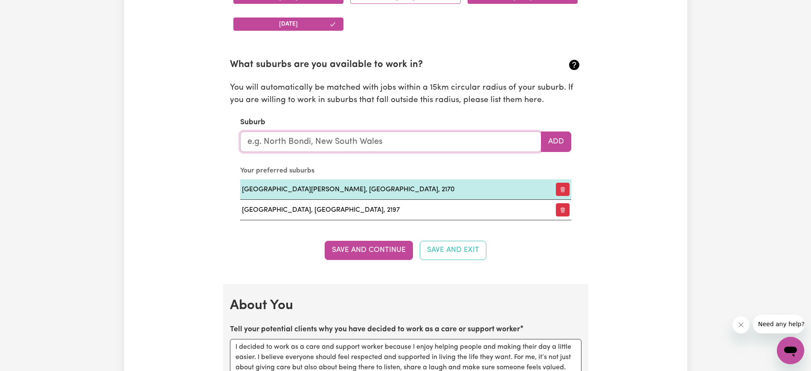
click at [360, 138] on input "text" at bounding box center [390, 141] width 301 height 20
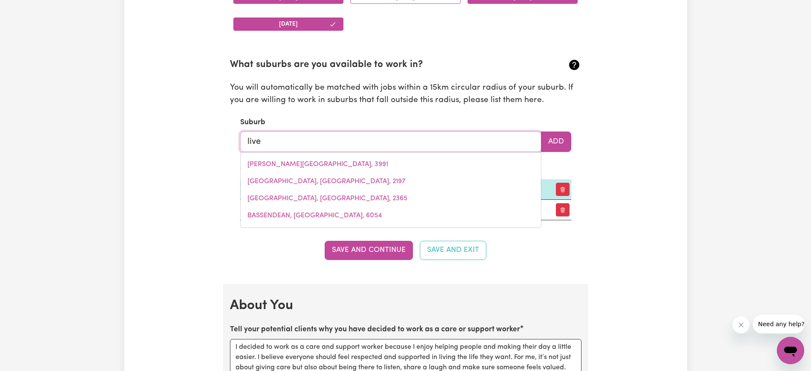
type input "liver"
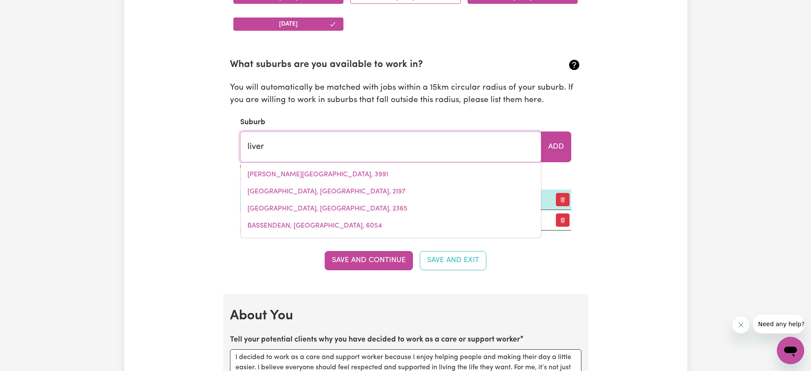
type input "[GEOGRAPHIC_DATA], [GEOGRAPHIC_DATA], 2170"
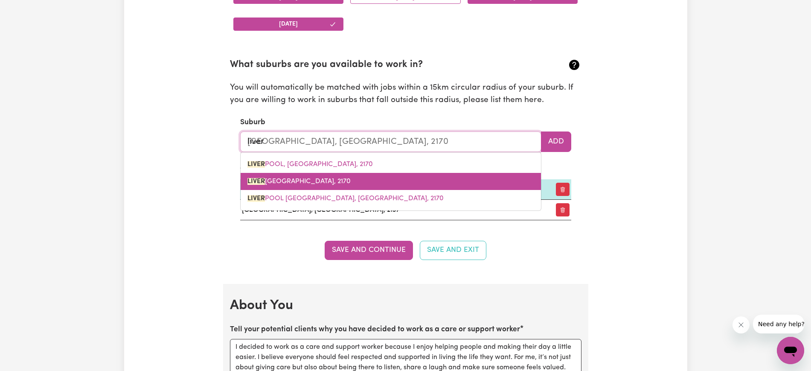
click at [329, 181] on span "[GEOGRAPHIC_DATA], 2170" at bounding box center [298, 181] width 103 height 7
type input "[GEOGRAPHIC_DATA], [GEOGRAPHIC_DATA], 2170"
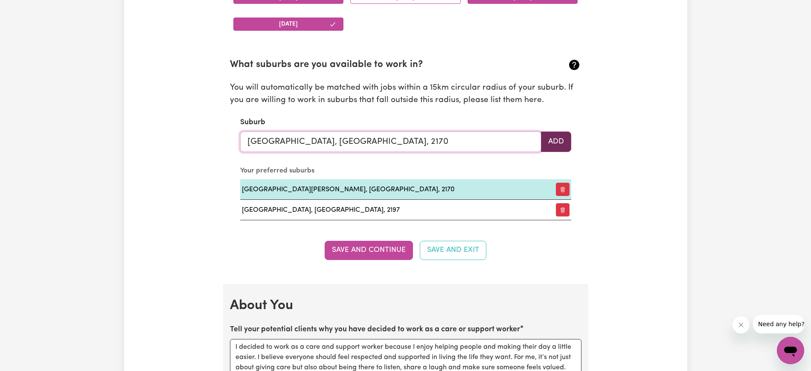
type input "[GEOGRAPHIC_DATA], [GEOGRAPHIC_DATA], 2170"
click at [556, 133] on button "Add" at bounding box center [556, 141] width 30 height 20
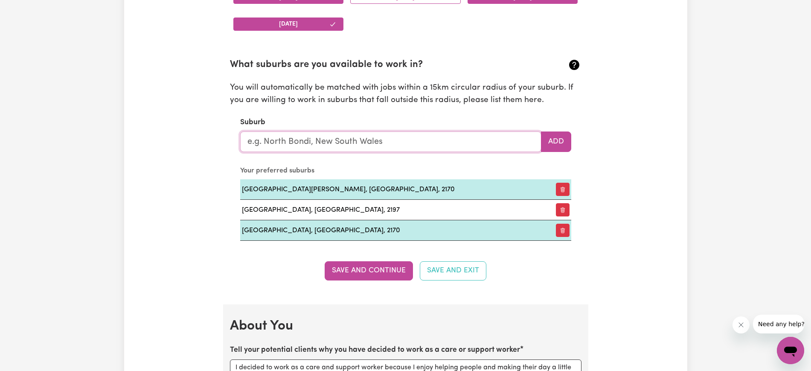
click at [328, 141] on input "text" at bounding box center [390, 141] width 301 height 20
type input "win"
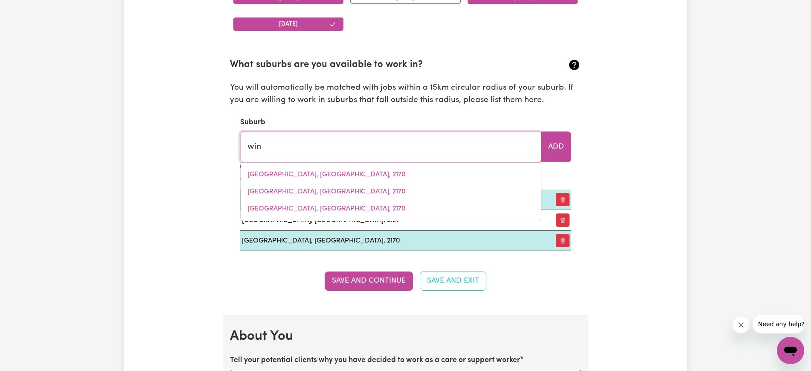
type input "winBURNDALE, [GEOGRAPHIC_DATA], 2795"
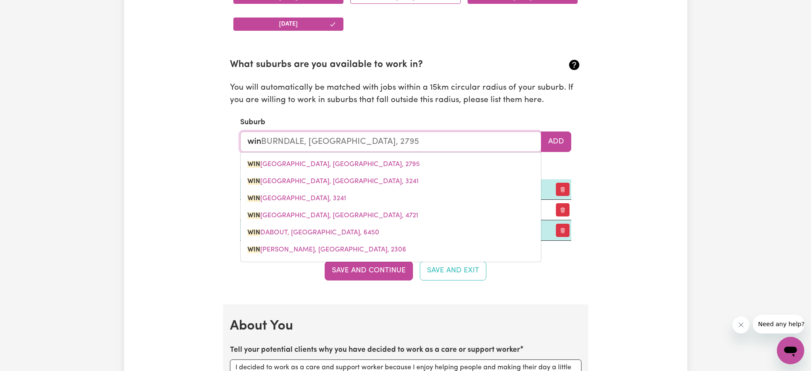
type input "wind"
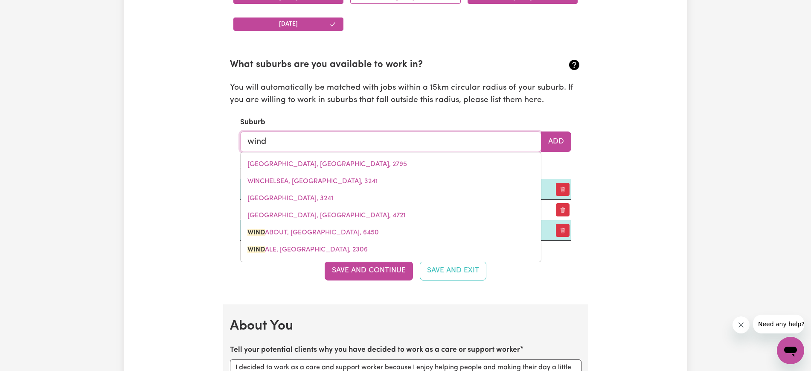
type input "winds"
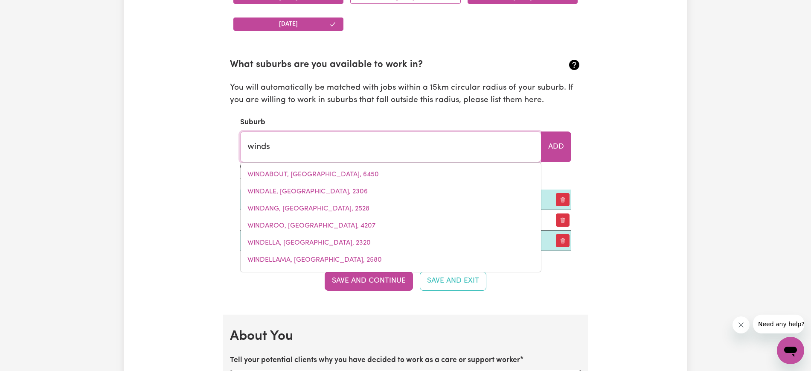
type input "windsOR, [GEOGRAPHIC_DATA], 2756"
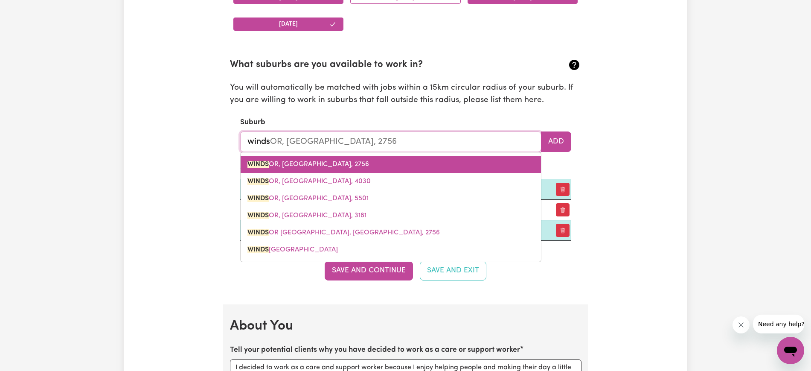
click at [302, 165] on span "WINDS OR, [GEOGRAPHIC_DATA], 2756" at bounding box center [308, 164] width 122 height 7
type input "[GEOGRAPHIC_DATA], [GEOGRAPHIC_DATA], 2756"
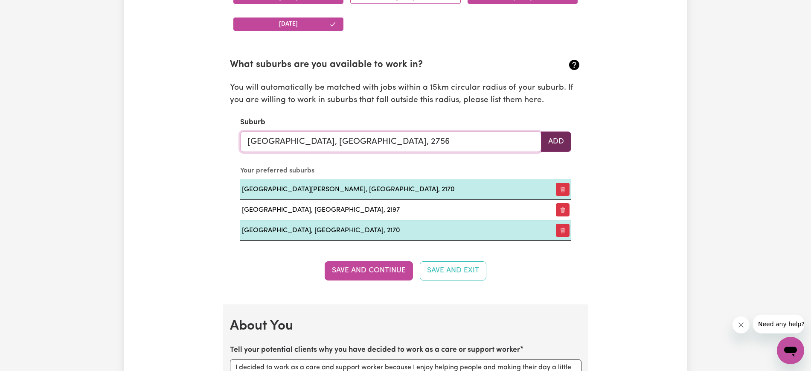
type input "[GEOGRAPHIC_DATA], [GEOGRAPHIC_DATA], 2756"
click at [569, 140] on button "Add" at bounding box center [556, 141] width 30 height 20
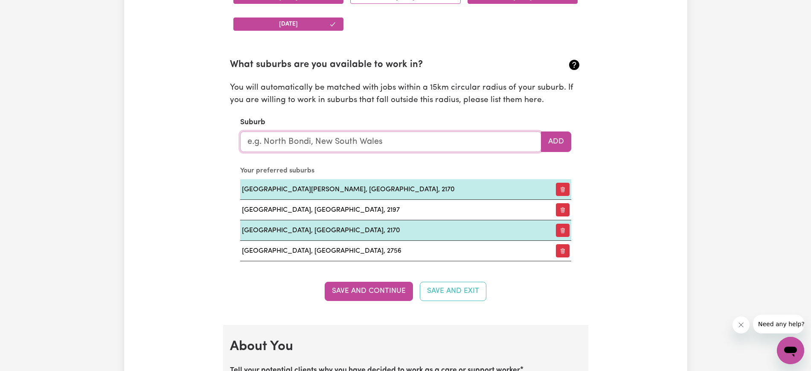
click at [340, 141] on input "text" at bounding box center [390, 141] width 301 height 20
type input "m"
type input "dru"
type input "druMANURE, [GEOGRAPHIC_DATA], 3636"
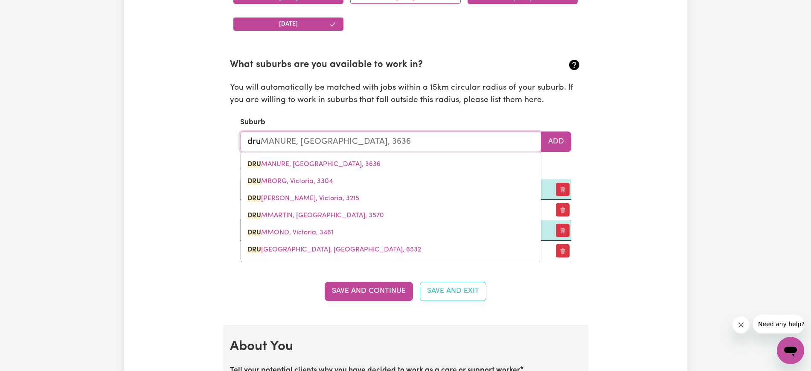
type input "drui"
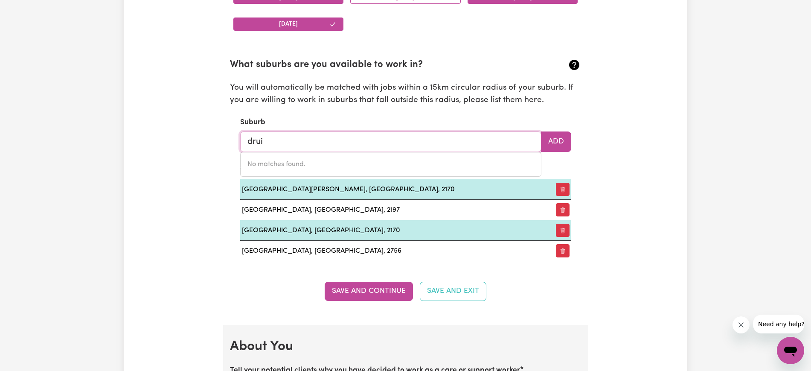
type input "dru"
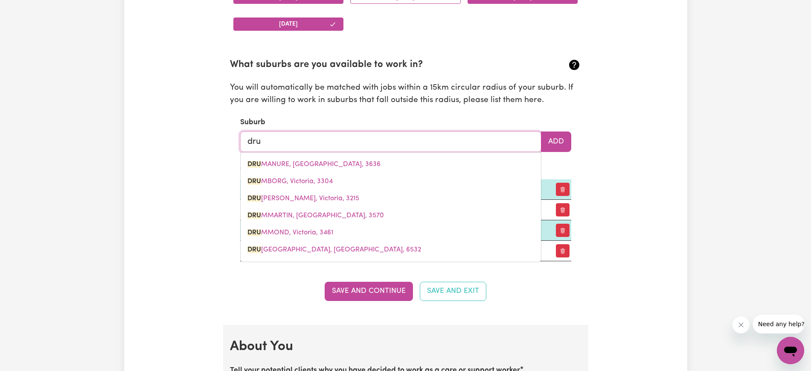
type input "druMANURE, [GEOGRAPHIC_DATA], 3636"
type input "dr"
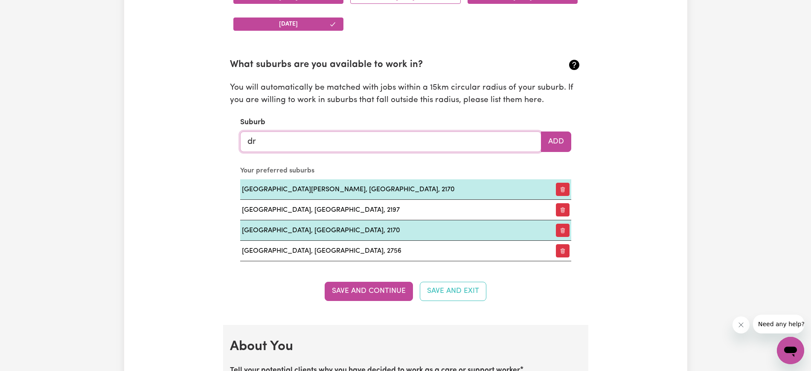
type input "d"
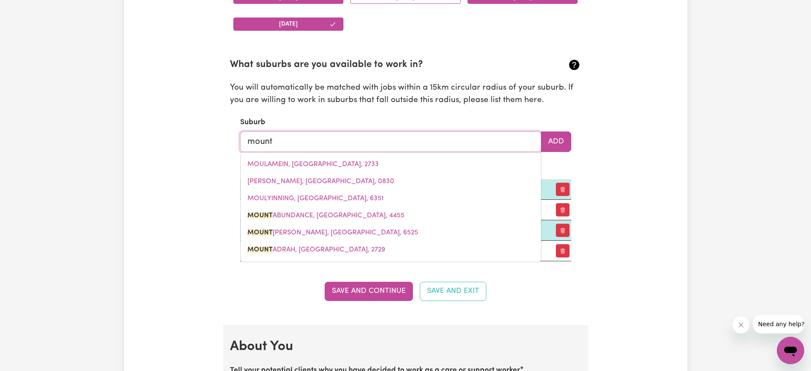
type input "mount"
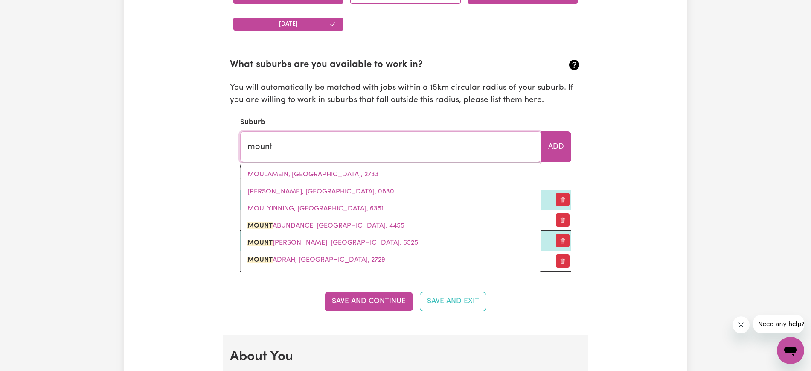
type input "mount ABUNDANCE, [GEOGRAPHIC_DATA], 4455"
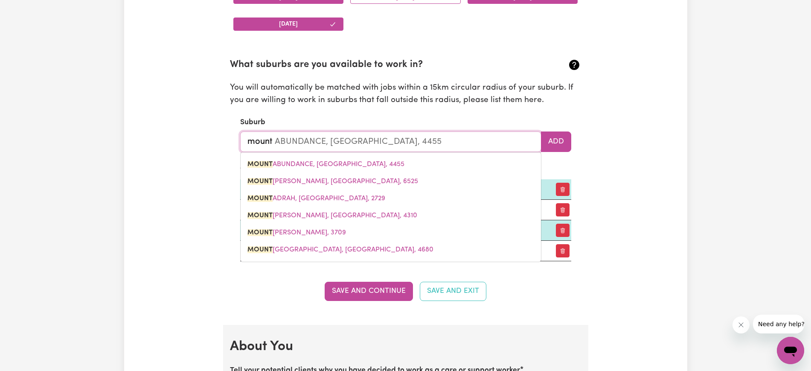
type input "mount d"
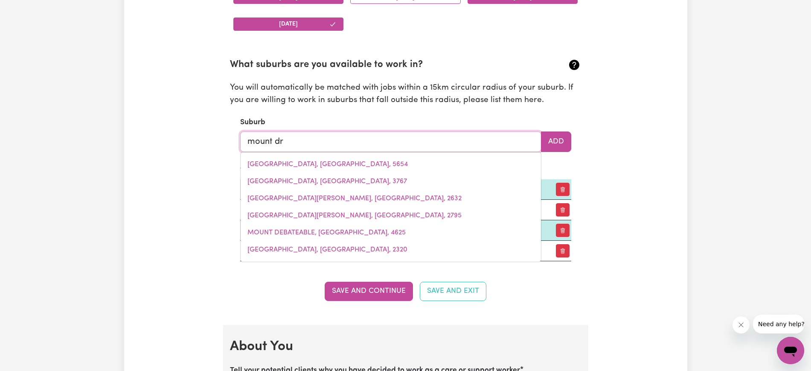
type input "mount dru"
type input "[GEOGRAPHIC_DATA], [GEOGRAPHIC_DATA], 2770"
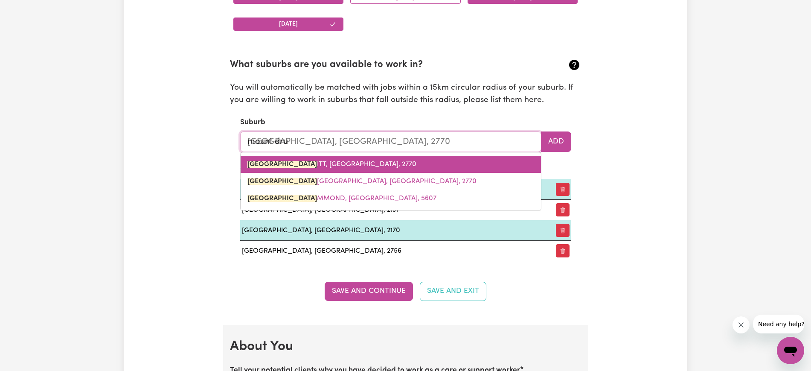
click at [327, 164] on span "[GEOGRAPHIC_DATA], [GEOGRAPHIC_DATA], 2770" at bounding box center [331, 164] width 169 height 7
type input "[GEOGRAPHIC_DATA], [GEOGRAPHIC_DATA], 2770"
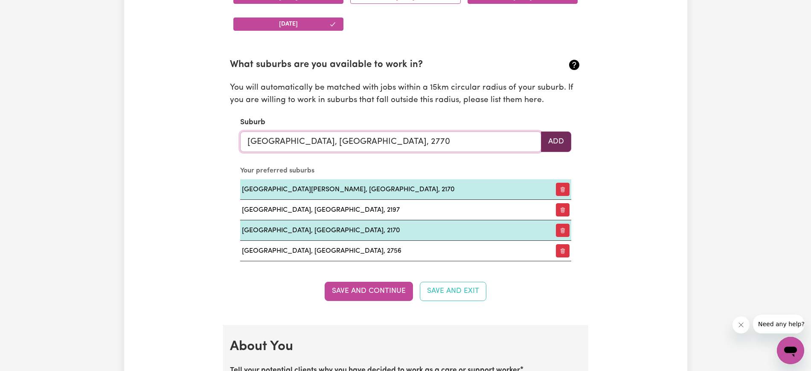
type input "[GEOGRAPHIC_DATA], [GEOGRAPHIC_DATA], 2770"
click at [556, 145] on button "Add" at bounding box center [556, 141] width 30 height 20
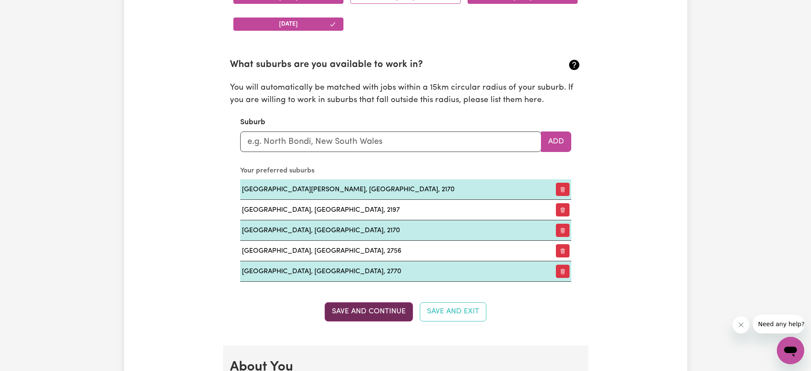
click at [369, 316] on button "Save and Continue" at bounding box center [368, 311] width 88 height 19
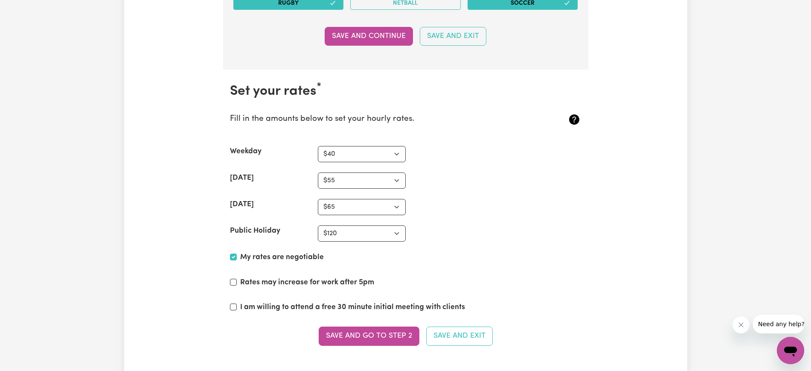
scroll to position [2003, 0]
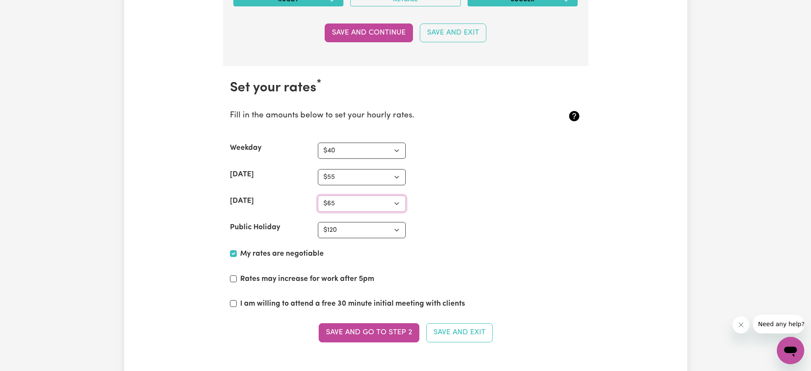
click at [397, 201] on select "N/A $37 $38 $39 $40 $41 $42 $43 $44 $45 $46 $47 $48 $49 $50 $51 $52 $53 $54 $55…" at bounding box center [362, 203] width 88 height 16
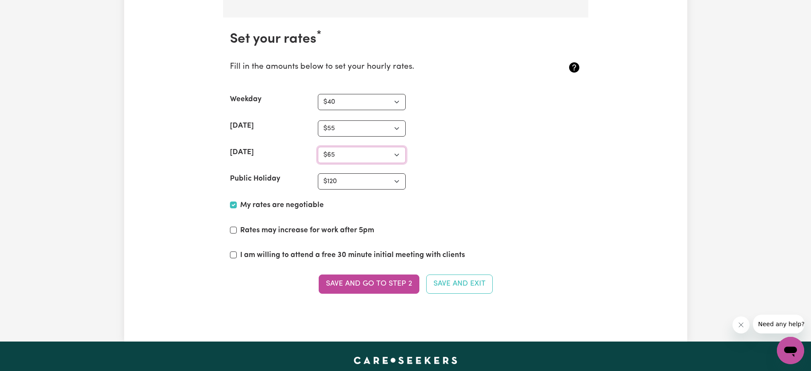
scroll to position [2103, 0]
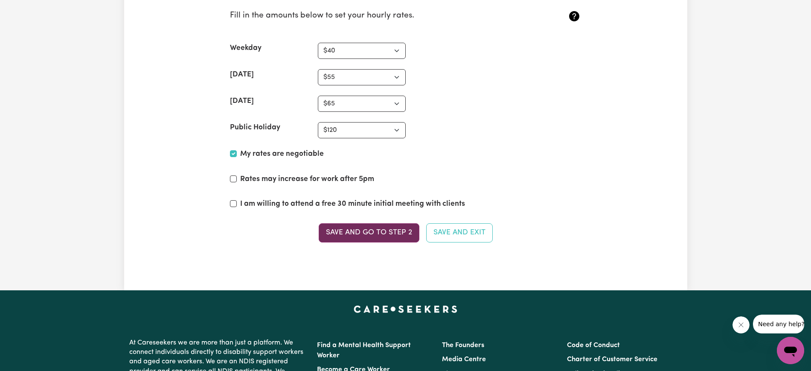
click at [356, 233] on button "Save and go to Step 2" at bounding box center [369, 232] width 101 height 19
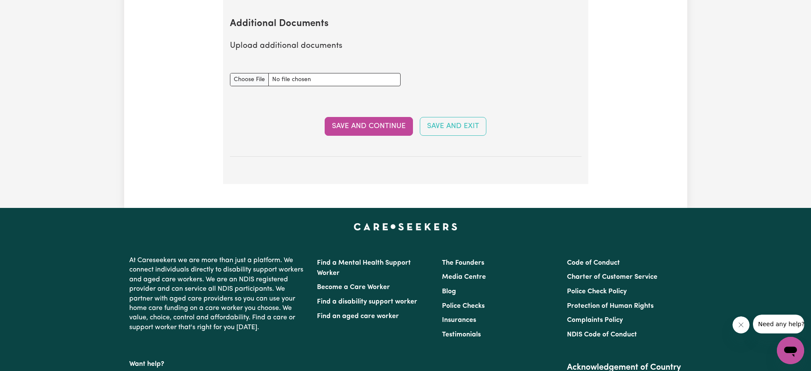
scroll to position [1532, 0]
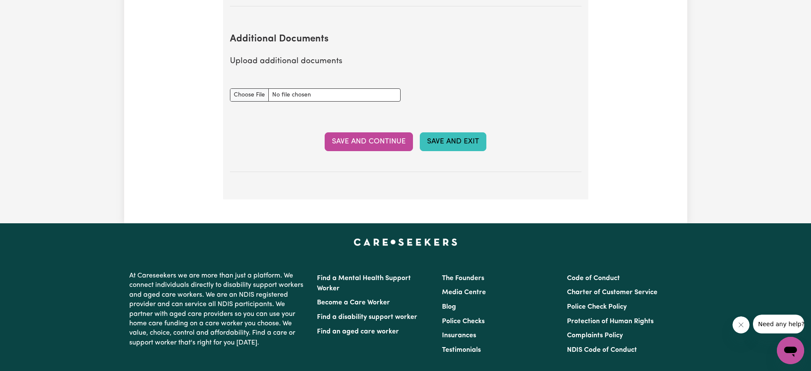
click at [450, 132] on button "Save and Exit" at bounding box center [453, 141] width 67 height 19
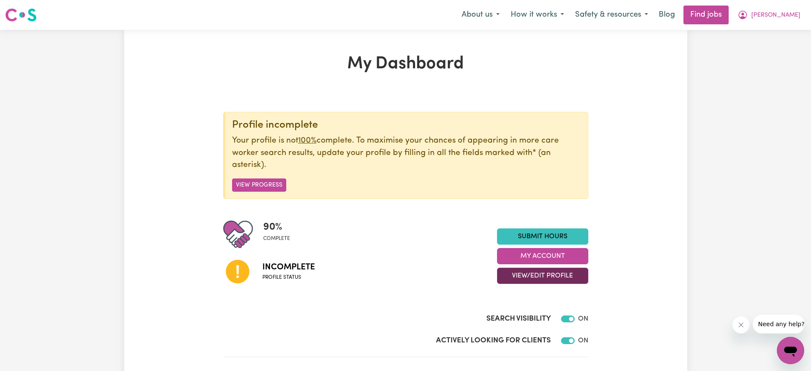
click at [545, 277] on button "View/Edit Profile" at bounding box center [542, 275] width 91 height 16
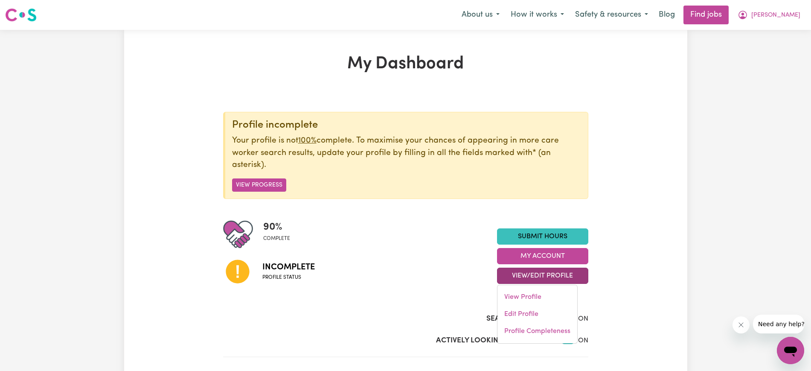
click at [443, 272] on div "Incomplete Profile status" at bounding box center [360, 270] width 274 height 43
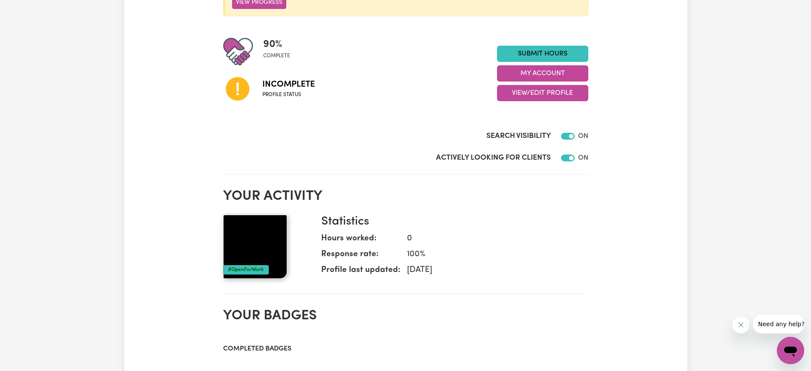
scroll to position [148, 0]
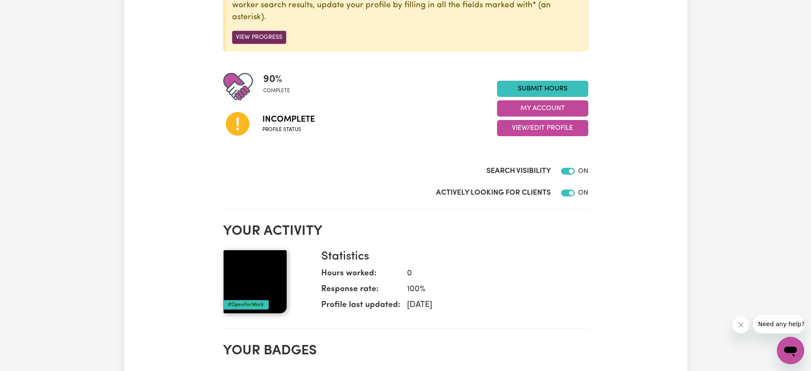
click at [277, 35] on button "View Progress" at bounding box center [259, 37] width 54 height 13
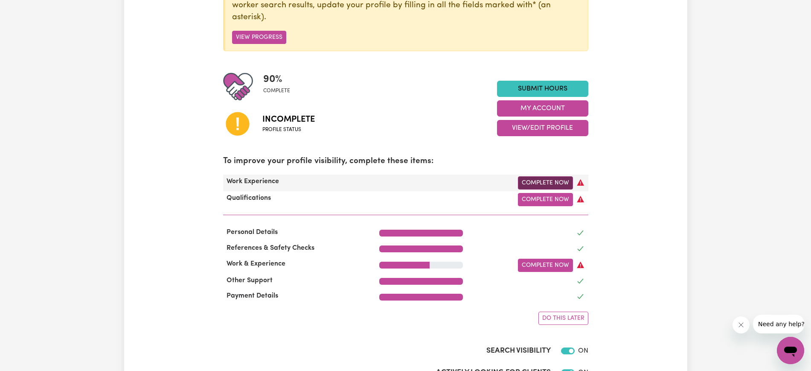
click at [554, 182] on link "Complete Now" at bounding box center [545, 182] width 55 height 13
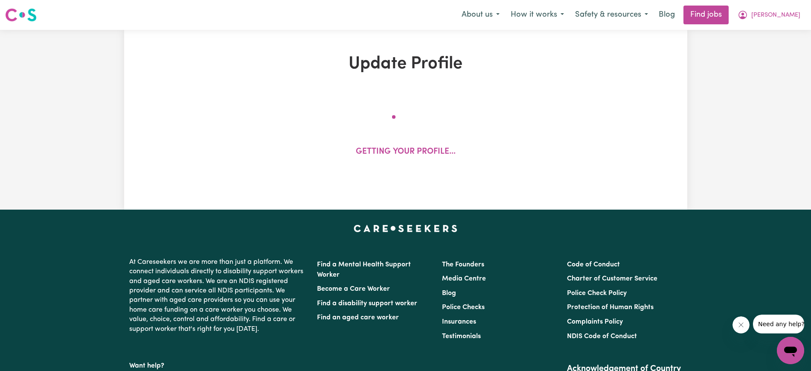
select select "Certificate III (Individual Support)"
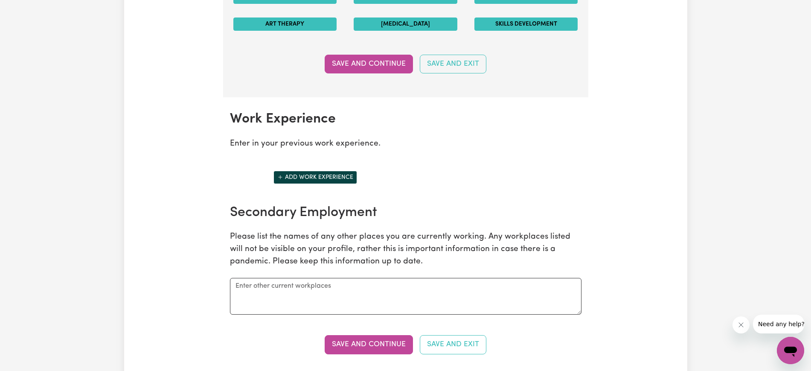
scroll to position [1168, 0]
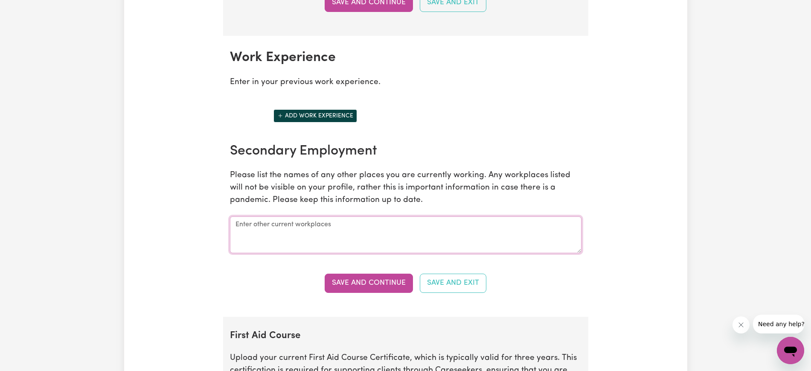
click at [370, 225] on textarea at bounding box center [405, 234] width 351 height 37
paste textarea "Support Worker - [DATE] to [DATE] [DEMOGRAPHIC_DATA] Healthcare Roles and respo…"
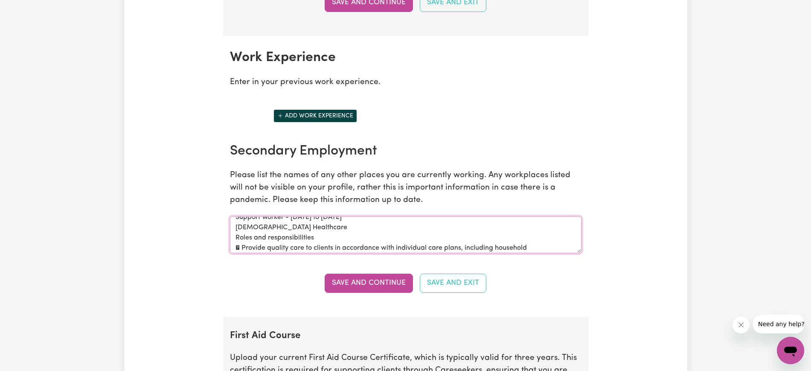
scroll to position [0, 0]
click at [320, 226] on textarea "Support Worker - [DATE] to [DATE] [DEMOGRAPHIC_DATA] Healthcare Roles and respo…" at bounding box center [405, 234] width 351 height 37
drag, startPoint x: 359, startPoint y: 226, endPoint x: 329, endPoint y: 225, distance: 30.3
click at [329, 225] on textarea "Support Worker - [DATE] to [DATE] [DEMOGRAPHIC_DATA] Healthcare Roles and respo…" at bounding box center [405, 234] width 351 height 37
type textarea "Support Worker - [DATE] todate [DEMOGRAPHIC_DATA] Healthcare Roles and responsi…"
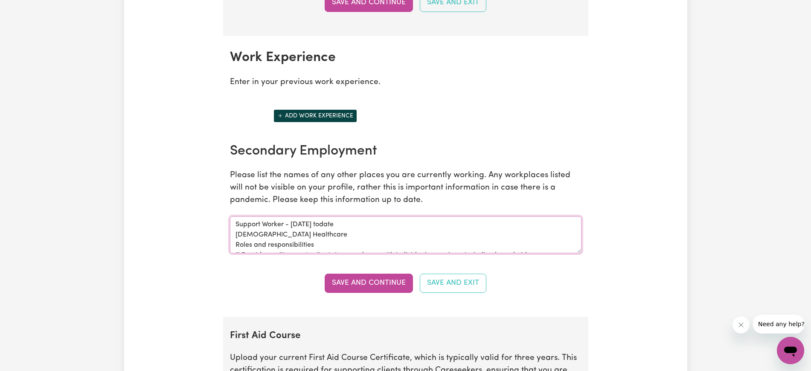
scroll to position [61, 0]
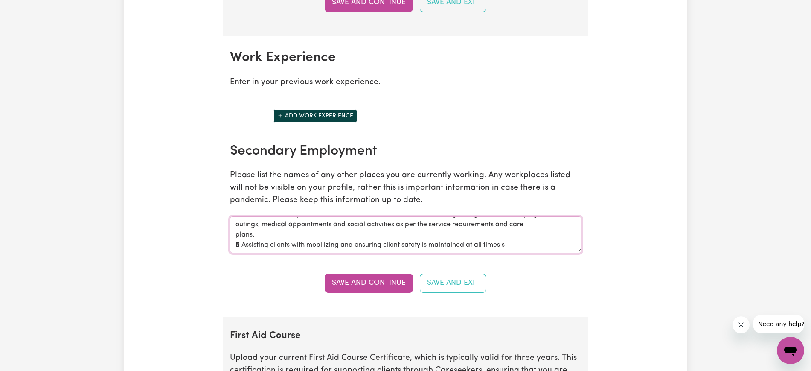
drag, startPoint x: 235, startPoint y: 225, endPoint x: 515, endPoint y: 242, distance: 279.8
click at [515, 242] on textarea "Support Worker - [DATE] todate [DEMOGRAPHIC_DATA] Healthcare Roles and responsi…" at bounding box center [405, 234] width 351 height 37
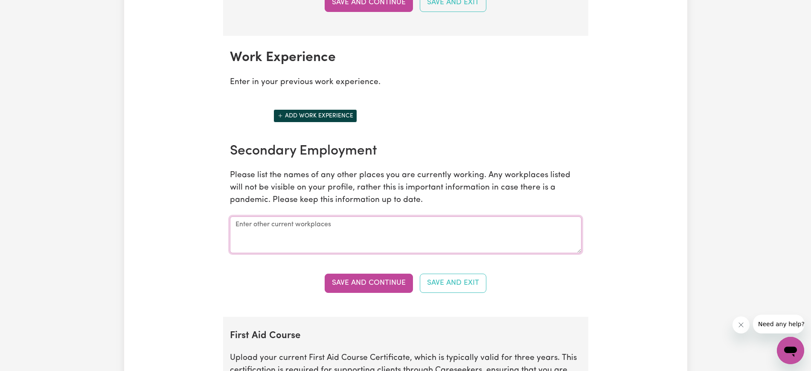
scroll to position [0, 0]
click at [333, 112] on button "Add work experience" at bounding box center [315, 115] width 84 height 13
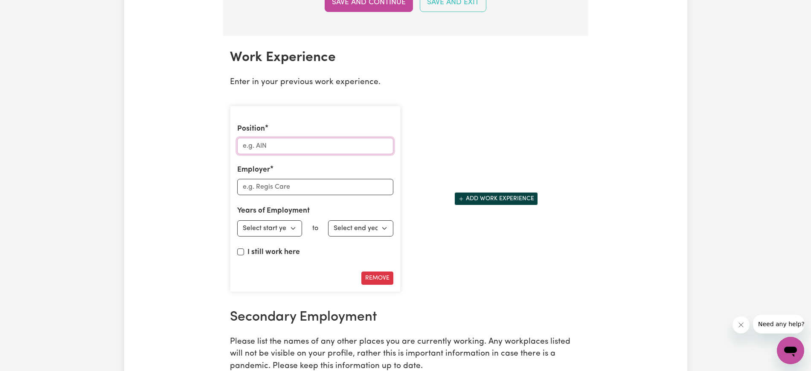
click at [296, 148] on input "Position" at bounding box center [315, 146] width 156 height 16
click at [301, 151] on input "Position" at bounding box center [315, 146] width 156 height 16
paste input "Support Worker"
type input "Support Worker"
click at [269, 187] on input "Employer" at bounding box center [315, 187] width 156 height 16
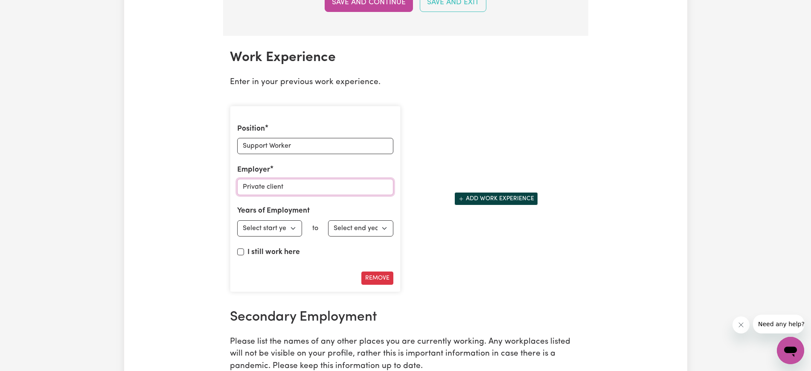
type input "Private client"
click at [291, 227] on select "Select start year [DATE] 1952 1953 1954 1955 1956 1957 1958 1959 1960 1961 1962…" at bounding box center [269, 228] width 65 height 16
select select "2024"
click at [237, 220] on select "Select start year [DATE] 1952 1953 1954 1955 1956 1957 1958 1959 1960 1961 1962…" at bounding box center [269, 228] width 65 height 16
click at [360, 227] on select "Select end year [DATE] 1952 1953 1954 1955 1956 1957 1958 1959 1960 1961 1962 1…" at bounding box center [360, 228] width 65 height 16
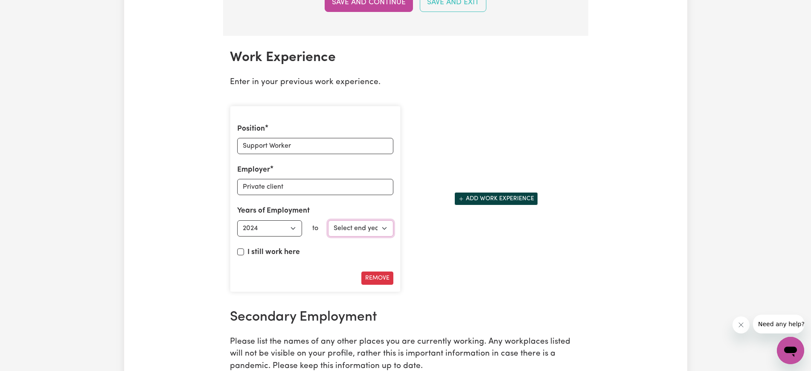
click at [360, 227] on select "Select end year [DATE] 1952 1953 1954 1955 1956 1957 1958 1959 1960 1961 1962 1…" at bounding box center [360, 228] width 65 height 16
click at [240, 252] on input "I still work here" at bounding box center [240, 251] width 7 height 7
checkbox input "true"
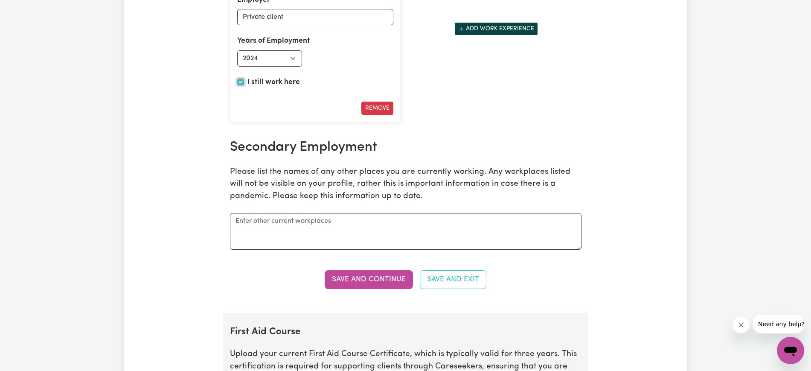
scroll to position [1338, 0]
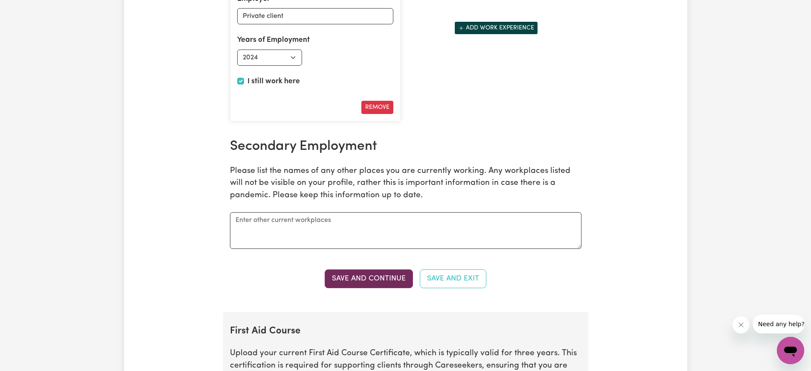
click at [372, 277] on button "Save and Continue" at bounding box center [368, 278] width 88 height 19
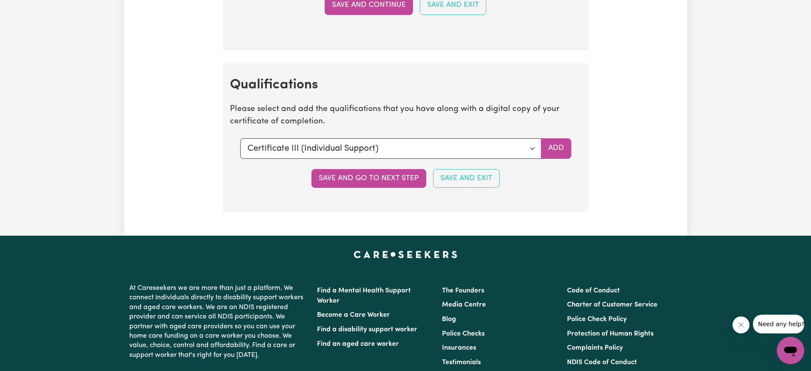
scroll to position [2140, 0]
click at [471, 178] on button "Save and Exit" at bounding box center [466, 177] width 67 height 19
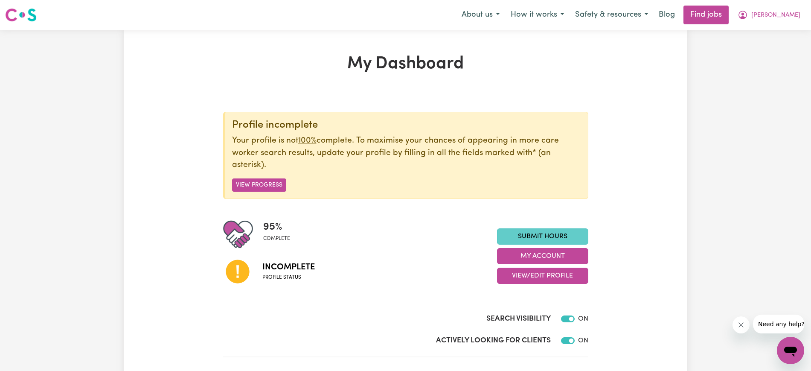
click at [563, 232] on link "Submit Hours" at bounding box center [542, 236] width 91 height 16
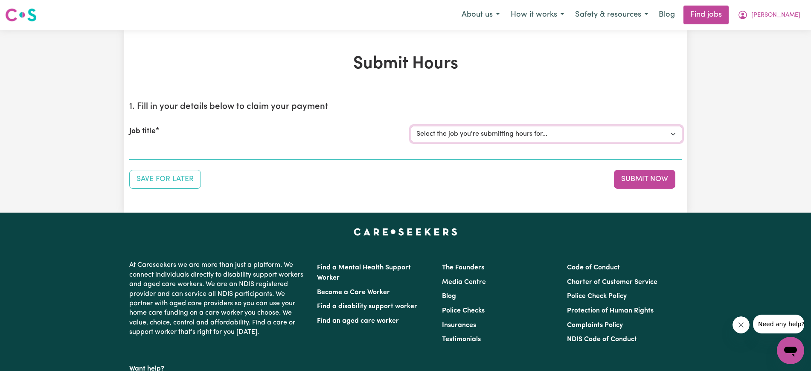
click at [472, 138] on select "Select the job you're submitting hours for..." at bounding box center [546, 134] width 271 height 16
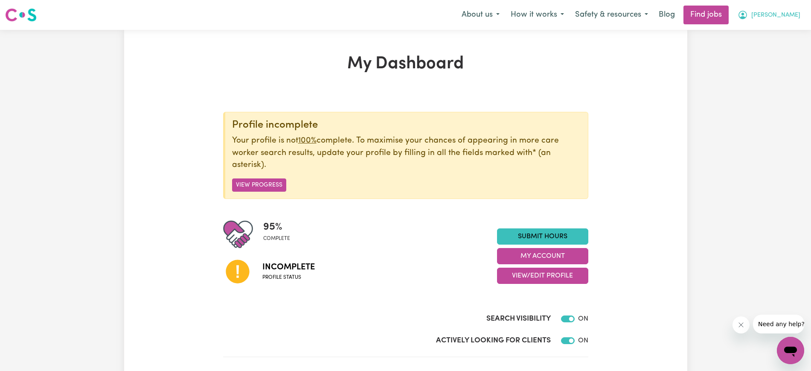
click at [785, 18] on span "[PERSON_NAME]" at bounding box center [775, 15] width 49 height 9
click at [769, 46] on link "My Dashboard" at bounding box center [771, 49] width 67 height 16
click at [761, 31] on link "My Account" at bounding box center [771, 33] width 67 height 16
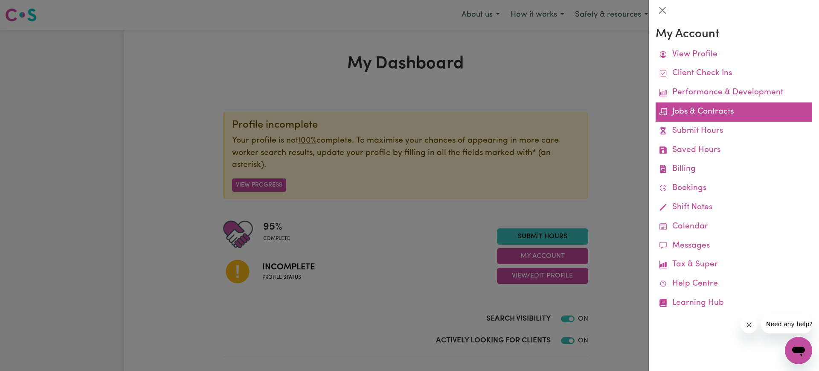
click at [679, 114] on link "Jobs & Contracts" at bounding box center [733, 111] width 156 height 19
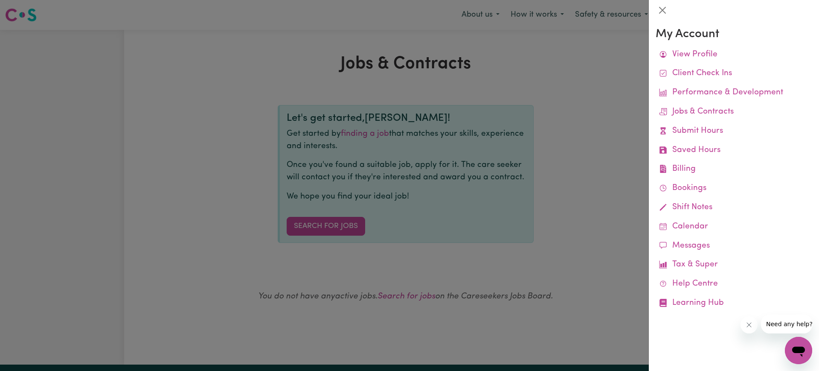
click at [577, 165] on div at bounding box center [409, 185] width 819 height 371
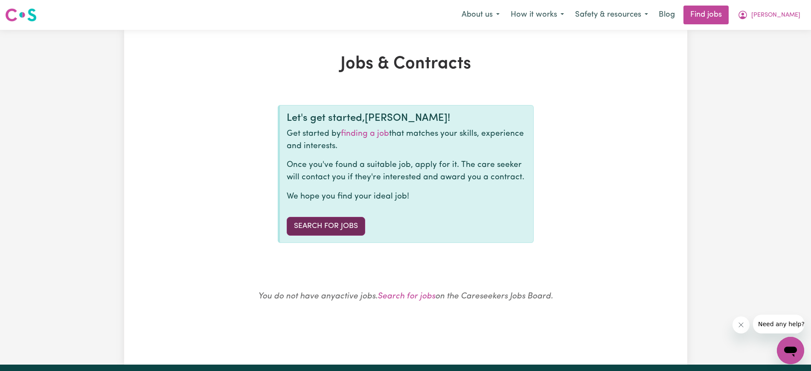
click at [327, 228] on link "Search for Jobs" at bounding box center [326, 226] width 78 height 19
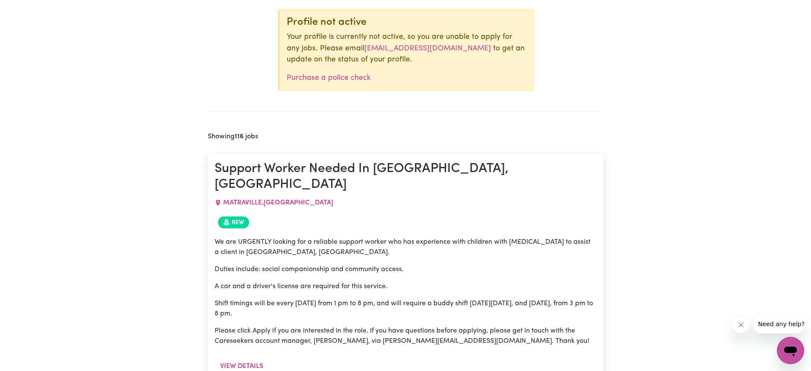
scroll to position [346, 0]
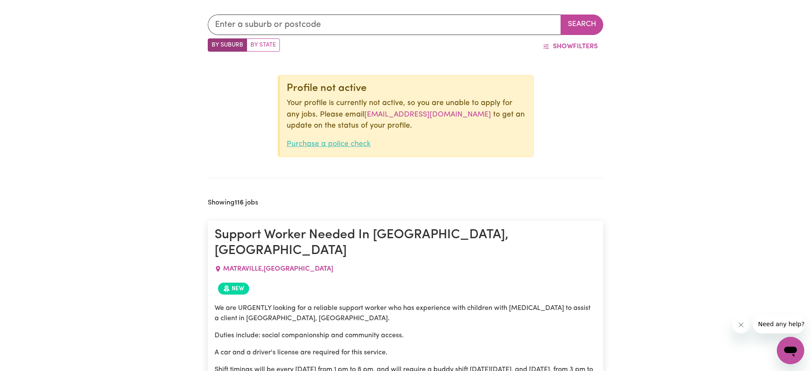
click at [324, 148] on link "Purchase a police check" at bounding box center [329, 143] width 84 height 7
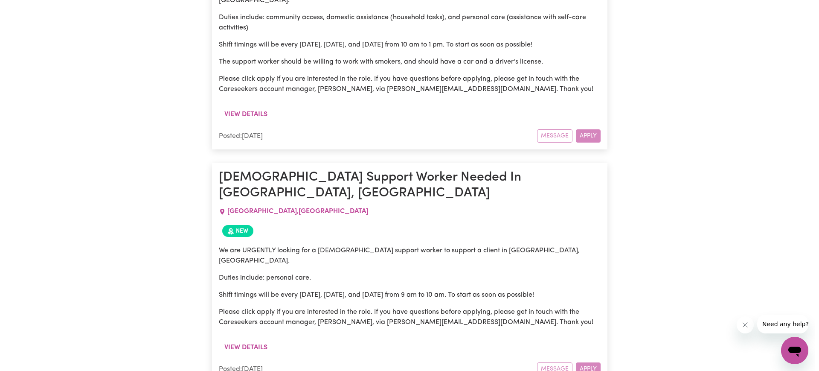
scroll to position [2443, 0]
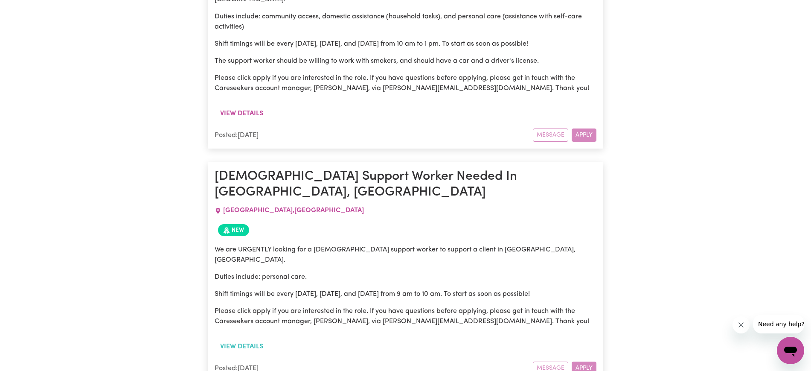
click at [232, 338] on button "View details" at bounding box center [241, 346] width 54 height 16
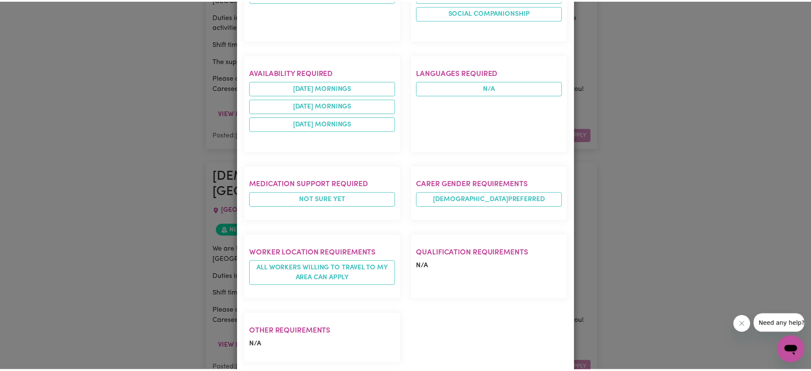
scroll to position [0, 0]
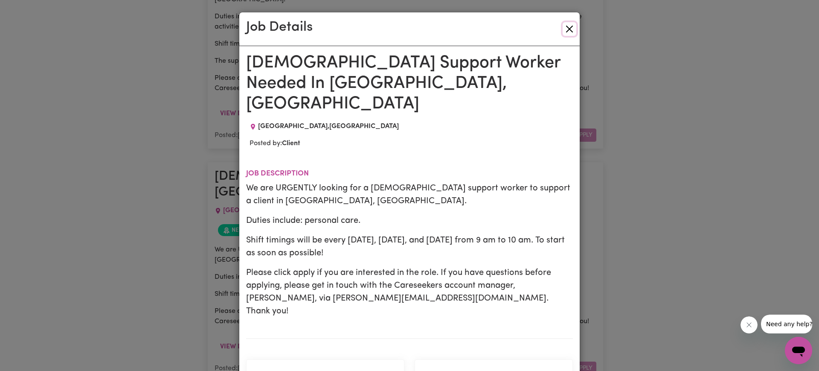
click at [562, 29] on button "Close" at bounding box center [569, 29] width 14 height 14
